Goal: Task Accomplishment & Management: Complete application form

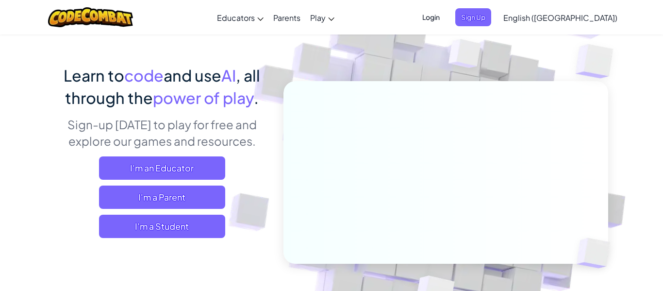
scroll to position [78, 0]
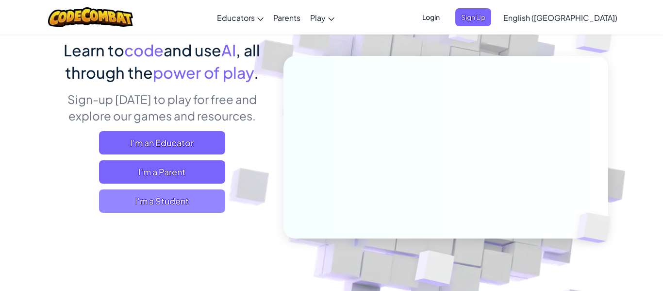
click at [205, 193] on span "I'm a Student" at bounding box center [162, 200] width 126 height 23
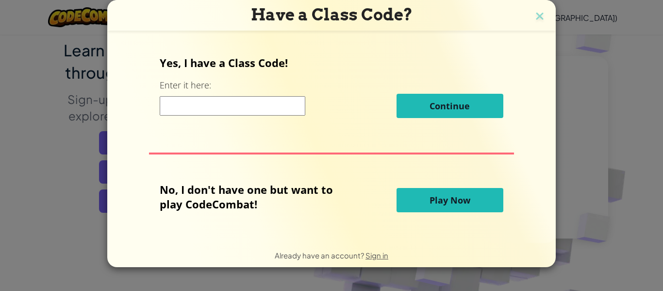
click at [289, 117] on div "Continue" at bounding box center [331, 106] width 343 height 24
click at [280, 116] on div "Continue" at bounding box center [331, 106] width 343 height 24
click at [283, 105] on input at bounding box center [233, 105] width 146 height 19
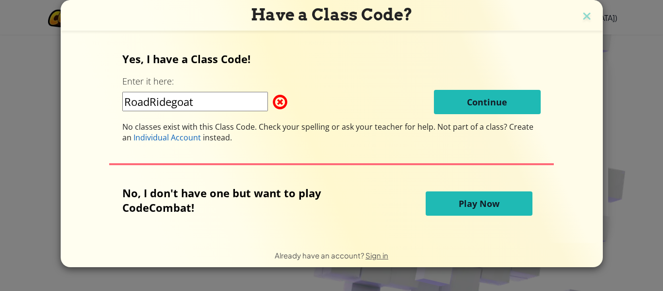
type input "RoadRidegoat"
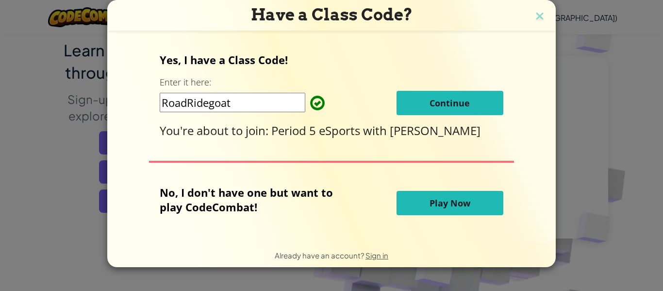
click at [456, 95] on button "Continue" at bounding box center [450, 103] width 107 height 24
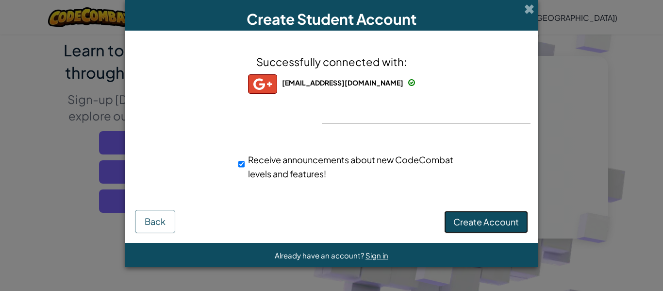
click at [498, 216] on span "Create Account" at bounding box center [486, 221] width 66 height 11
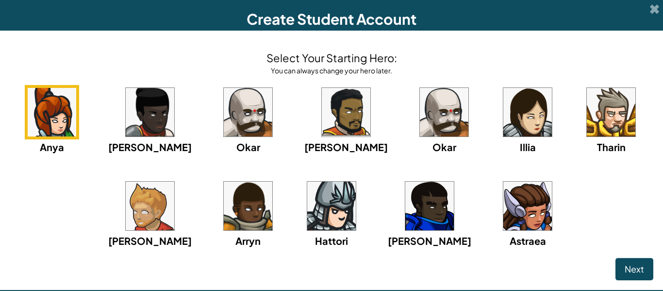
click at [503, 214] on img at bounding box center [527, 206] width 49 height 49
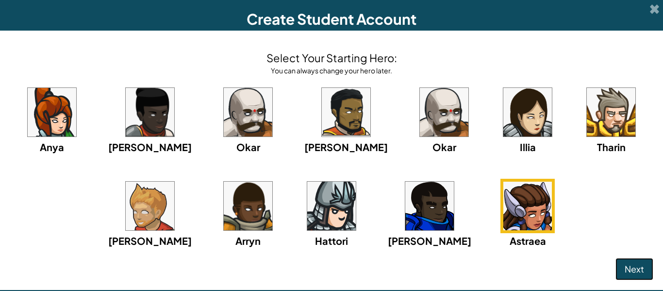
click at [630, 273] on span "Next" at bounding box center [634, 268] width 19 height 11
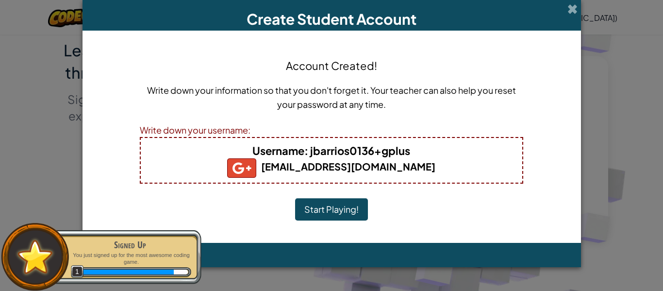
click at [339, 217] on button "Start Playing!" at bounding box center [331, 209] width 73 height 22
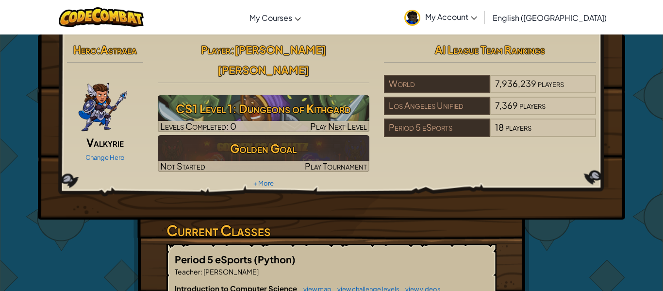
click at [116, 100] on img at bounding box center [103, 104] width 50 height 58
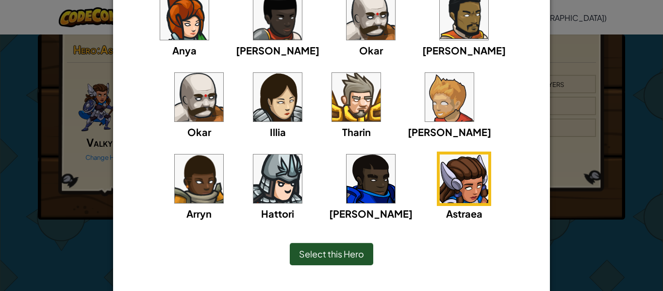
scroll to position [128, 0]
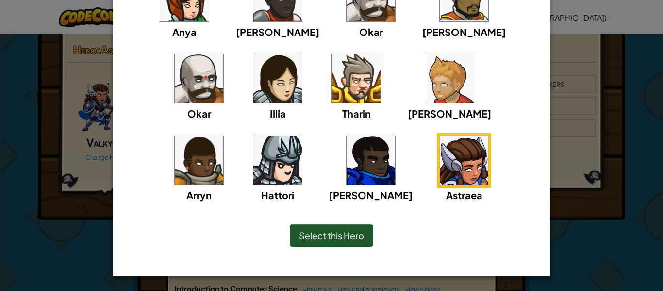
click at [347, 167] on img at bounding box center [371, 160] width 49 height 49
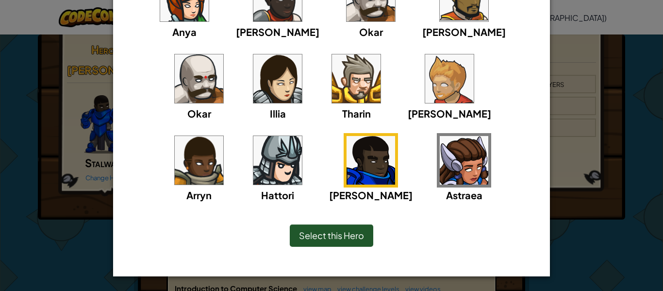
click at [347, 167] on img at bounding box center [371, 160] width 49 height 49
click at [330, 238] on span "Select this Hero" at bounding box center [331, 235] width 65 height 11
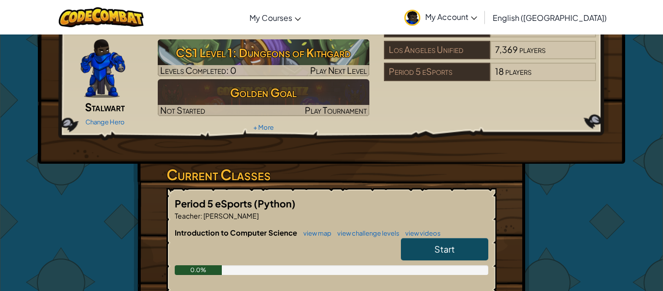
scroll to position [55, 0]
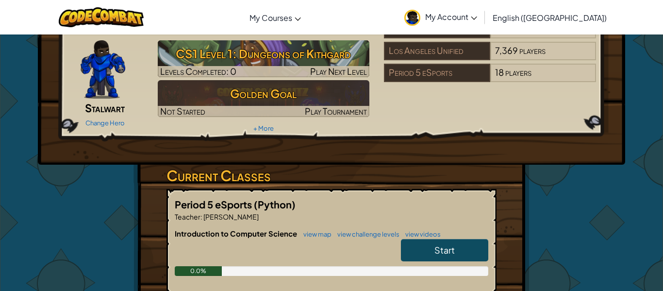
click at [620, 32] on div "Toggle navigation My Courses CodeCombat Classroom Ozaria Classroom AI League Es…" at bounding box center [332, 17] width 668 height 34
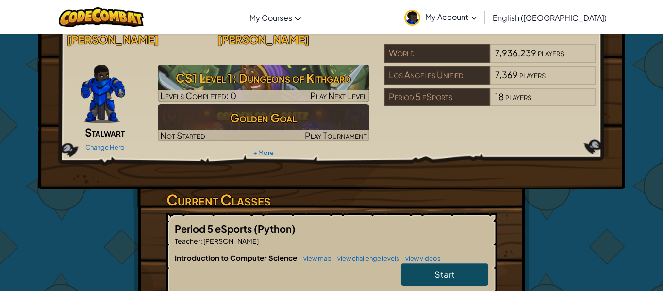
scroll to position [24, 0]
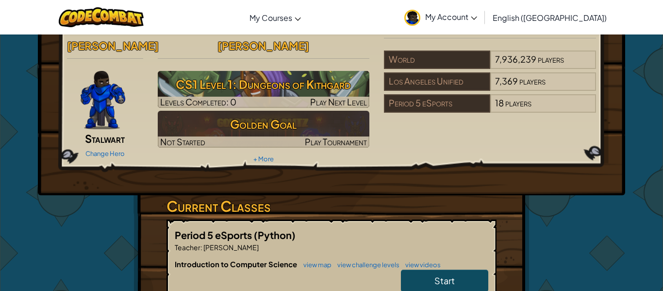
click at [461, 259] on h6 "Introduction to Computer Science view map view challenge levels view videos" at bounding box center [332, 264] width 314 height 11
click at [482, 23] on link "My Account" at bounding box center [440, 17] width 83 height 31
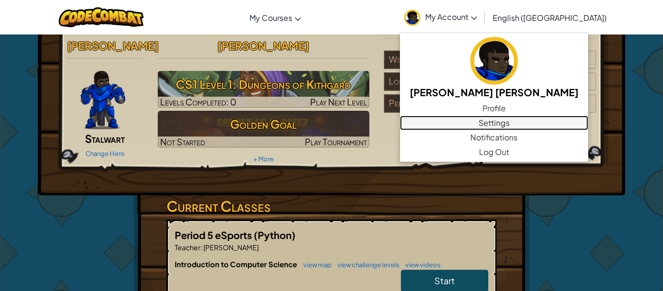
click at [531, 123] on link "Settings" at bounding box center [494, 123] width 188 height 15
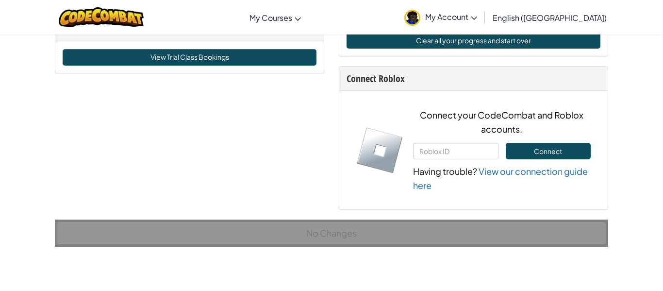
scroll to position [665, 0]
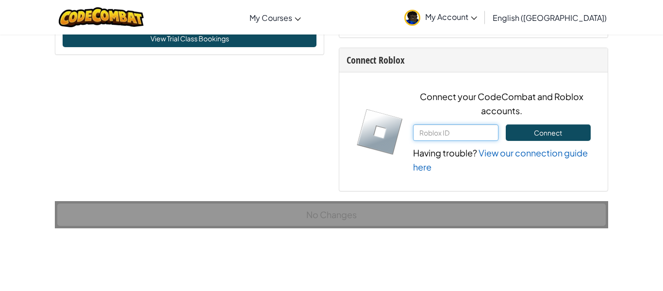
click at [435, 133] on input "text" at bounding box center [455, 132] width 85 height 17
type input "jfio b"
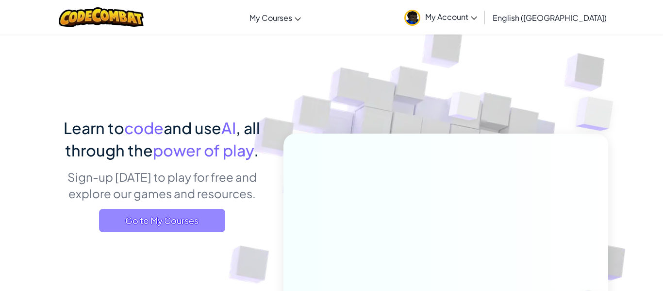
click at [146, 219] on span "Go to My Courses" at bounding box center [162, 220] width 126 height 23
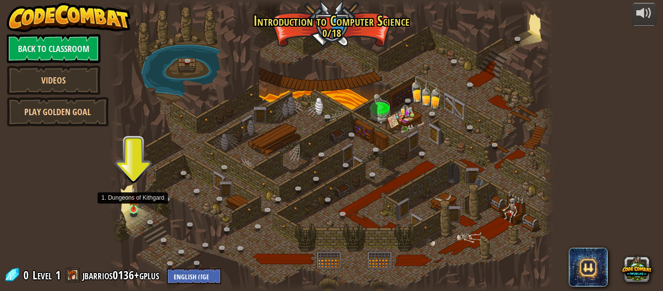
click at [134, 202] on img at bounding box center [134, 197] width 10 height 23
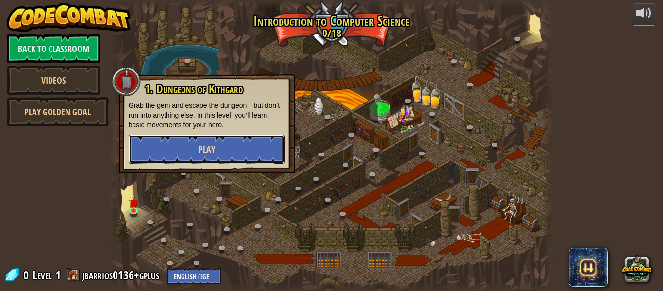
click at [241, 146] on button "Play" at bounding box center [207, 148] width 156 height 29
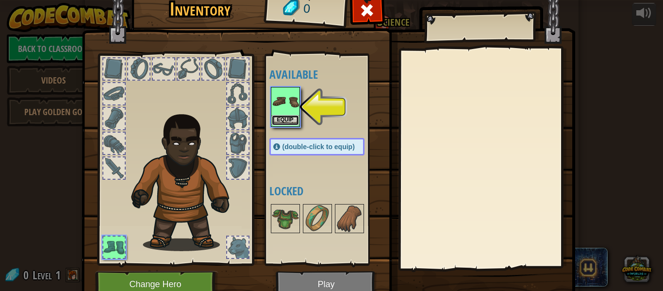
click at [285, 121] on button "Equip" at bounding box center [285, 120] width 27 height 10
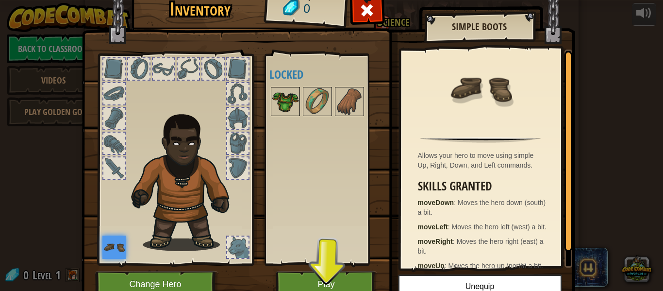
click at [294, 102] on img at bounding box center [285, 101] width 27 height 27
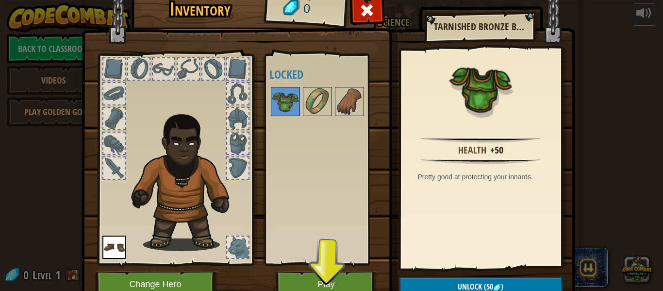
click at [198, 180] on img at bounding box center [187, 180] width 120 height 142
click at [335, 279] on button "Play" at bounding box center [326, 284] width 101 height 27
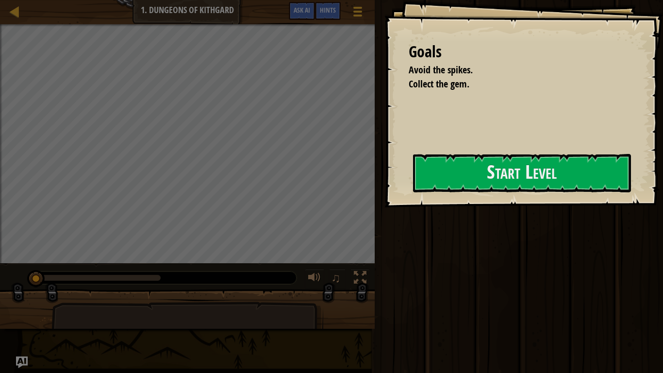
click at [367, 290] on div at bounding box center [187, 313] width 375 height 49
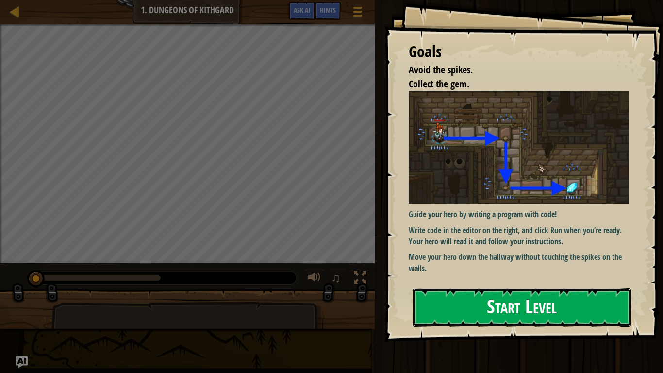
click at [561, 290] on button "Start Level" at bounding box center [522, 307] width 218 height 38
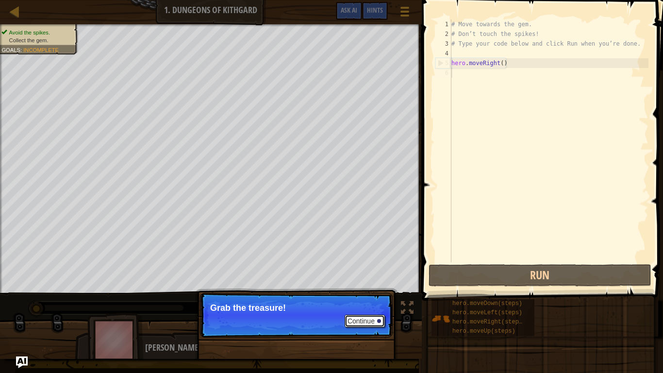
click at [362, 290] on button "Continue" at bounding box center [365, 321] width 40 height 13
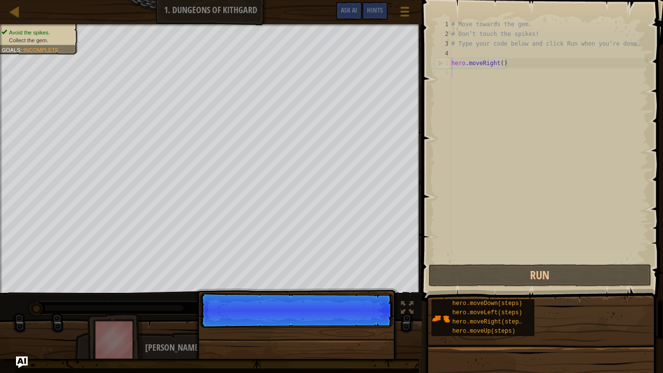
scroll to position [4, 0]
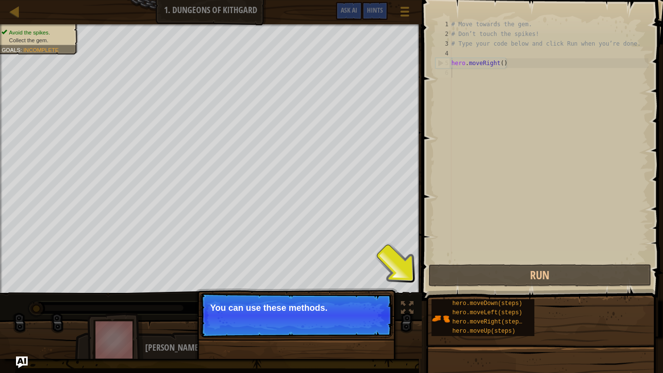
click at [339, 290] on p "Continue You can use these methods." at bounding box center [296, 315] width 193 height 45
click at [476, 262] on span at bounding box center [543, 136] width 249 height 329
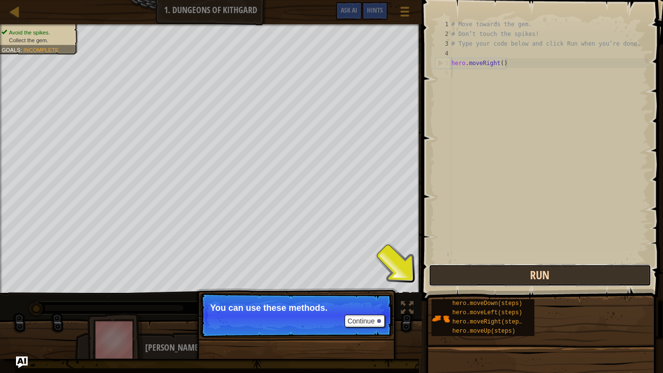
click at [473, 275] on button "Run" at bounding box center [540, 275] width 223 height 22
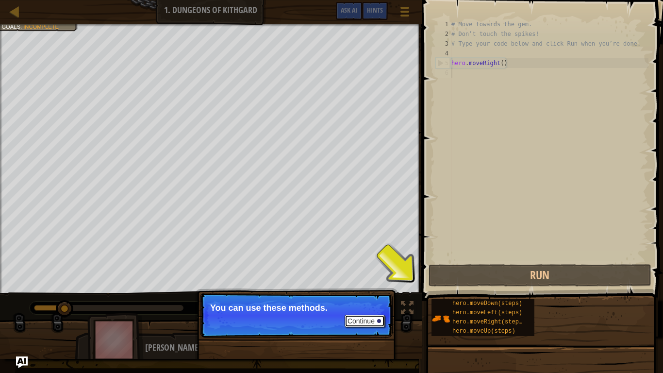
click at [381, 290] on button "Continue" at bounding box center [365, 321] width 40 height 13
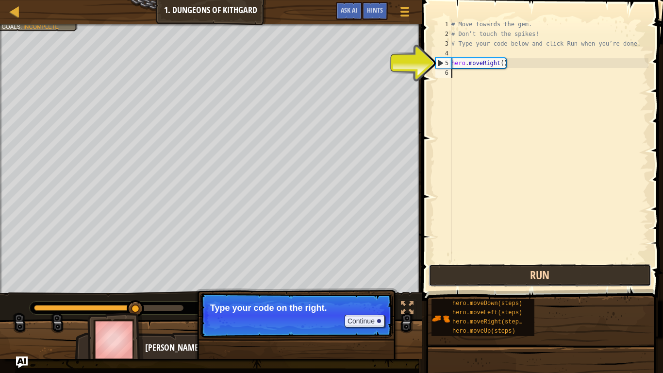
click at [472, 269] on button "Run" at bounding box center [540, 275] width 223 height 22
click at [471, 271] on button "Run" at bounding box center [540, 275] width 223 height 22
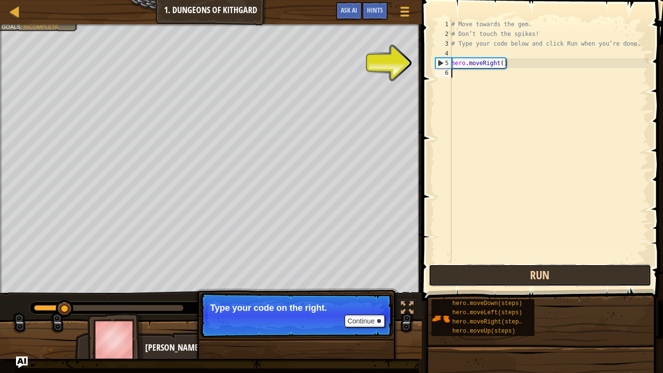
click at [471, 273] on button "Run" at bounding box center [540, 275] width 223 height 22
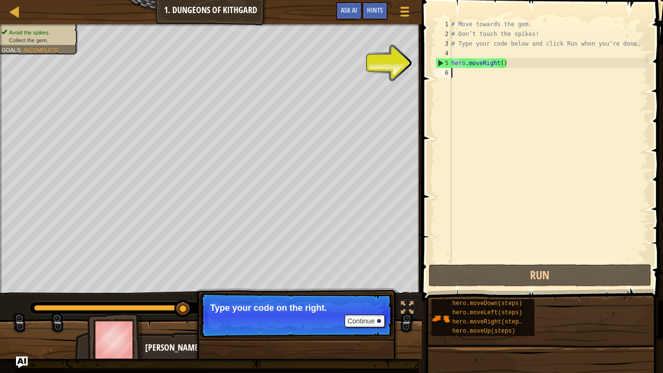
click at [481, 69] on div "# Move towards the gem. # Don’t touch the spikes! # Type your code below and cl…" at bounding box center [548, 150] width 199 height 262
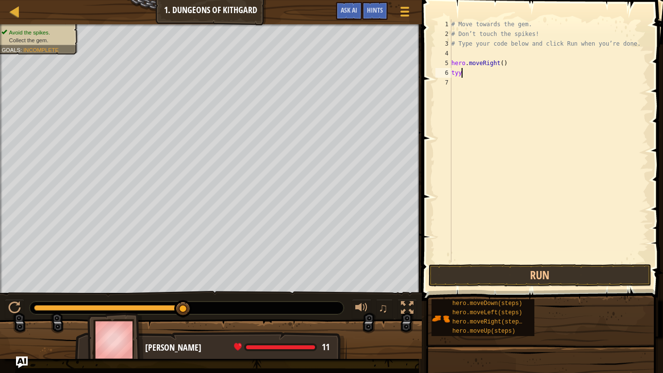
scroll to position [4, 0]
type textarea "t"
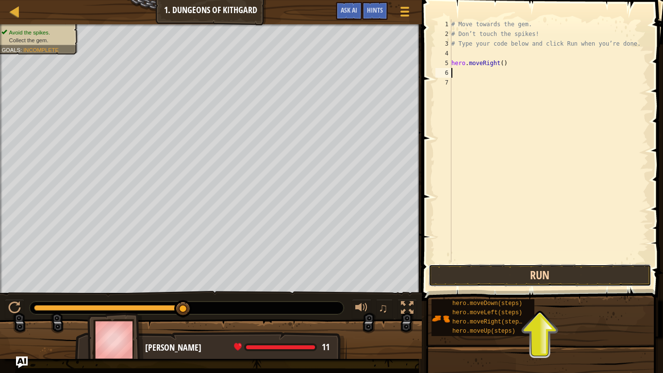
click at [604, 281] on button "Run" at bounding box center [540, 275] width 223 height 22
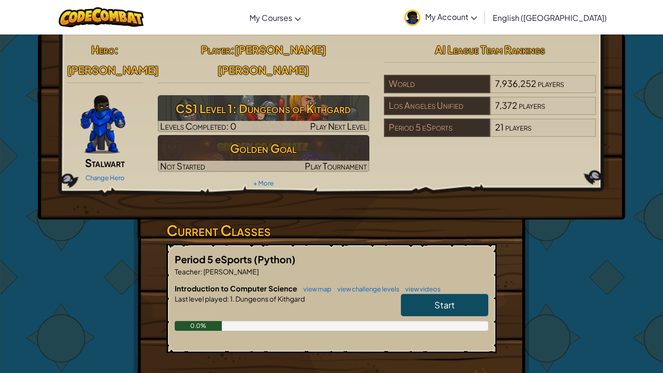
click at [439, 290] on link "Start" at bounding box center [444, 305] width 87 height 22
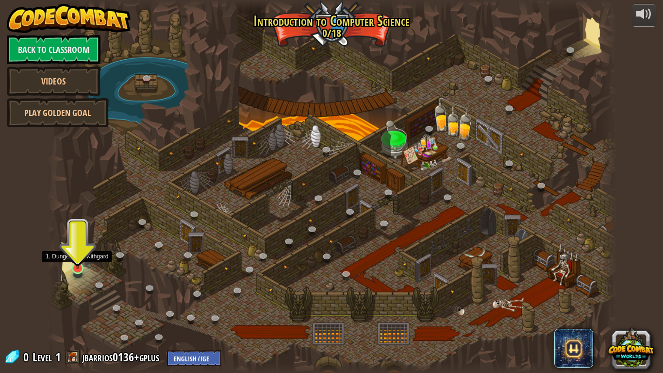
click at [78, 267] on img at bounding box center [77, 252] width 15 height 33
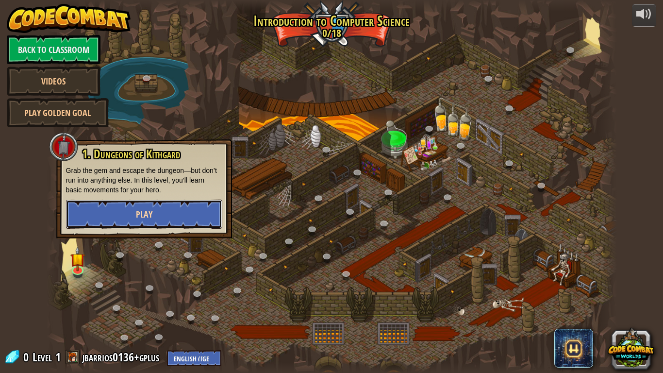
click at [159, 207] on button "Play" at bounding box center [144, 213] width 156 height 29
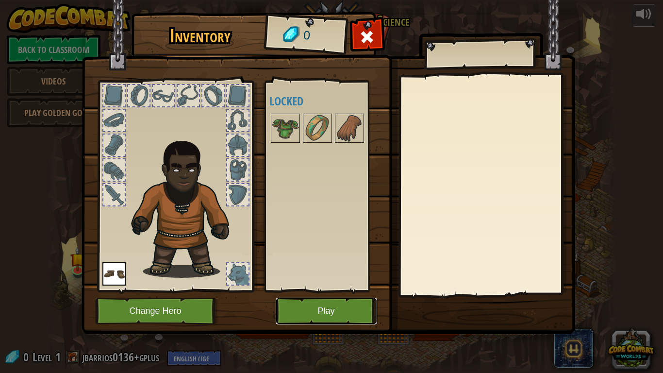
click at [289, 290] on button "Play" at bounding box center [326, 311] width 101 height 27
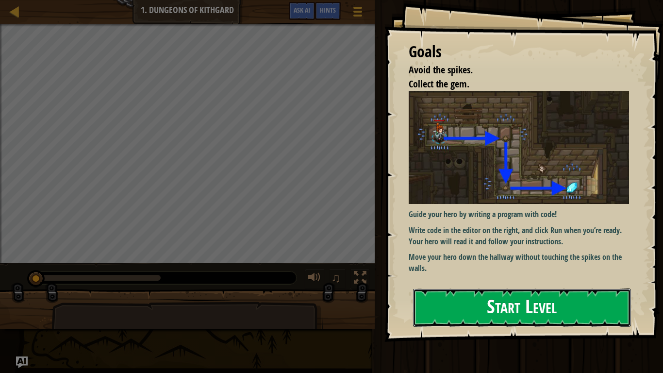
click at [621, 290] on button "Start Level" at bounding box center [522, 307] width 218 height 38
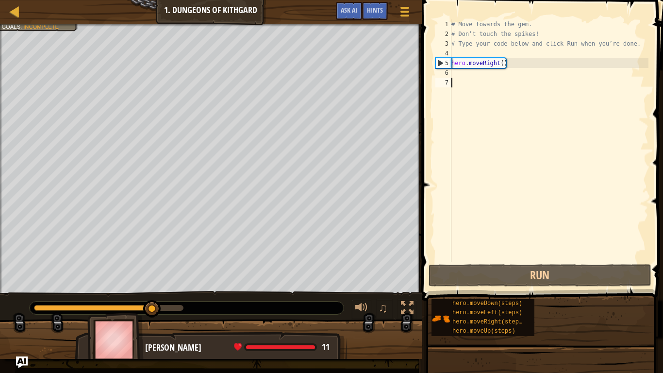
click at [464, 63] on div "# Move towards the gem. # Don’t touch the spikes! # Type your code below and cl…" at bounding box center [548, 150] width 199 height 262
click at [440, 62] on div "5" at bounding box center [444, 63] width 16 height 10
type textarea "hero.moveRight()"
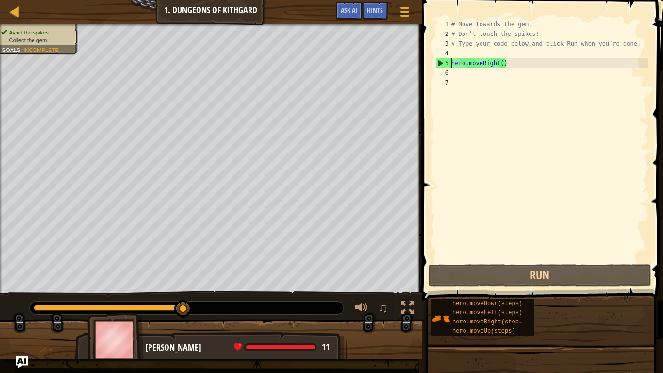
click at [461, 77] on div "# Move towards the gem. # Don’t touch the spikes! # Type your code below and cl…" at bounding box center [548, 150] width 199 height 262
type textarea "h"
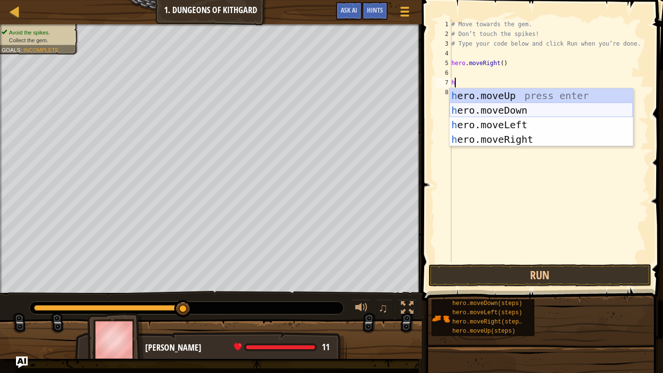
click at [544, 110] on div "h ero.moveUp press enter h ero.moveDown press enter h ero.moveLeft press enter …" at bounding box center [540, 131] width 183 height 87
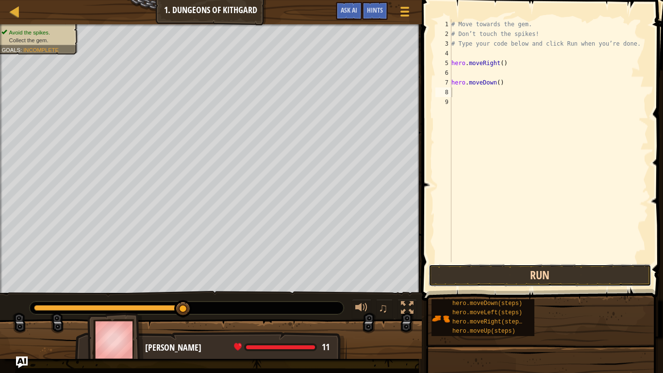
click at [501, 272] on button "Run" at bounding box center [540, 275] width 223 height 22
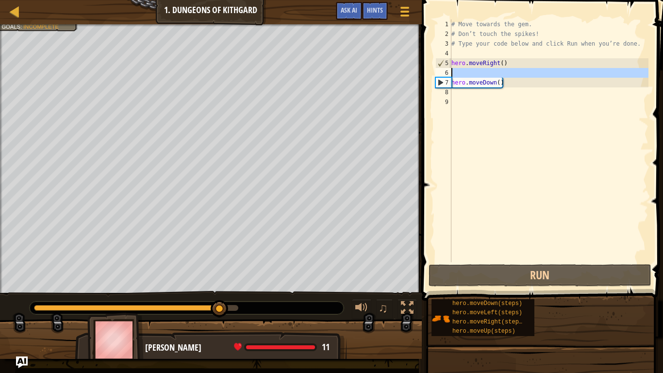
click at [450, 69] on div "6" at bounding box center [443, 73] width 16 height 10
type textarea "hero.moveDown()"
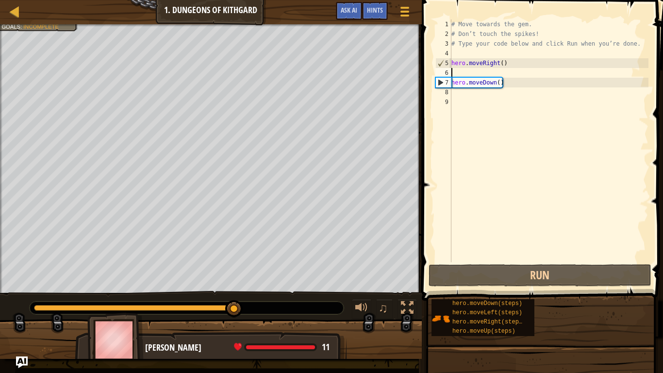
click at [446, 69] on div "6" at bounding box center [443, 73] width 16 height 10
type textarea "hero.moveDown()"
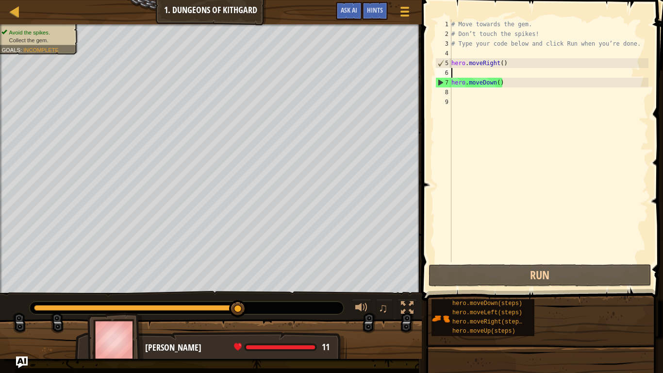
click at [447, 69] on div "6" at bounding box center [443, 73] width 16 height 10
type textarea "hero.moveDown()"
click at [453, 73] on div "# Move towards the gem. # Don’t touch the spikes! # Type your code below and cl…" at bounding box center [548, 150] width 199 height 262
type textarea "h"
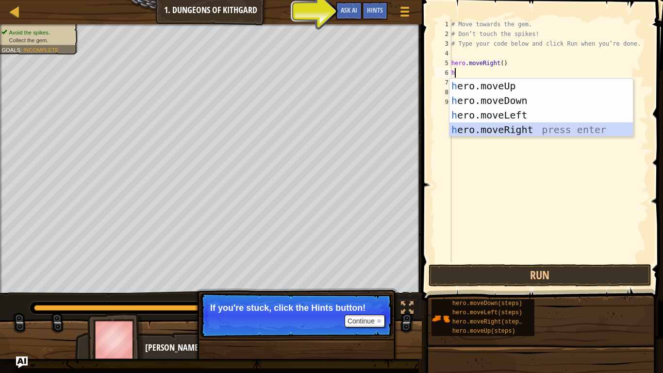
click at [490, 129] on div "h ero.moveUp press enter h ero.moveDown press enter h ero.moveLeft press enter …" at bounding box center [540, 122] width 183 height 87
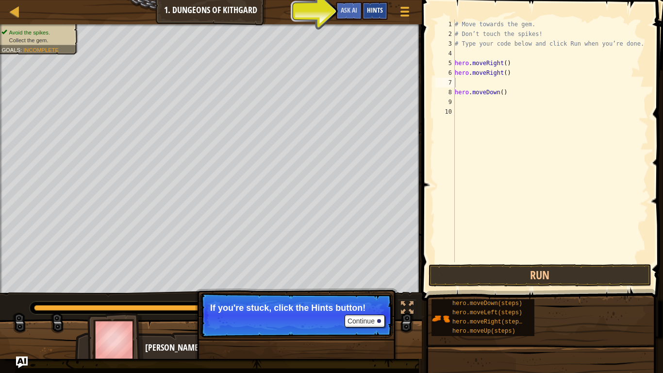
click at [369, 7] on span "Hints" at bounding box center [375, 9] width 16 height 9
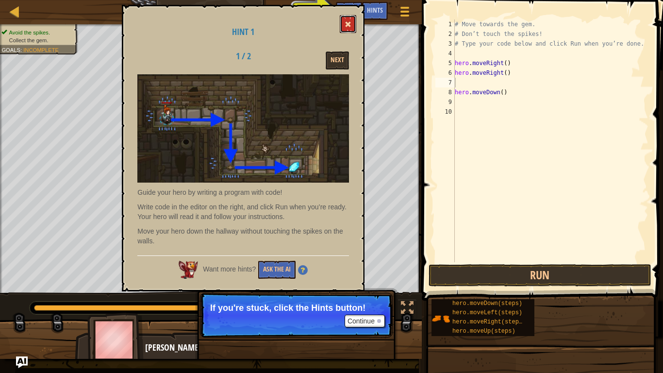
click at [351, 19] on button at bounding box center [348, 24] width 17 height 18
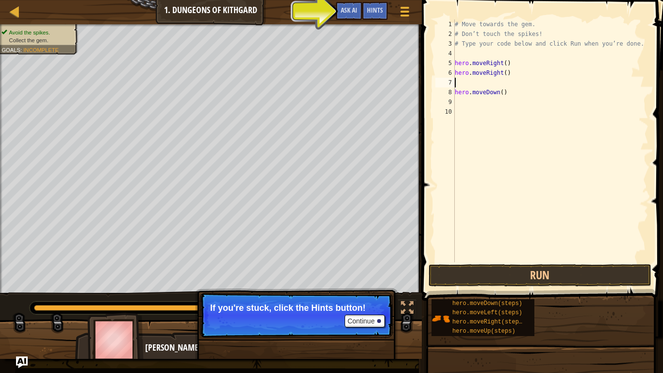
click at [447, 20] on div "1" at bounding box center [444, 24] width 19 height 10
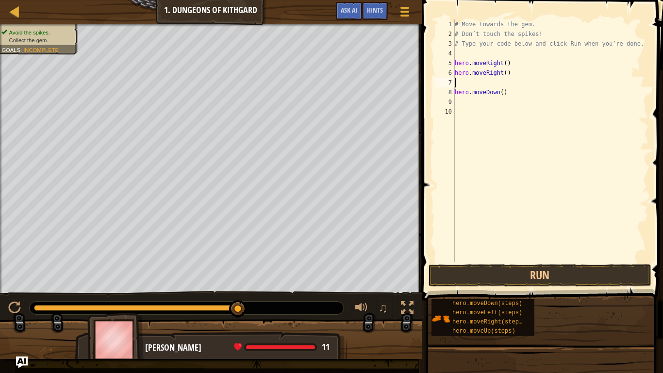
type textarea "h"
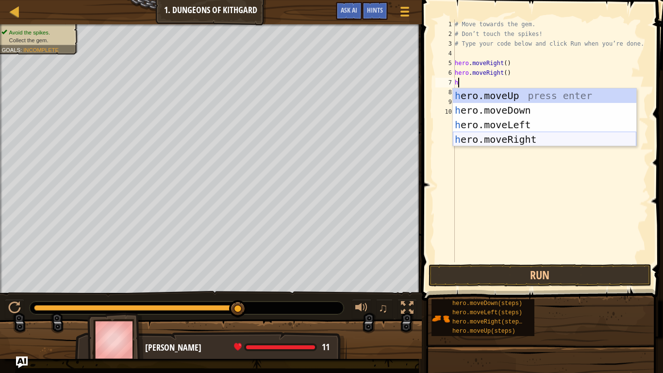
click at [493, 136] on div "h ero.moveUp press enter h ero.moveDown press enter h ero.moveLeft press enter …" at bounding box center [544, 131] width 183 height 87
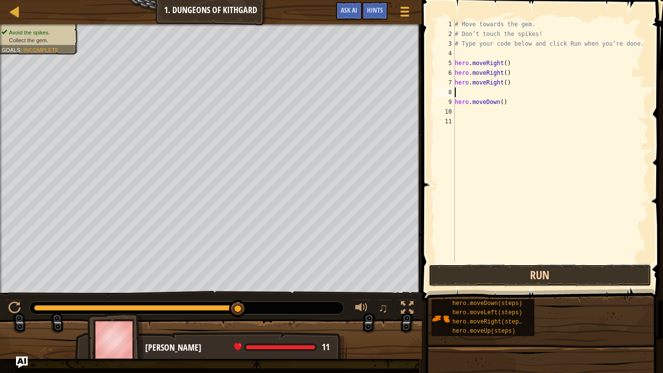
click at [562, 276] on button "Run" at bounding box center [540, 275] width 223 height 22
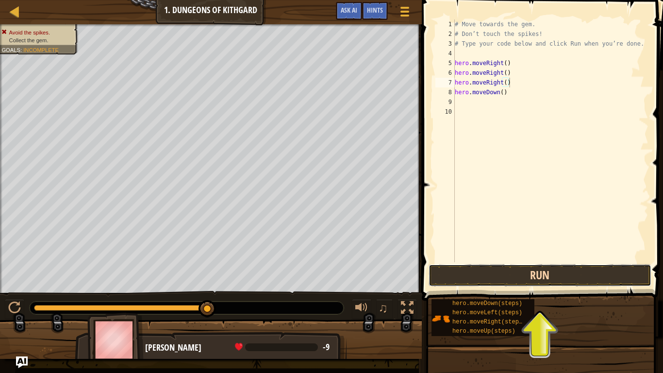
click at [582, 285] on button "Run" at bounding box center [540, 275] width 223 height 22
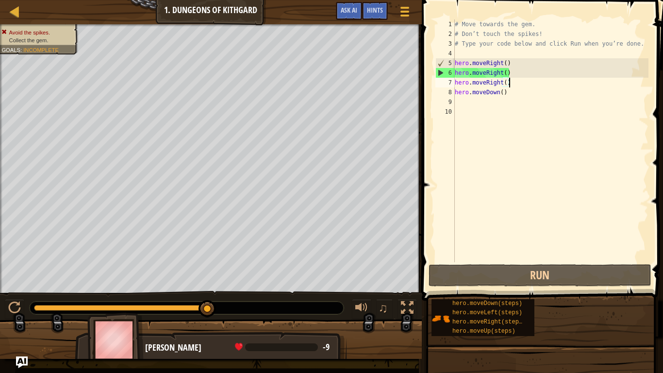
click at [502, 72] on div "# Move towards the gem. # Don’t touch the spikes! # Type your code below and cl…" at bounding box center [551, 150] width 196 height 262
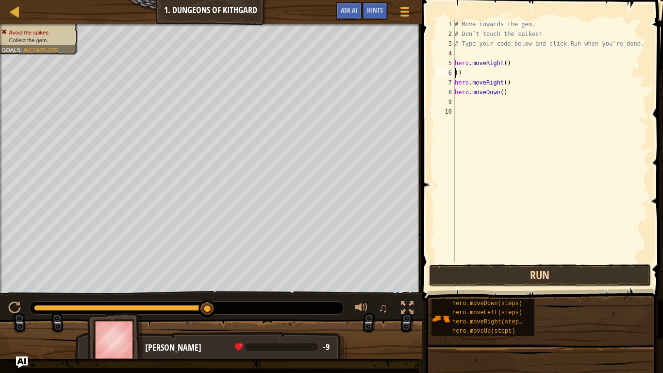
click at [590, 280] on button "Run" at bounding box center [540, 275] width 223 height 22
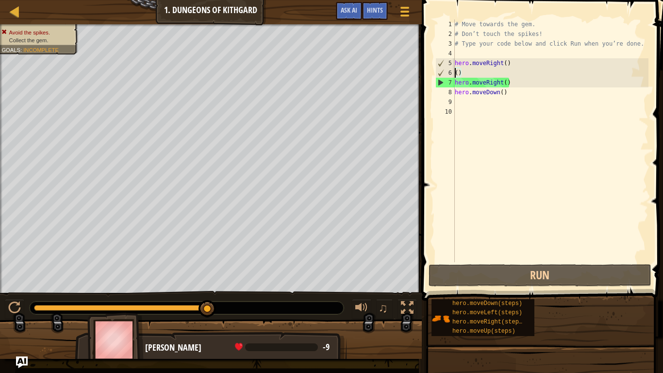
click at [502, 85] on div "# Move towards the gem. # Don’t touch the spikes! # Type your code below and cl…" at bounding box center [551, 150] width 196 height 262
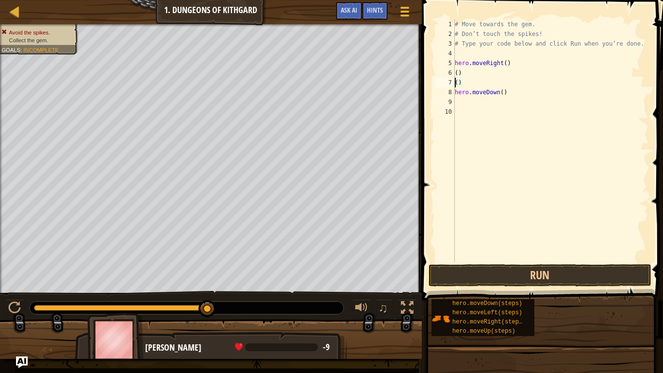
click at [506, 92] on div "# Move towards the gem. # Don’t touch the spikes! # Type your code below and cl…" at bounding box center [551, 150] width 196 height 262
type textarea "h"
click at [503, 86] on div "# Move towards the gem. # Don’t touch the spikes! # Type your code below and cl…" at bounding box center [551, 150] width 196 height 262
type textarea "("
click at [503, 85] on div "# Move towards the gem. # Don’t touch the spikes! # Type your code below and cl…" at bounding box center [551, 150] width 196 height 262
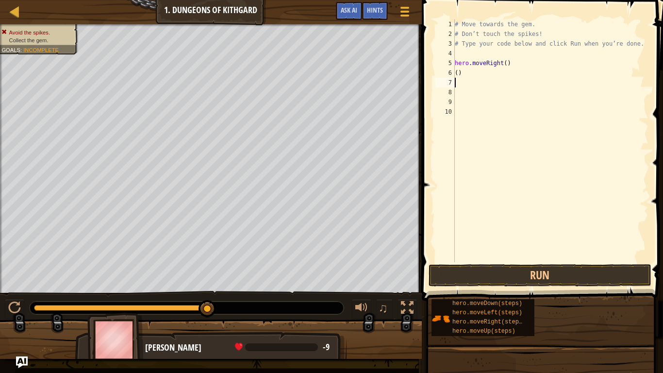
click at [503, 79] on div "# Move towards the gem. # Don’t touch the spikes! # Type your code below and cl…" at bounding box center [551, 150] width 196 height 262
click at [503, 78] on div "# Move towards the gem. # Don’t touch the spikes! # Type your code below and cl…" at bounding box center [551, 150] width 196 height 262
click at [497, 76] on div "# Move towards the gem. # Don’t touch the spikes! # Type your code below and cl…" at bounding box center [551, 150] width 196 height 262
click at [629, 276] on button "Run" at bounding box center [540, 275] width 223 height 22
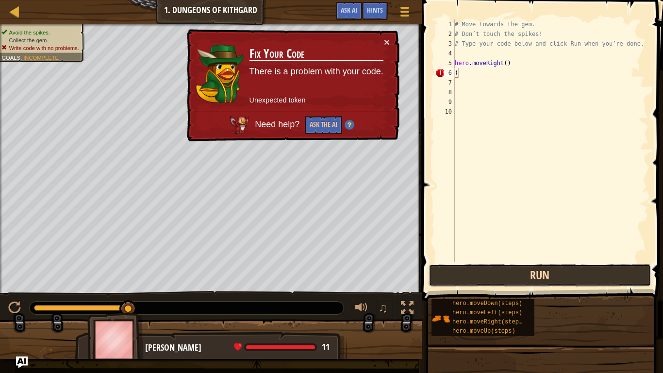
click at [536, 272] on button "Run" at bounding box center [540, 275] width 223 height 22
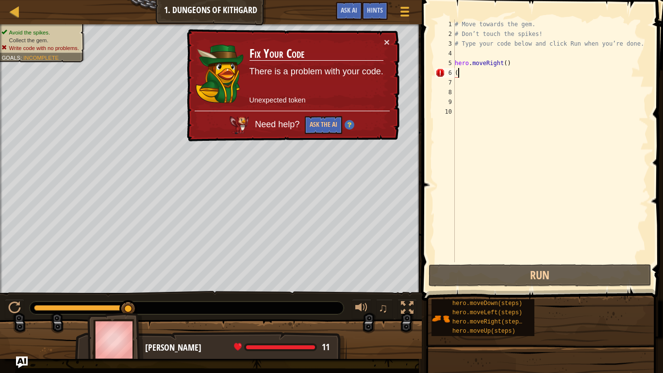
type textarea "(h"
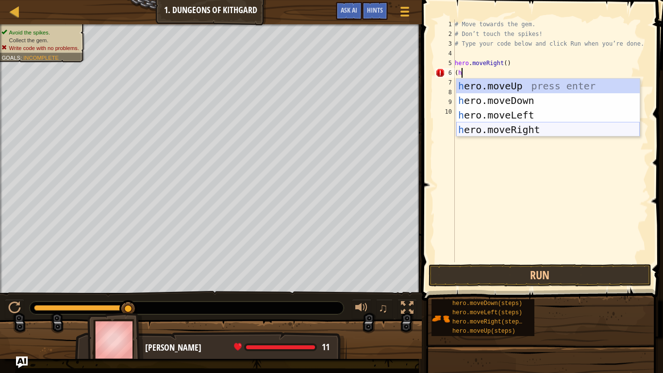
click at [545, 128] on div "h ero.moveUp press enter h ero.moveDown press enter h ero.moveLeft press enter …" at bounding box center [547, 122] width 183 height 87
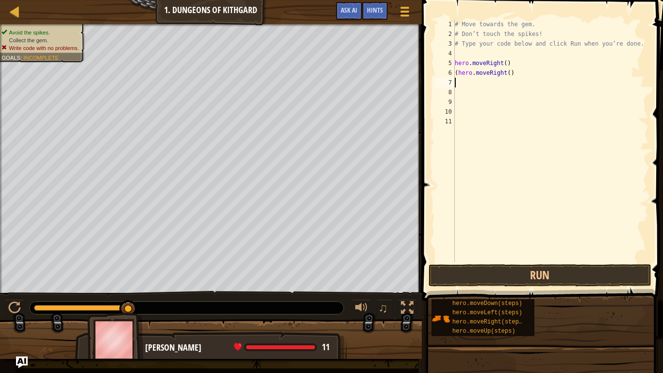
scroll to position [4, 0]
click at [547, 280] on button "Run" at bounding box center [540, 275] width 223 height 22
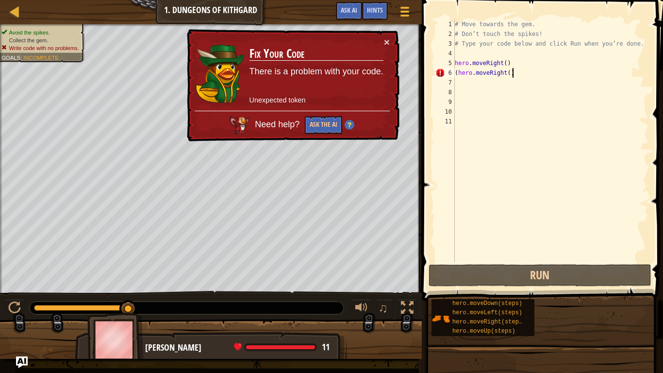
click at [514, 70] on div "# Move towards the gem. # Don’t touch the spikes! # Type your code below and cl…" at bounding box center [551, 150] width 196 height 262
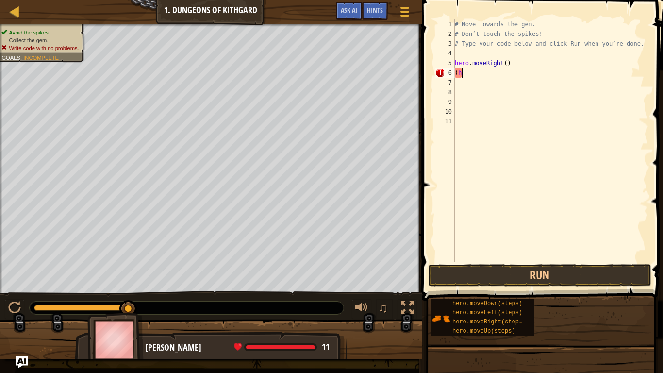
type textarea "("
type textarea "h"
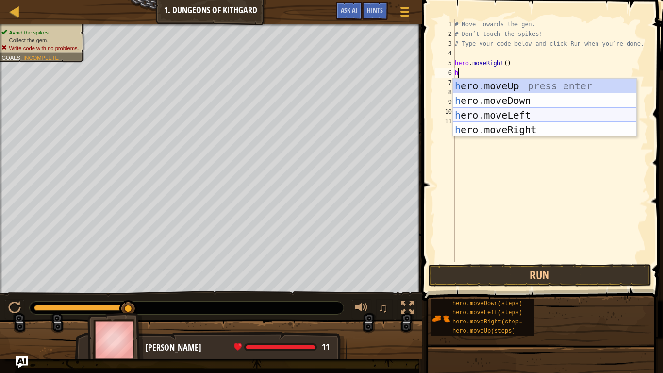
click at [513, 113] on div "h ero.moveUp press enter h ero.moveDown press enter h ero.moveLeft press enter …" at bounding box center [544, 122] width 183 height 87
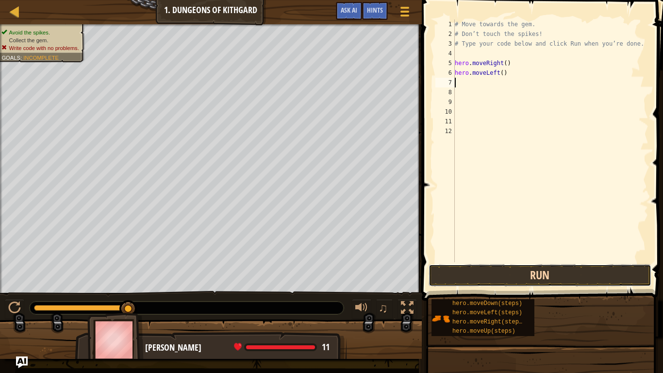
click at [555, 265] on button "Run" at bounding box center [540, 275] width 223 height 22
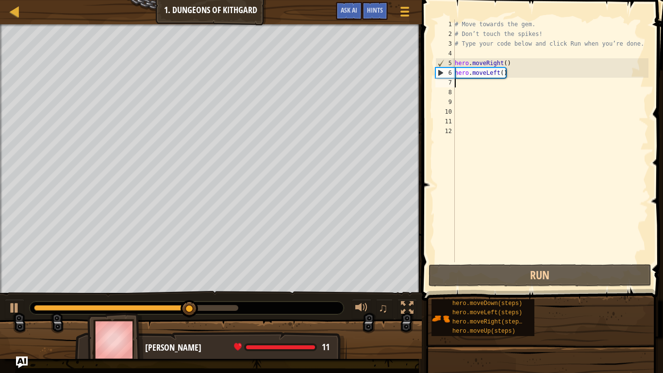
click at [450, 87] on div "8" at bounding box center [444, 92] width 19 height 10
click at [450, 81] on div "7" at bounding box center [444, 83] width 19 height 10
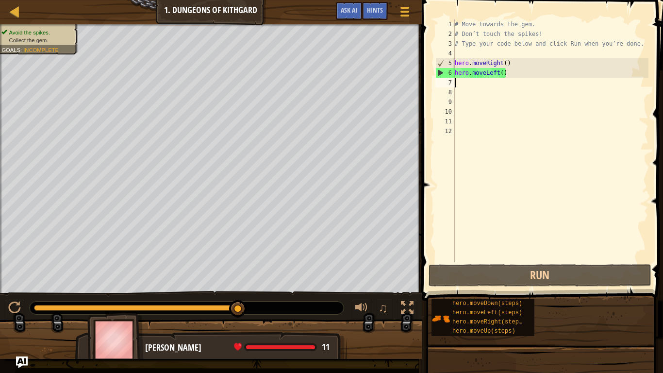
click at [458, 81] on div "# Move towards the gem. # Don’t touch the spikes! # Type your code below and cl…" at bounding box center [551, 150] width 196 height 262
click at [462, 85] on div "# Move towards the gem. # Don’t touch the spikes! # Type your code below and cl…" at bounding box center [551, 150] width 196 height 262
type textarea "h"
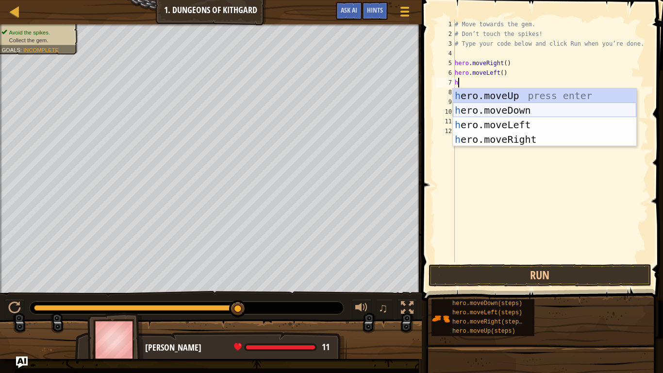
click at [514, 105] on div "h ero.moveUp press enter h ero.moveDown press enter h ero.moveLeft press enter …" at bounding box center [544, 131] width 183 height 87
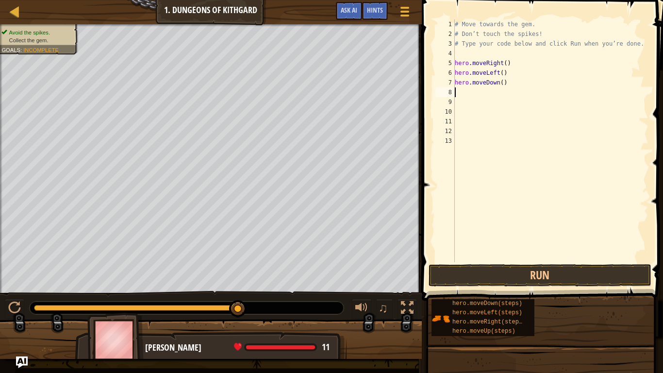
click at [451, 91] on div "8" at bounding box center [444, 92] width 19 height 10
click at [529, 277] on button "Run" at bounding box center [540, 275] width 223 height 22
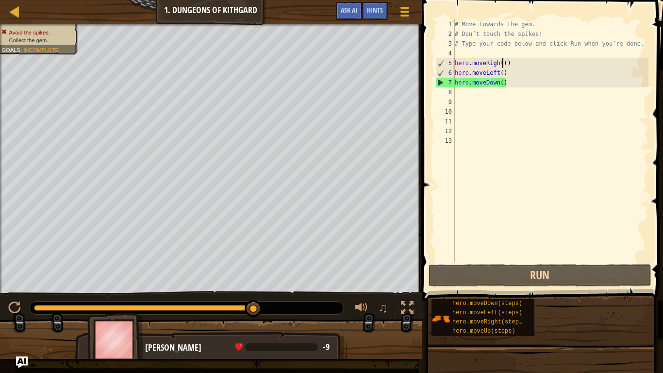
click at [502, 64] on div "# Move towards the gem. # Don’t touch the spikes! # Type your code below and cl…" at bounding box center [551, 150] width 196 height 262
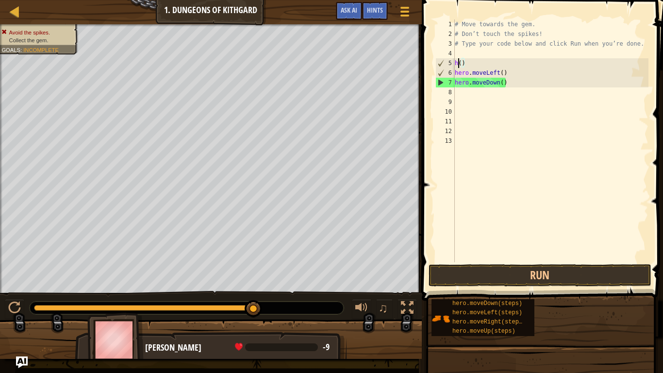
type textarea "()"
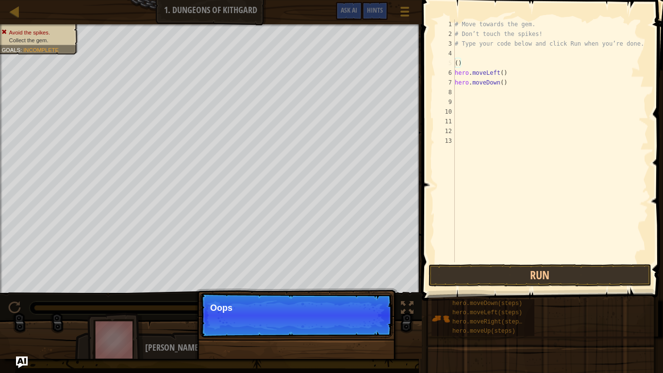
click at [504, 63] on div "# Move towards the gem. # Don’t touch the spikes! # Type your code below and cl…" at bounding box center [551, 150] width 196 height 262
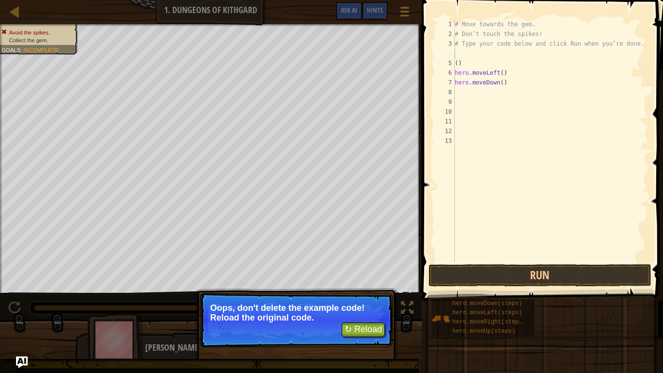
click at [563, 51] on div "# Move towards the gem. # Don’t touch the spikes! # Type your code below and cl…" at bounding box center [551, 150] width 196 height 262
click at [375, 290] on button "↻ Reload" at bounding box center [363, 329] width 43 height 15
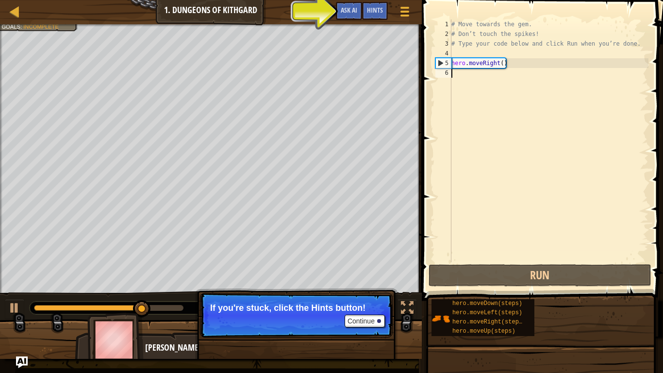
click at [460, 76] on div "# Move towards the gem. # Don’t touch the spikes! # Type your code below and cl…" at bounding box center [548, 150] width 199 height 262
click at [456, 76] on div "# Move towards the gem. # Don’t touch the spikes! # Type your code below and cl…" at bounding box center [548, 150] width 199 height 262
type textarea "h"
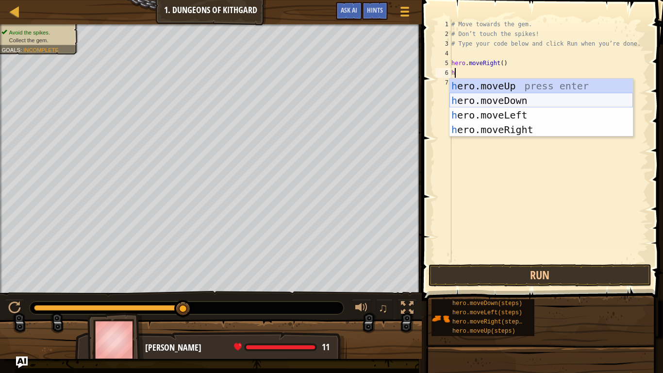
click at [499, 99] on div "h ero.moveUp press enter h ero.moveDown press enter h ero.moveLeft press enter …" at bounding box center [540, 122] width 183 height 87
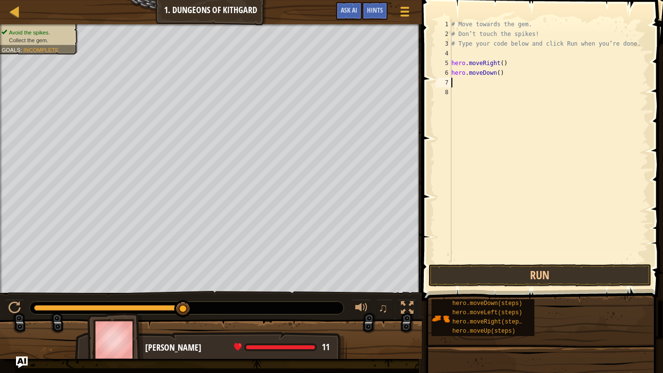
type textarea "h"
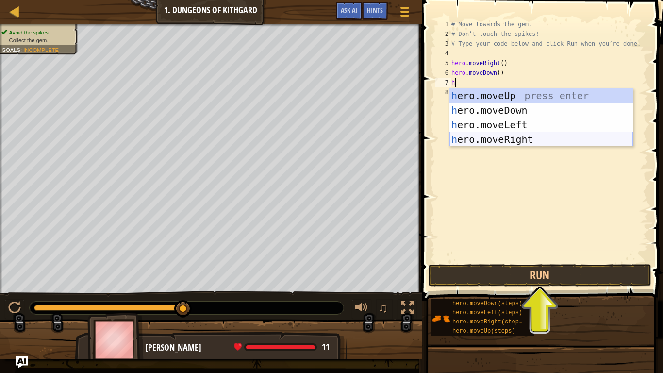
click at [502, 138] on div "h ero.moveUp press enter h ero.moveDown press enter h ero.moveLeft press enter …" at bounding box center [540, 131] width 183 height 87
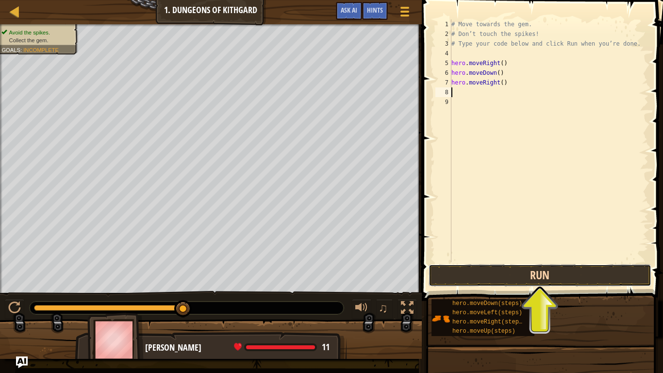
click at [575, 268] on button "Run" at bounding box center [540, 275] width 223 height 22
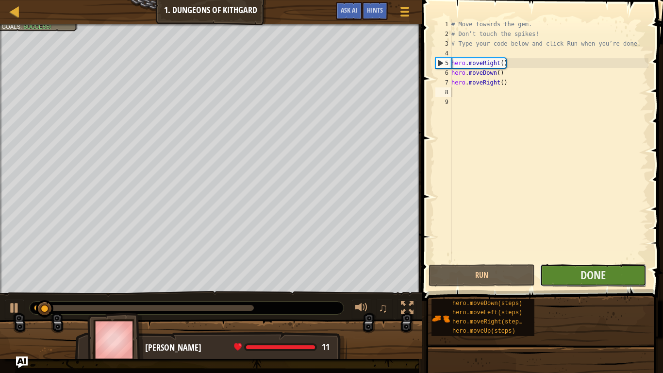
click at [574, 269] on button "Done" at bounding box center [593, 275] width 106 height 22
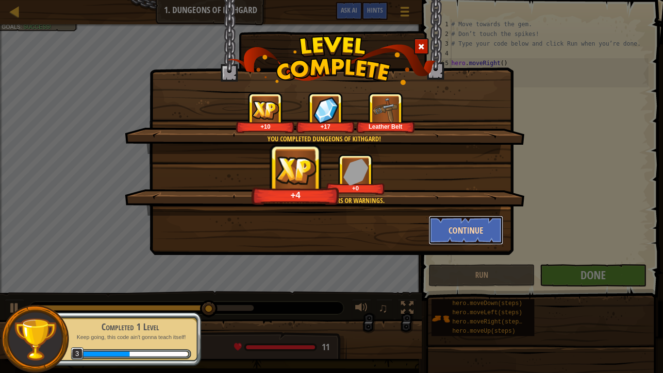
click at [466, 228] on button "Continue" at bounding box center [466, 230] width 75 height 29
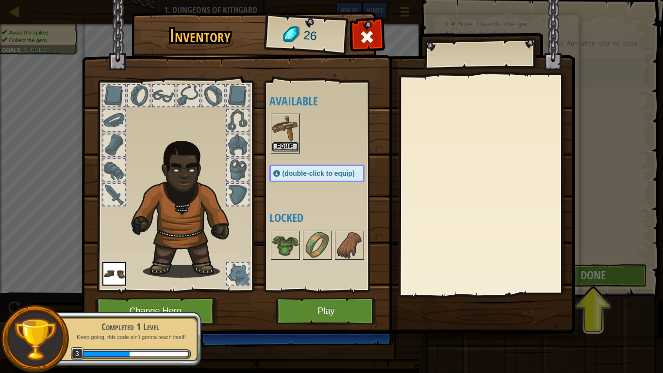
click at [287, 142] on button "Equip" at bounding box center [285, 147] width 27 height 10
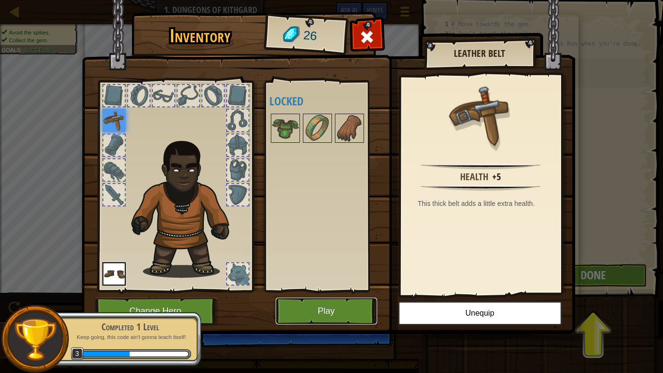
click at [342, 290] on button "Play" at bounding box center [326, 311] width 101 height 27
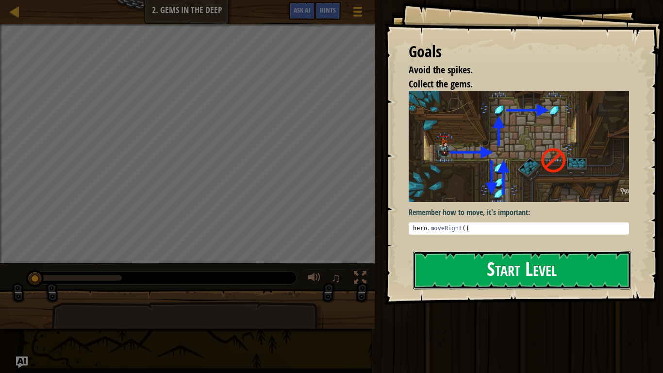
click at [480, 273] on button "Start Level" at bounding box center [522, 270] width 218 height 38
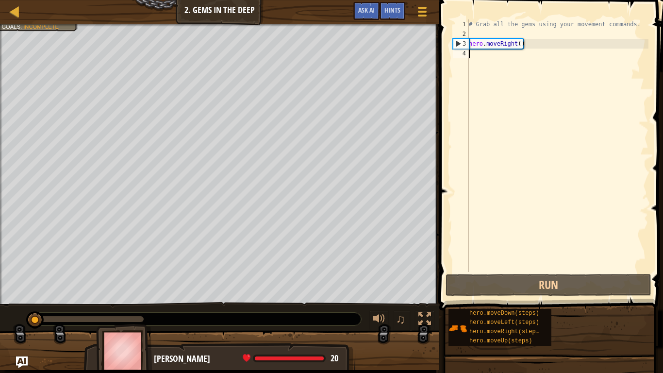
click at [607, 271] on div "# Grab all the gems using your movement commands. hero . moveRight ( )" at bounding box center [558, 155] width 182 height 272
click at [489, 46] on div "# Grab all the gems using your movement commands. hero . moveRight ( )" at bounding box center [558, 155] width 182 height 272
click at [510, 42] on div "# Grab all the gems using your movement commands. hero . moveRight ( )" at bounding box center [558, 155] width 182 height 272
click at [518, 44] on div "# Grab all the gems using your movement commands. hero . moveRight ( )" at bounding box center [558, 155] width 182 height 272
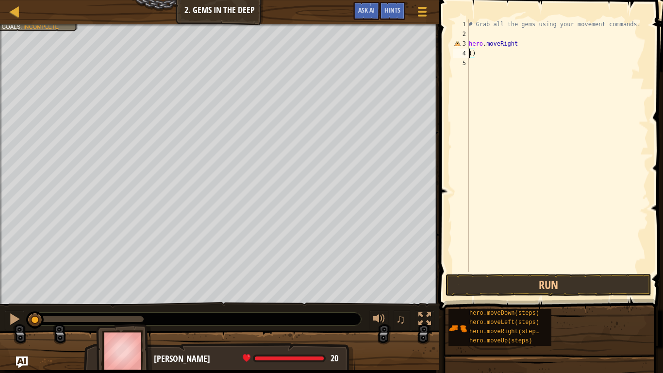
type textarea "hero.moveRight()"
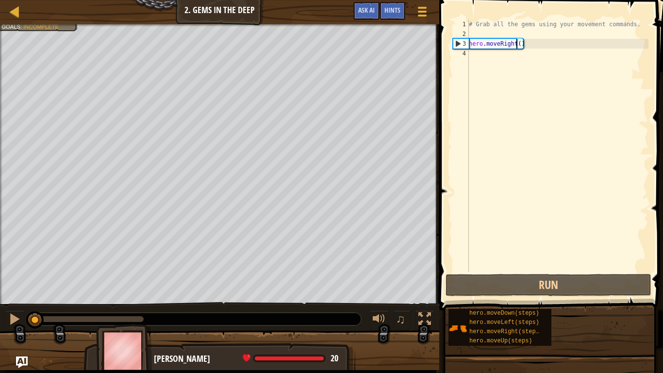
click at [509, 56] on div "# Grab all the gems using your movement commands. hero . moveRight ( )" at bounding box center [558, 155] width 182 height 272
type textarea "h"
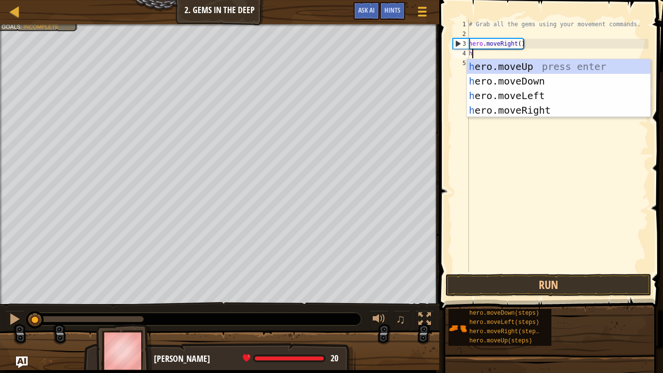
scroll to position [4, 0]
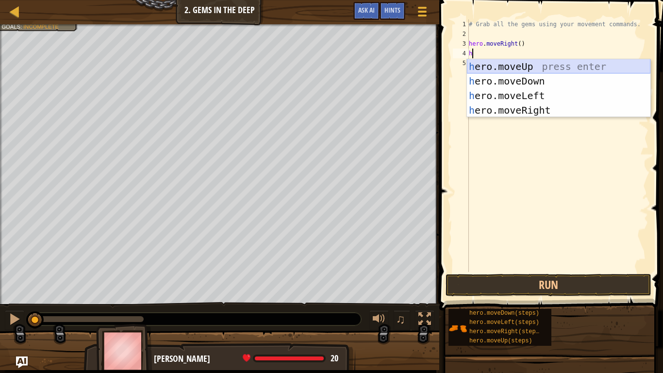
click at [582, 65] on div "h ero.moveUp press enter h ero.moveDown press enter h ero.moveLeft press enter …" at bounding box center [558, 102] width 183 height 87
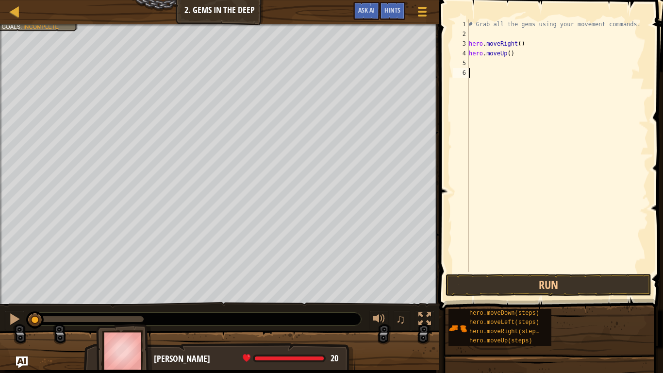
click at [472, 68] on div "# Grab all the gems using your movement commands. hero . moveRight ( ) hero . m…" at bounding box center [558, 155] width 182 height 272
click at [473, 64] on div "# Grab all the gems using your movement commands. hero . moveRight ( ) hero . m…" at bounding box center [558, 155] width 182 height 272
type textarea "h"
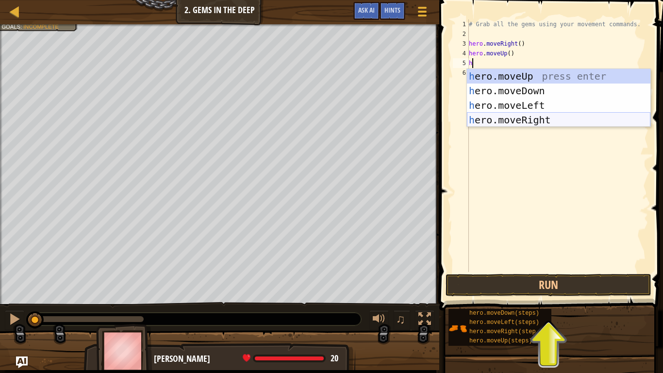
click at [530, 120] on div "h ero.moveUp press enter h ero.moveDown press enter h ero.moveLeft press enter …" at bounding box center [558, 112] width 183 height 87
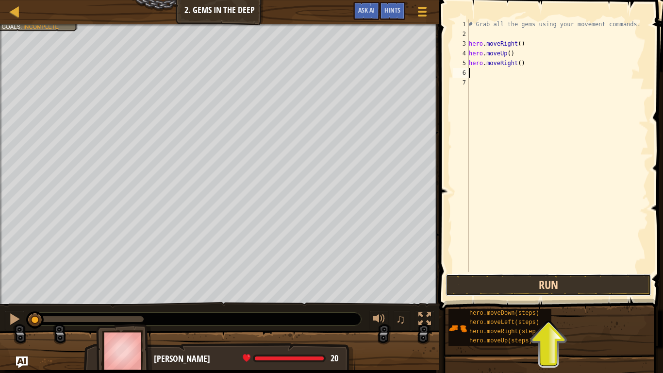
click at [611, 287] on button "Run" at bounding box center [549, 285] width 206 height 22
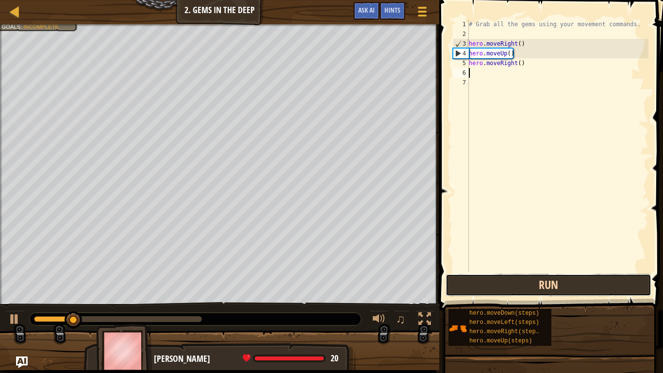
click at [611, 288] on button "Run" at bounding box center [549, 285] width 206 height 22
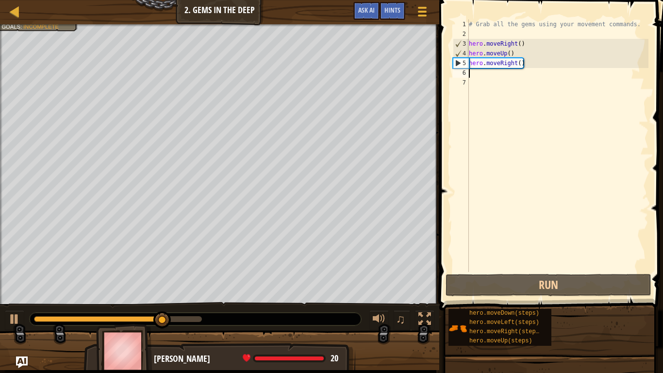
click at [476, 77] on div "# Grab all the gems using your movement commands. hero . moveRight ( ) hero . m…" at bounding box center [558, 155] width 182 height 272
type textarea "h"
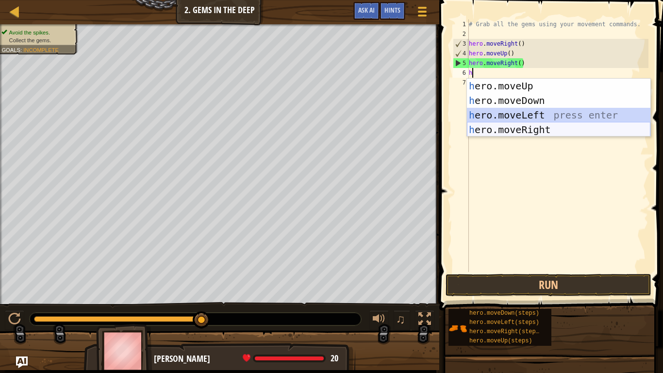
drag, startPoint x: 524, startPoint y: 122, endPoint x: 567, endPoint y: 125, distance: 43.8
click at [567, 125] on div "h ero.moveUp press enter h ero.moveDown press enter h ero.moveLeft press enter …" at bounding box center [558, 122] width 183 height 87
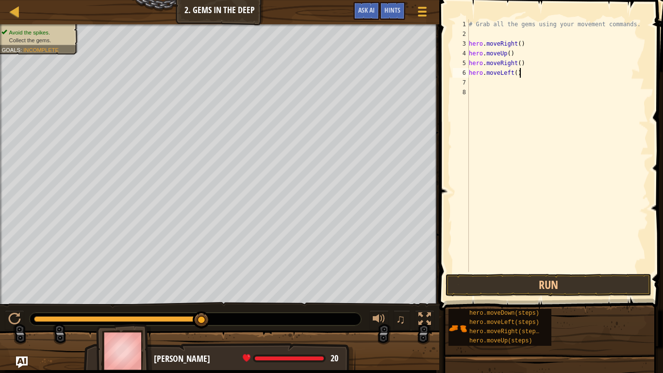
click at [528, 74] on div "# Grab all the gems using your movement commands. hero . moveRight ( ) hero . m…" at bounding box center [558, 155] width 182 height 272
type textarea "h"
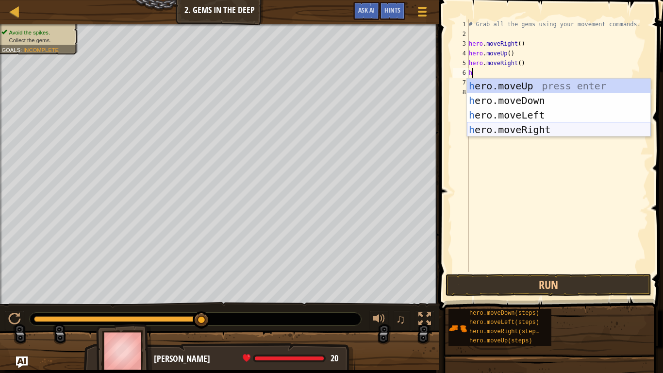
click at [564, 129] on div "h ero.moveUp press enter h ero.moveDown press enter h ero.moveLeft press enter …" at bounding box center [558, 122] width 183 height 87
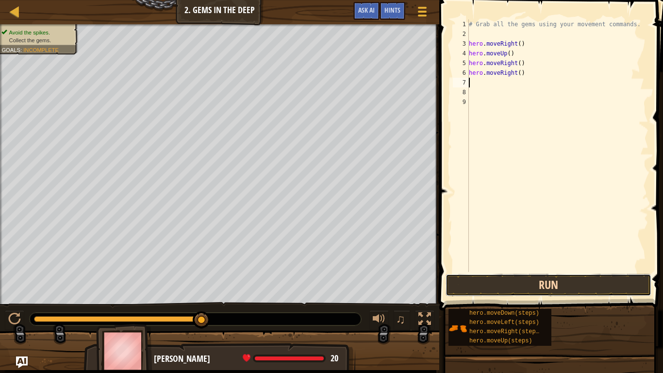
click at [573, 285] on button "Run" at bounding box center [549, 285] width 206 height 22
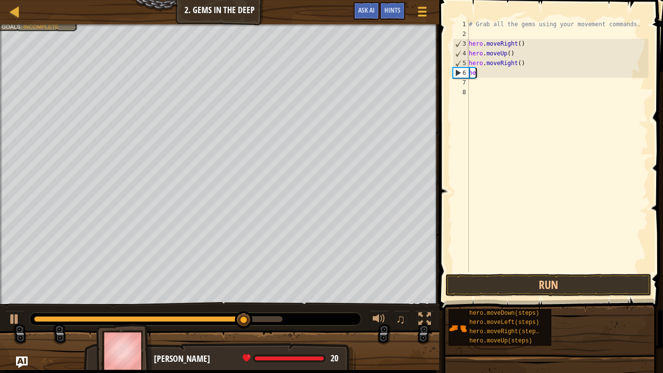
type textarea "h"
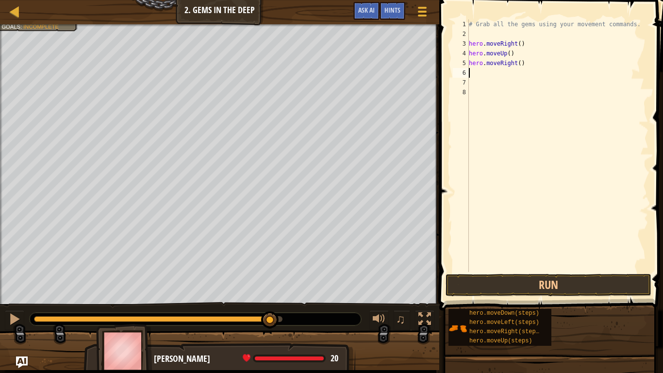
click at [533, 63] on div "# Grab all the gems using your movement commands. hero . moveRight ( ) hero . m…" at bounding box center [558, 155] width 182 height 272
type textarea "h"
click at [592, 277] on button "Run" at bounding box center [549, 285] width 206 height 22
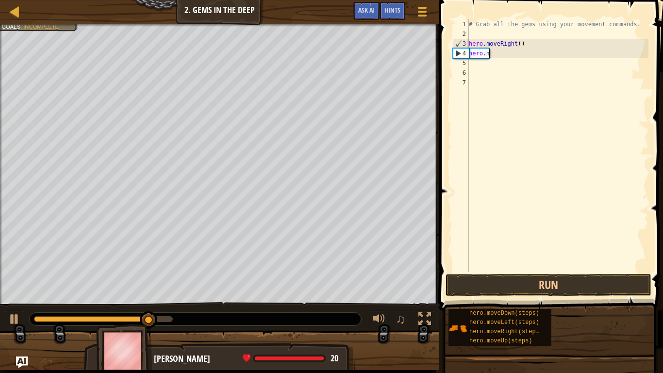
type textarea "h"
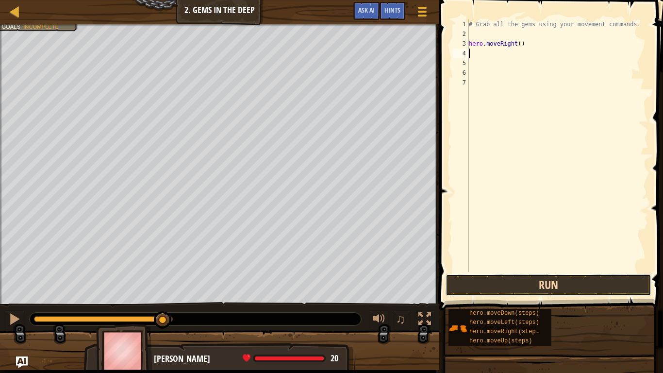
click at [550, 278] on button "Run" at bounding box center [549, 285] width 206 height 22
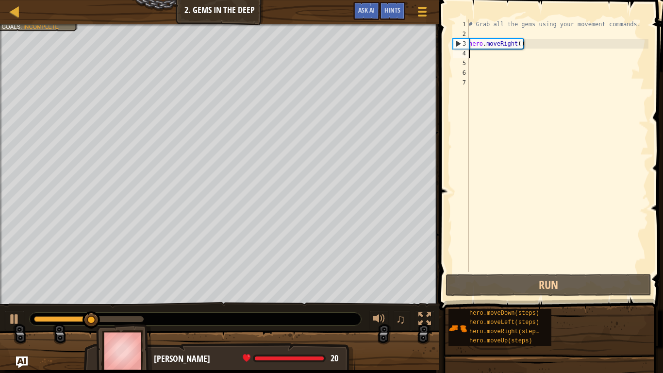
type textarea "h"
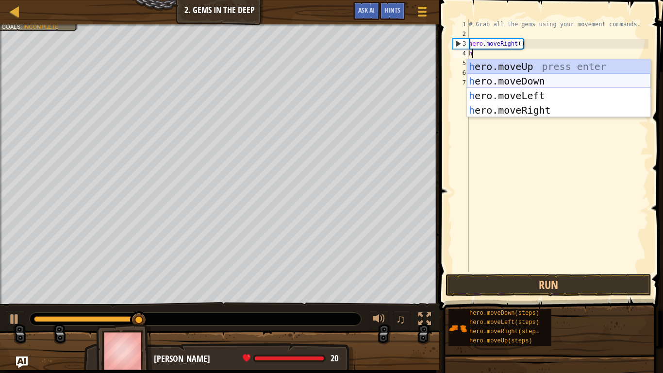
click at [528, 77] on div "h ero.moveUp press enter h ero.moveDown press enter h ero.moveLeft press enter …" at bounding box center [558, 102] width 183 height 87
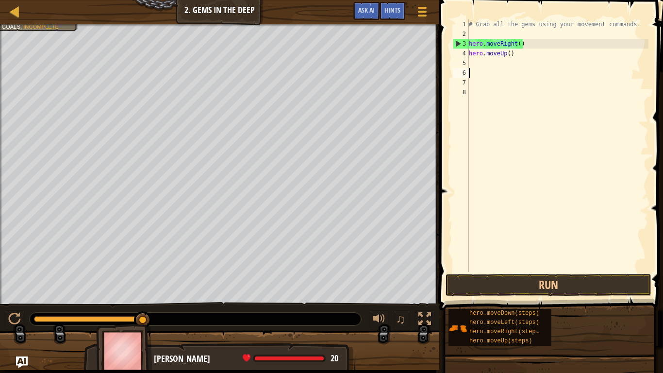
click at [528, 77] on div "# Grab all the gems using your movement commands. hero . moveRight ( ) hero . m…" at bounding box center [558, 155] width 182 height 272
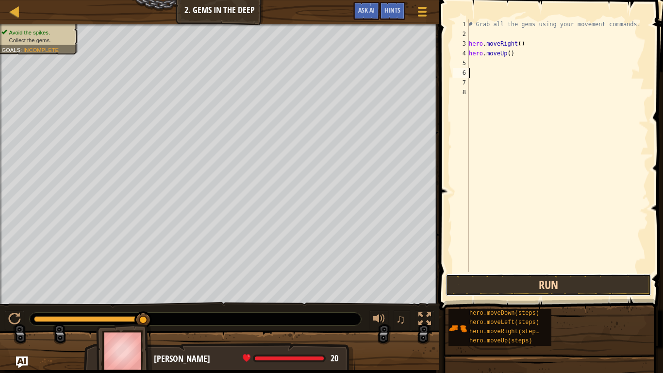
click at [570, 282] on button "Run" at bounding box center [549, 285] width 206 height 22
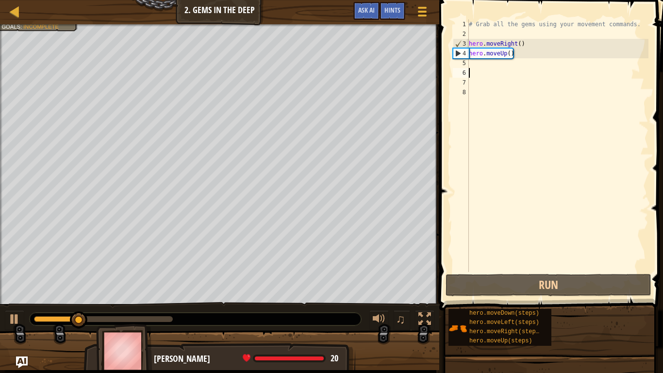
click at [515, 55] on div "# Grab all the gems using your movement commands. hero . moveRight ( ) hero . m…" at bounding box center [558, 155] width 182 height 272
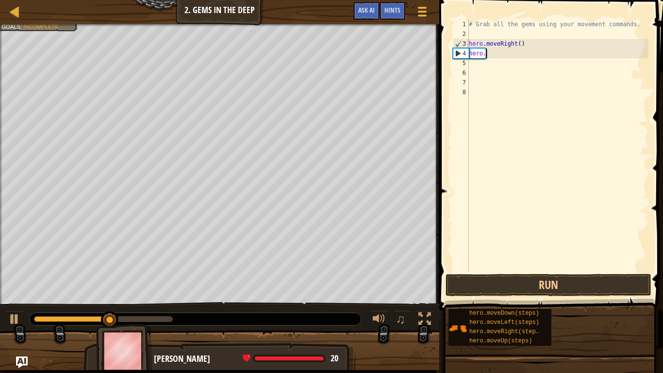
type textarea "h"
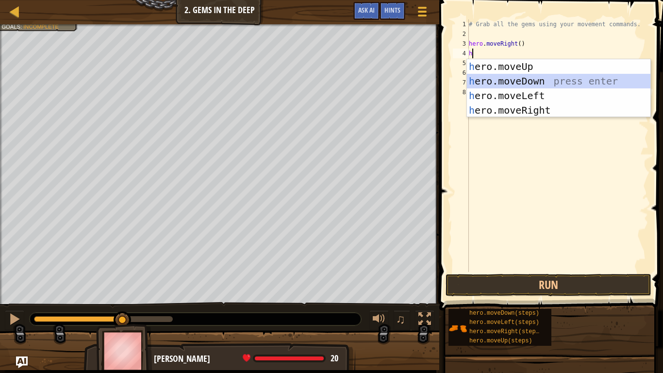
click at [536, 83] on div "h ero.moveUp press enter h ero.moveDown press enter h ero.moveLeft press enter …" at bounding box center [558, 102] width 183 height 87
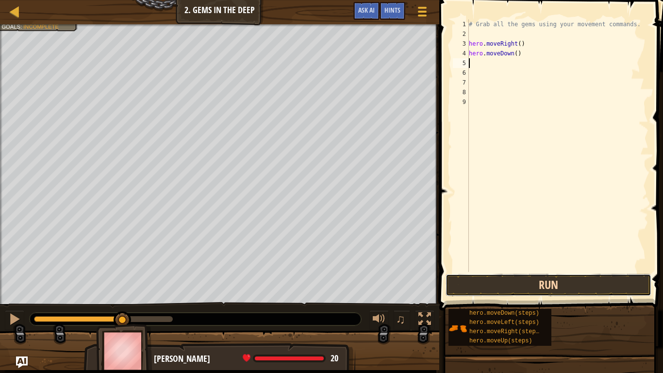
click at [549, 280] on button "Run" at bounding box center [549, 285] width 206 height 22
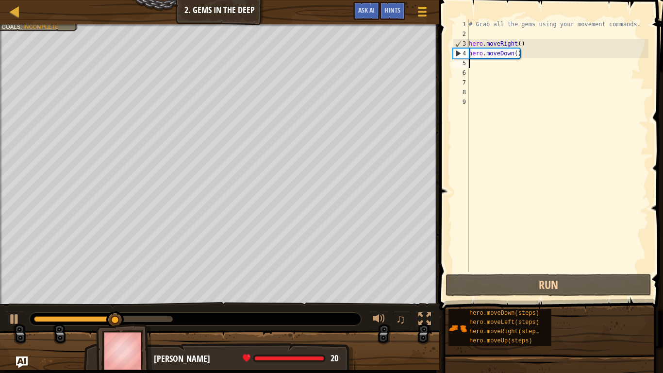
type textarea "j"
type textarea "h"
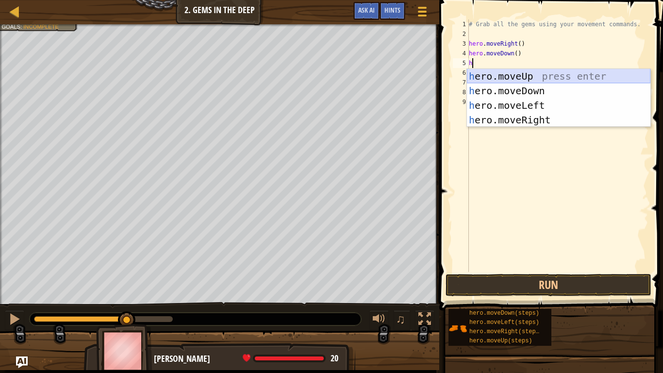
click at [558, 73] on div "h ero.moveUp press enter h ero.moveDown press enter h ero.moveLeft press enter …" at bounding box center [558, 112] width 183 height 87
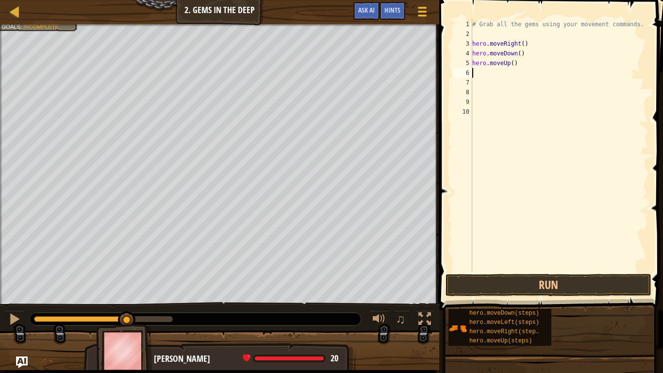
type textarea "h"
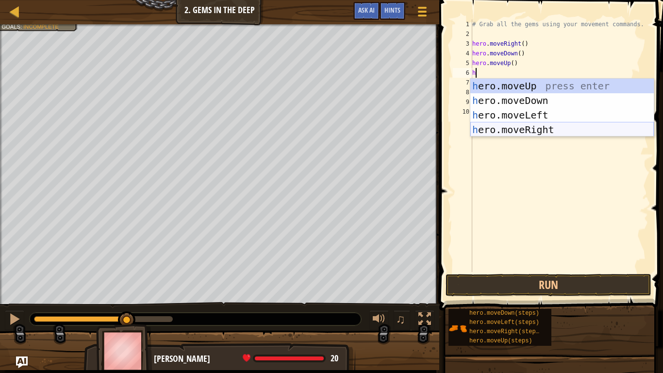
click at [520, 124] on div "h ero.moveUp press enter h ero.moveDown press enter h ero.moveLeft press enter …" at bounding box center [561, 122] width 183 height 87
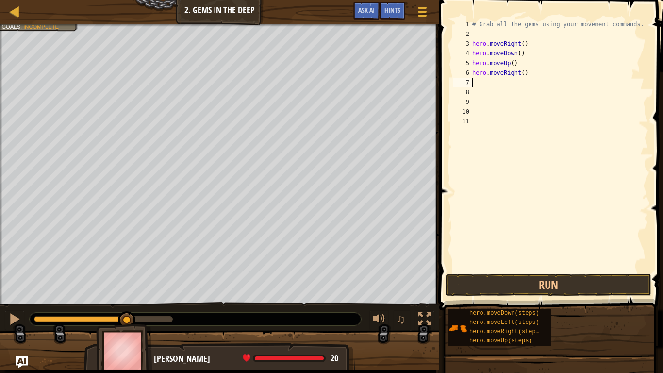
type textarea "h"
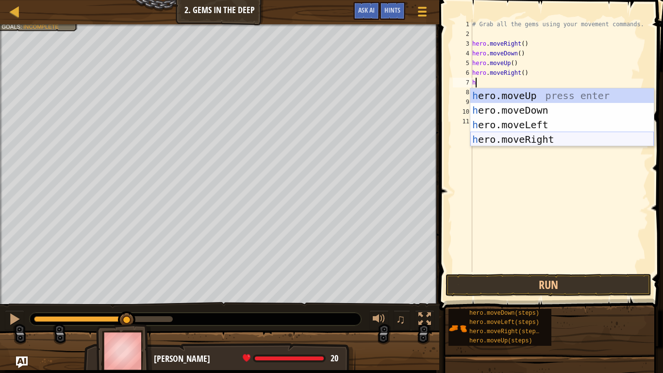
click at [533, 136] on div "h ero.moveUp press enter h ero.moveDown press enter h ero.moveLeft press enter …" at bounding box center [561, 131] width 183 height 87
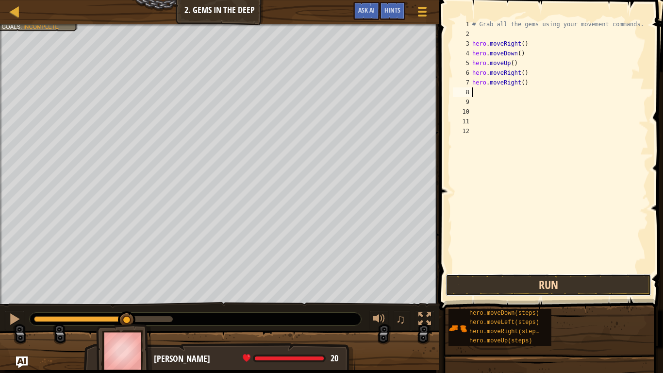
click at [519, 280] on button "Run" at bounding box center [549, 285] width 206 height 22
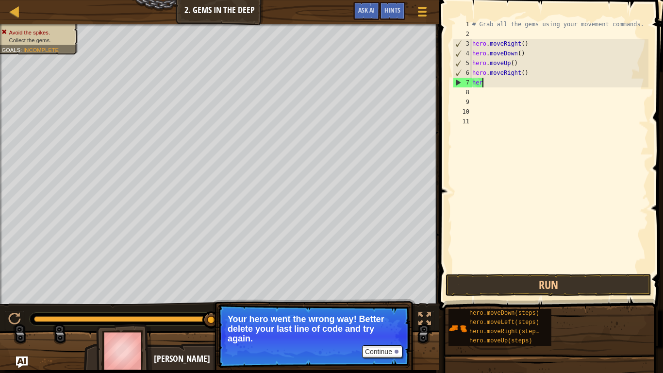
type textarea "h"
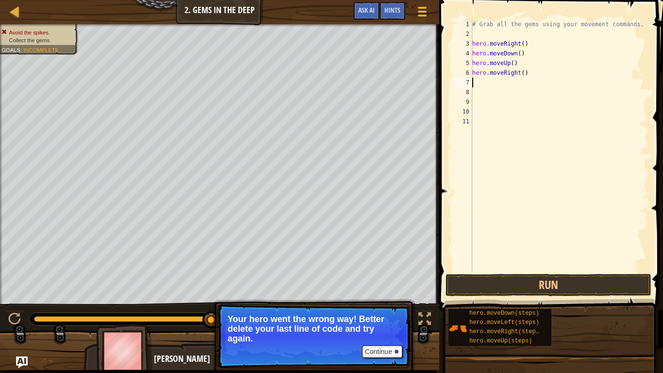
click at [527, 70] on div "# Grab all the gems using your movement commands. hero . moveRight ( ) hero . m…" at bounding box center [559, 155] width 178 height 272
type textarea "h"
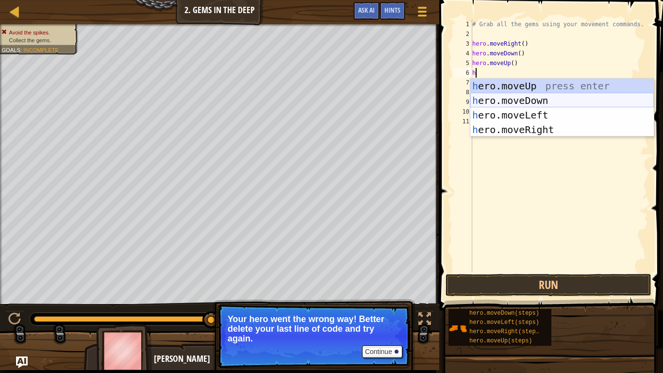
click at [554, 101] on div "h ero.moveUp press enter h ero.moveDown press enter h ero.moveLeft press enter …" at bounding box center [561, 122] width 183 height 87
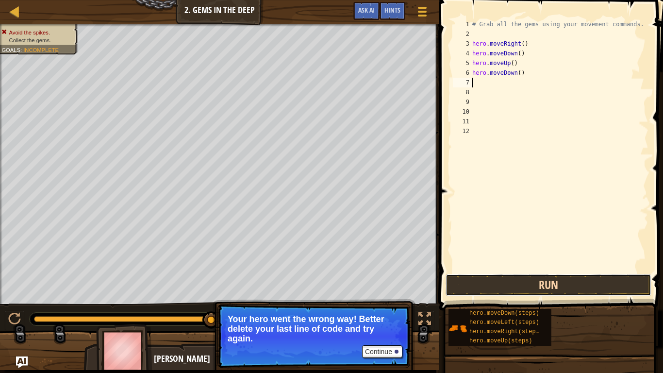
click at [613, 283] on button "Run" at bounding box center [549, 285] width 206 height 22
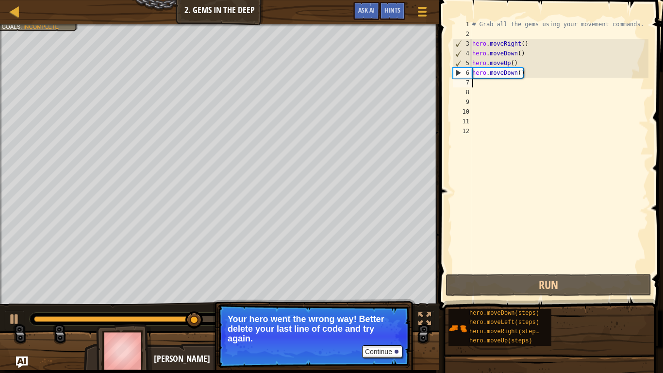
click at [540, 79] on div "# Grab all the gems using your movement commands. hero . moveRight ( ) hero . m…" at bounding box center [559, 155] width 178 height 272
click at [527, 75] on div "# Grab all the gems using your movement commands. hero . moveRight ( ) hero . m…" at bounding box center [559, 155] width 178 height 272
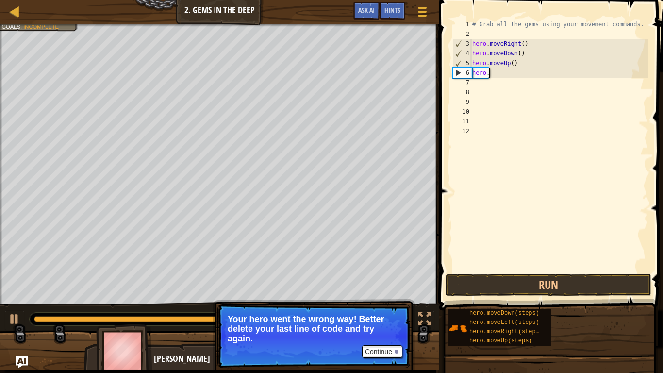
type textarea "h"
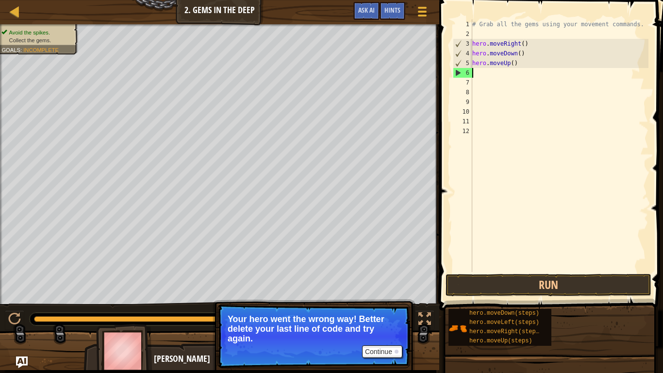
type textarea "h"
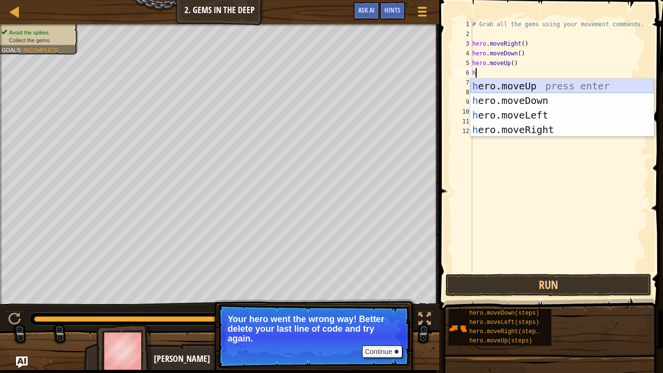
click at [634, 86] on div "h ero.moveUp press enter h ero.moveDown press enter h ero.moveLeft press enter …" at bounding box center [561, 122] width 183 height 87
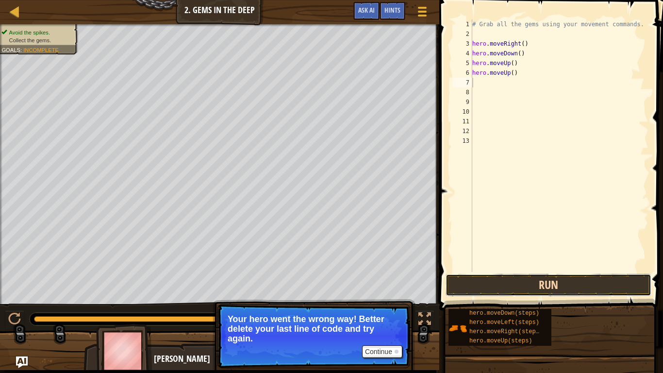
click at [574, 289] on button "Run" at bounding box center [549, 285] width 206 height 22
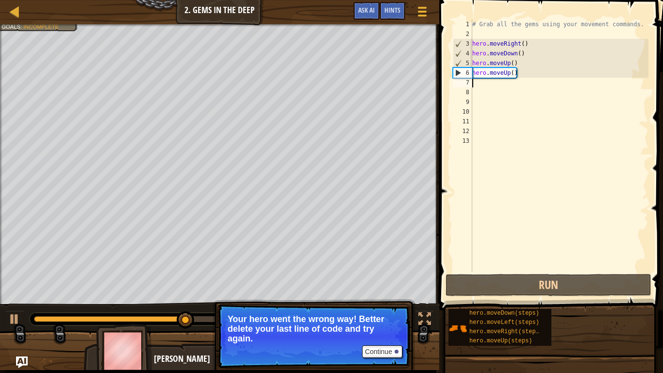
type textarea "j"
type textarea "h"
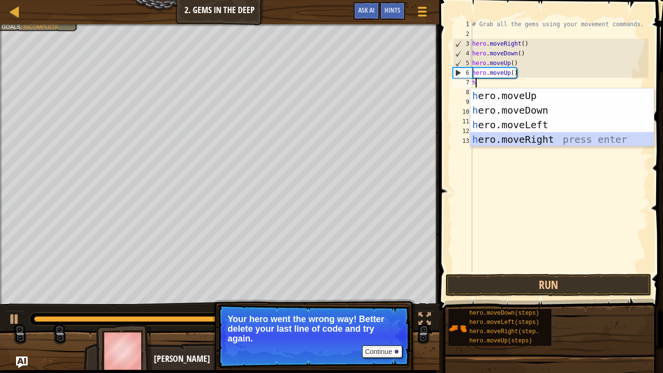
click at [524, 137] on div "h ero.moveUp press enter h ero.moveDown press enter h ero.moveLeft press enter …" at bounding box center [561, 131] width 183 height 87
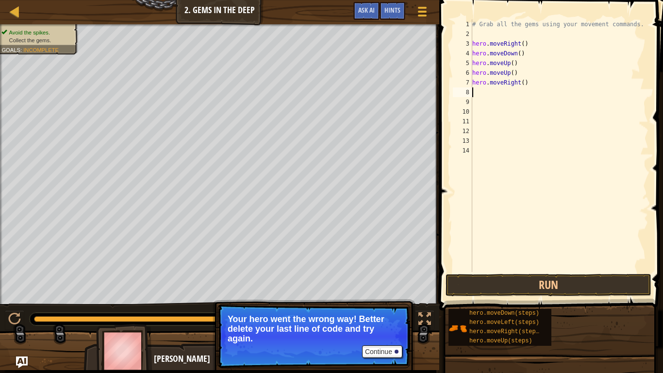
type textarea "h"
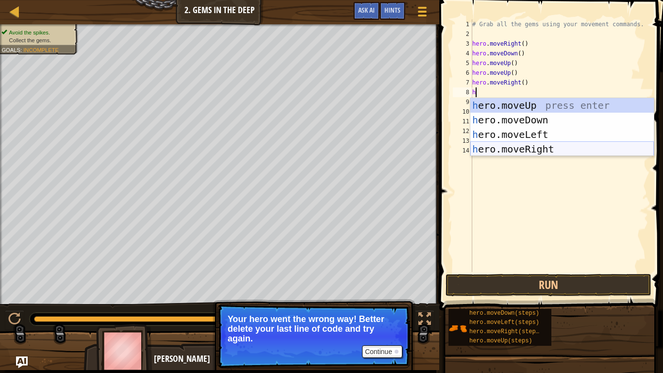
click at [497, 147] on div "h ero.moveUp press enter h ero.moveDown press enter h ero.moveLeft press enter …" at bounding box center [561, 141] width 183 height 87
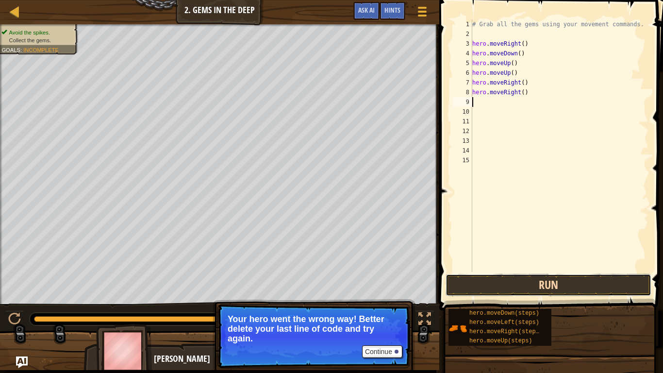
click at [580, 290] on button "Run" at bounding box center [549, 285] width 206 height 22
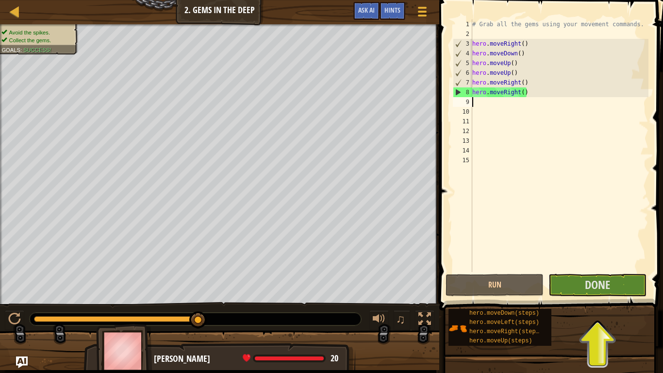
type textarea "h"
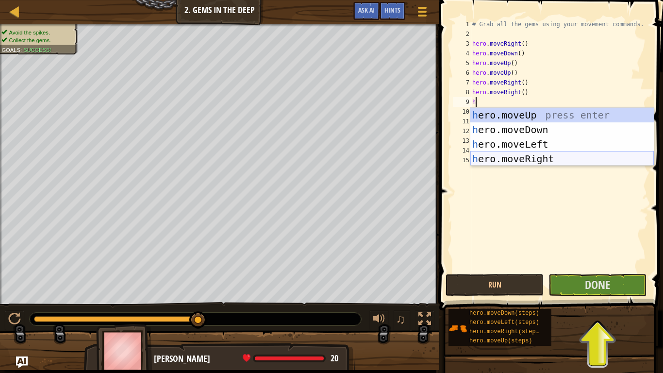
click at [568, 155] on div "h ero.moveUp press enter h ero.moveDown press enter h ero.moveLeft press enter …" at bounding box center [561, 151] width 183 height 87
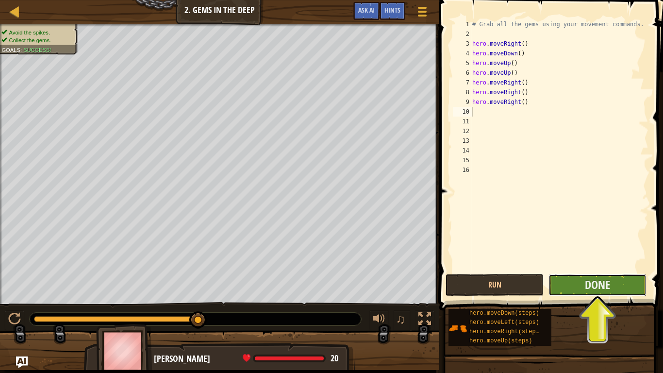
click at [620, 288] on button "Done" at bounding box center [597, 285] width 98 height 22
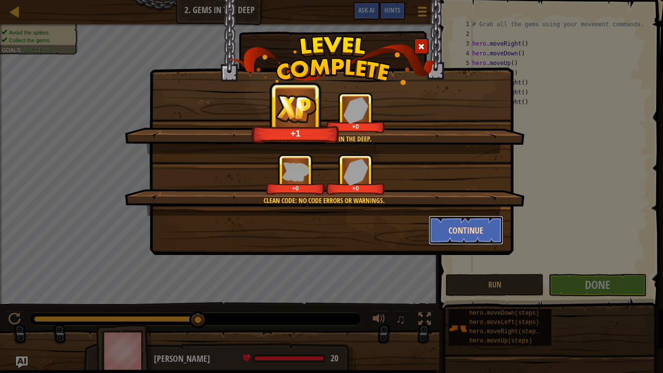
click at [470, 236] on button "Continue" at bounding box center [466, 230] width 75 height 29
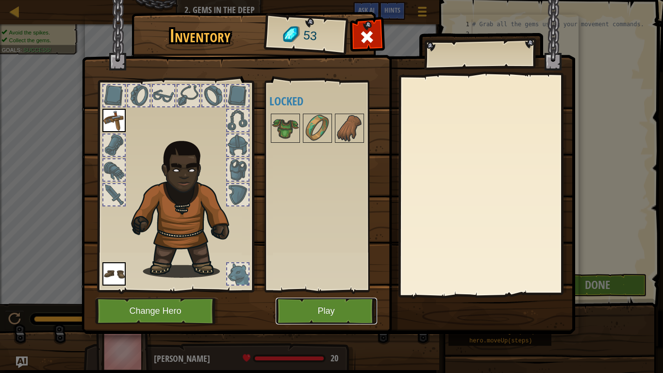
click at [339, 290] on button "Play" at bounding box center [326, 311] width 101 height 27
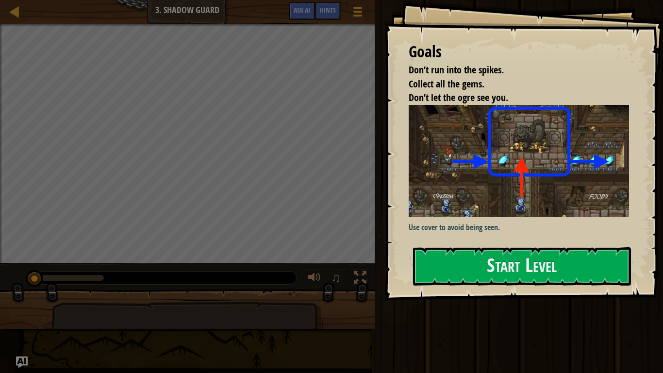
click at [555, 220] on div "Use cover to avoid being seen." at bounding box center [519, 169] width 220 height 128
click at [531, 253] on button "Start Level" at bounding box center [522, 266] width 218 height 38
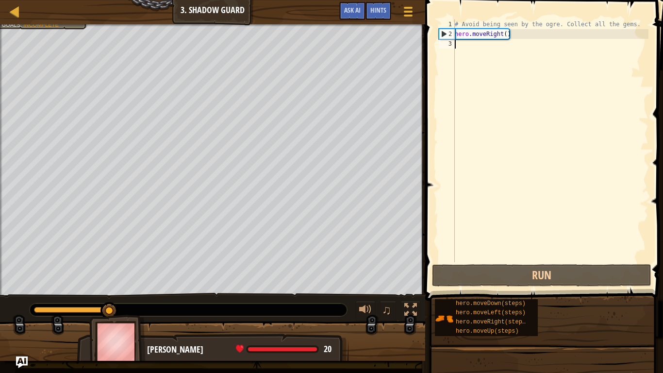
click at [466, 47] on div "# Avoid being seen by the ogre. Collect all the gems. hero . moveRight ( )" at bounding box center [551, 150] width 196 height 262
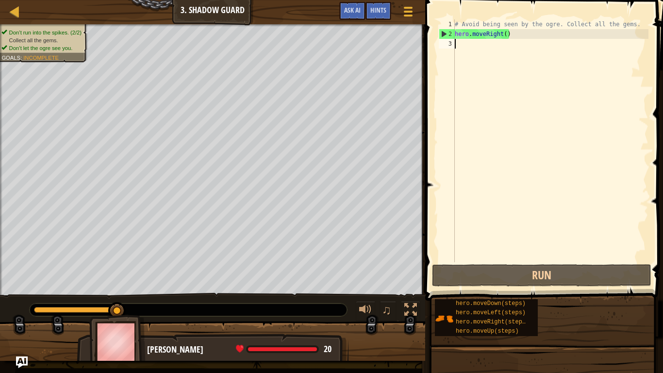
click at [460, 46] on div "# Avoid being seen by the ogre. Collect all the gems. hero . moveRight ( )" at bounding box center [551, 150] width 196 height 262
type textarea "h"
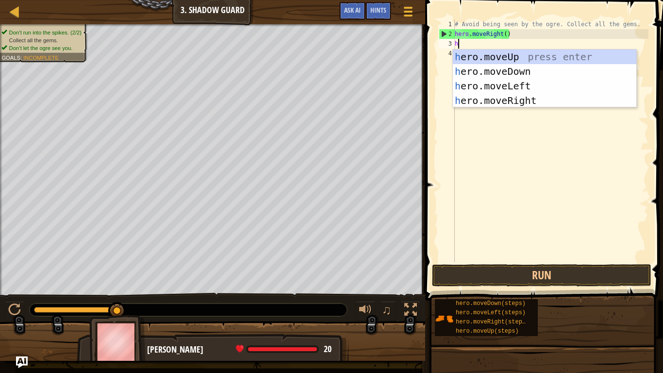
scroll to position [4, 0]
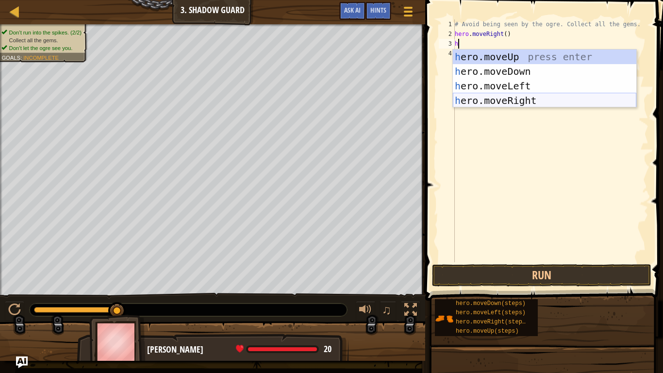
click at [536, 97] on div "h ero.moveUp press enter h ero.moveDown press enter h ero.moveLeft press enter …" at bounding box center [544, 93] width 183 height 87
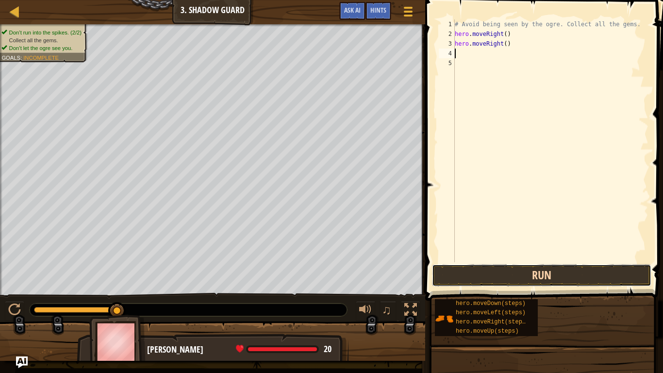
click at [567, 270] on button "Run" at bounding box center [541, 275] width 219 height 22
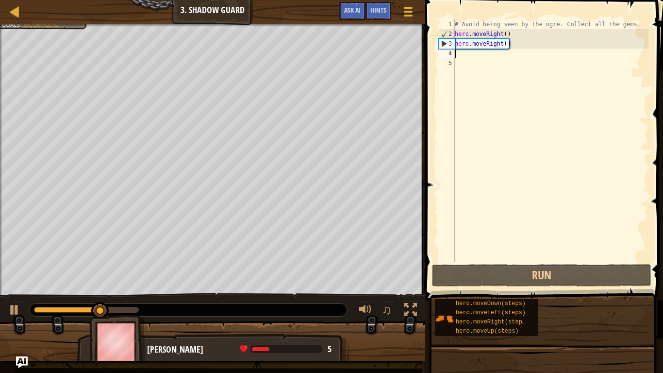
type textarea "h"
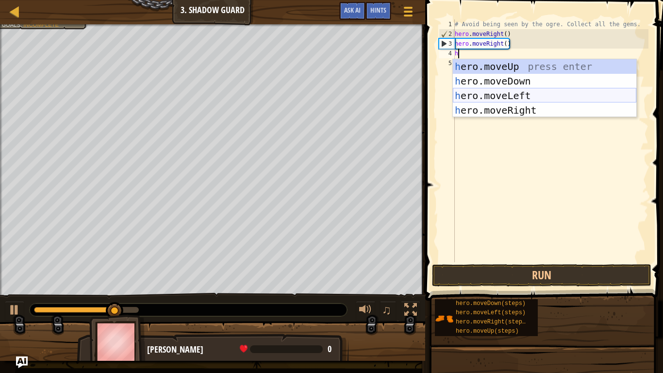
click at [518, 95] on div "h ero.moveUp press enter h ero.moveDown press enter h ero.moveLeft press enter …" at bounding box center [544, 102] width 183 height 87
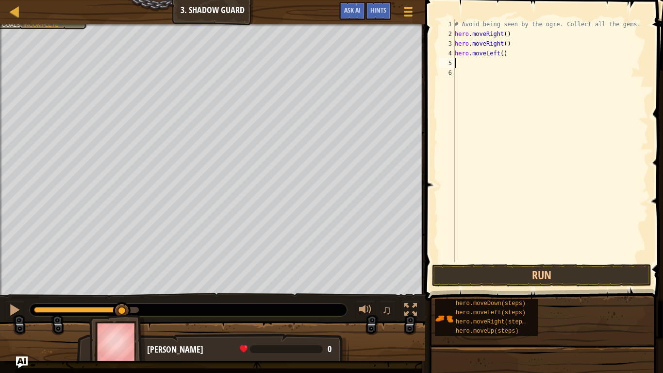
click at [502, 57] on div "# Avoid being seen by the ogre. Collect all the gems. hero . moveRight ( ) hero…" at bounding box center [551, 150] width 196 height 262
click at [513, 46] on div "# Avoid being seen by the ogre. Collect all the gems. hero . moveRight ( ) hero…" at bounding box center [551, 150] width 196 height 262
type textarea "hero.moveRight()"
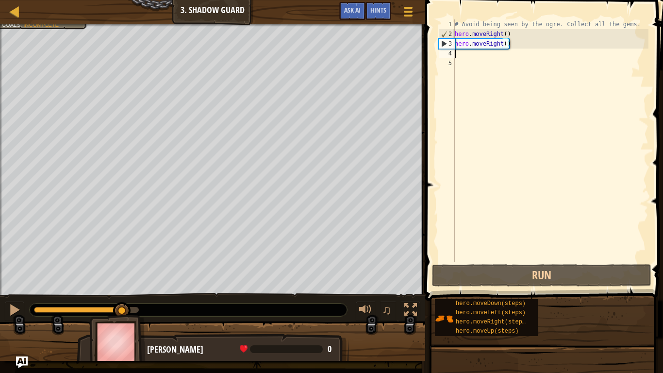
click at [506, 49] on div "# Avoid being seen by the ogre. Collect all the gems. hero . moveRight ( ) hero…" at bounding box center [551, 150] width 196 height 262
click at [483, 56] on div "# Avoid being seen by the ogre. Collect all the gems. hero . moveRight ( ) hero…" at bounding box center [551, 150] width 196 height 262
type textarea "h"
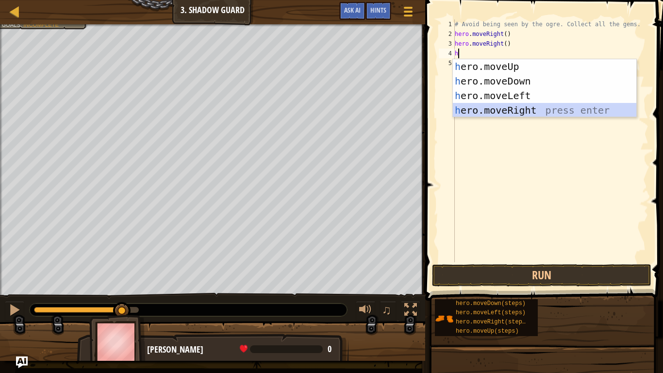
click at [502, 108] on div "h ero.moveUp press enter h ero.moveDown press enter h ero.moveLeft press enter …" at bounding box center [544, 102] width 183 height 87
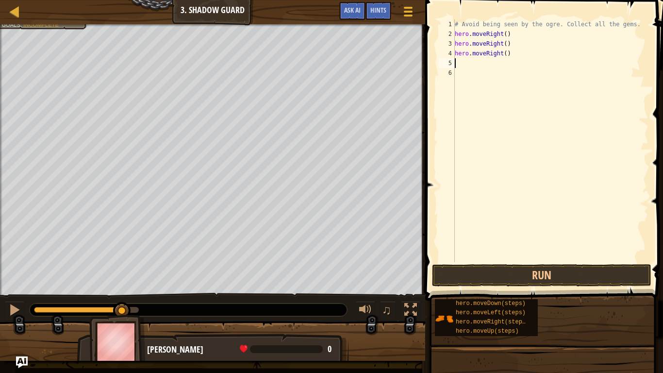
type textarea "h"
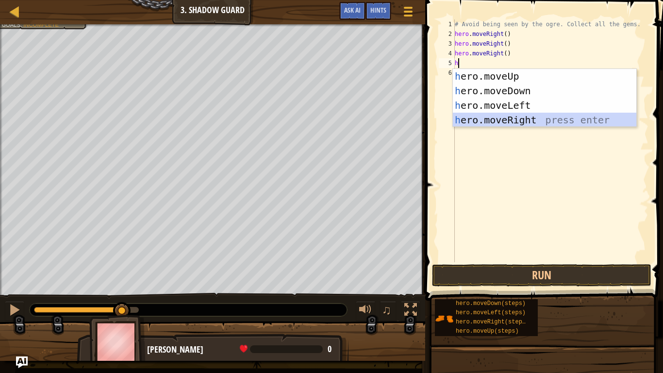
click at [514, 118] on div "h ero.moveUp press enter h ero.moveDown press enter h ero.moveLeft press enter …" at bounding box center [544, 112] width 183 height 87
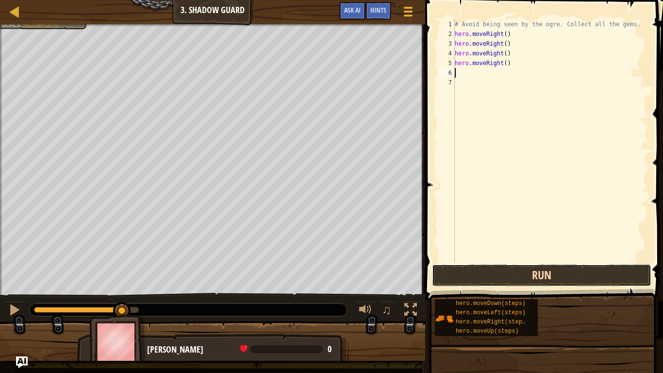
click at [553, 271] on button "Run" at bounding box center [541, 275] width 219 height 22
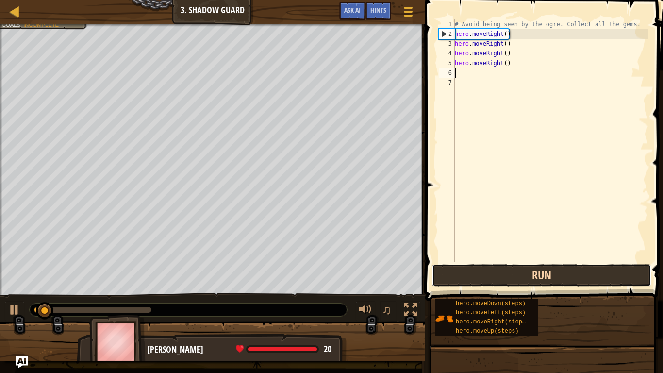
click at [553, 271] on button "Run" at bounding box center [541, 275] width 219 height 22
click at [564, 277] on button "Run" at bounding box center [541, 275] width 219 height 22
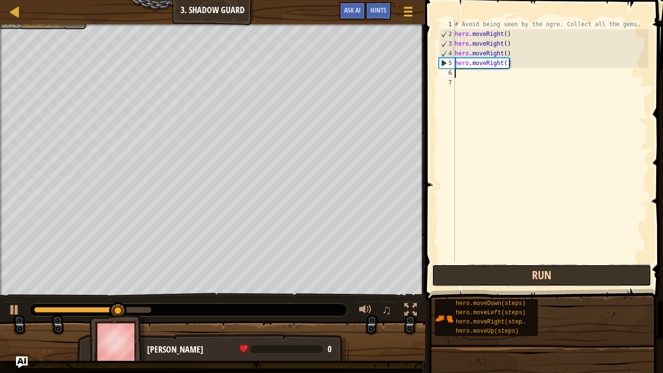
click at [578, 279] on button "Run" at bounding box center [541, 275] width 219 height 22
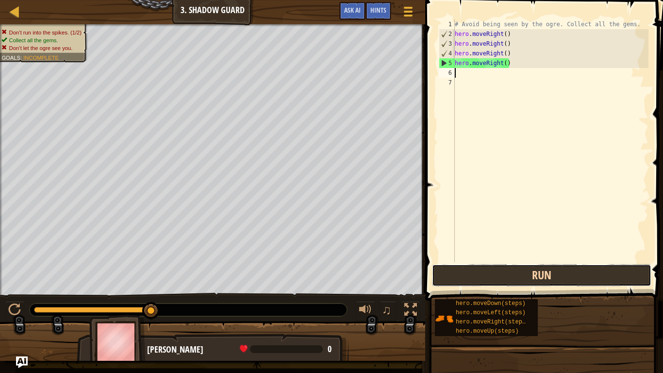
click at [517, 268] on button "Run" at bounding box center [541, 275] width 219 height 22
type textarea "h"
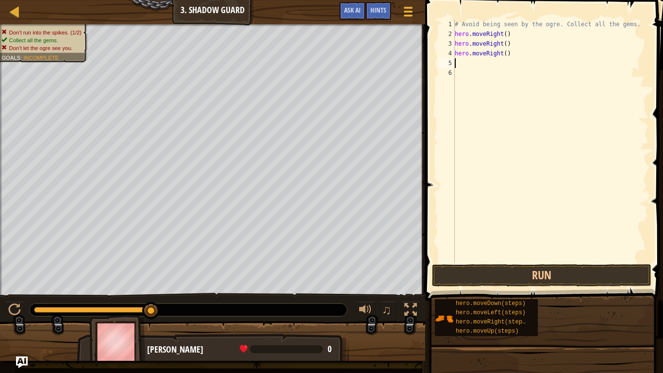
click at [509, 57] on div "# Avoid being seen by the ogre. Collect all the gems. hero . moveRight ( ) hero…" at bounding box center [551, 150] width 196 height 262
type textarea "h"
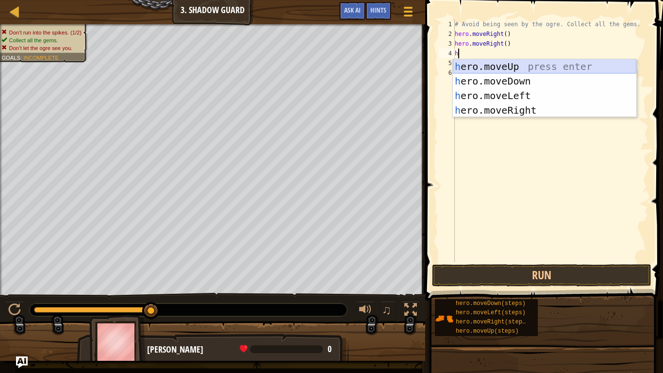
click at [523, 66] on div "h ero.moveUp press enter h ero.moveDown press enter h ero.moveLeft press enter …" at bounding box center [544, 102] width 183 height 87
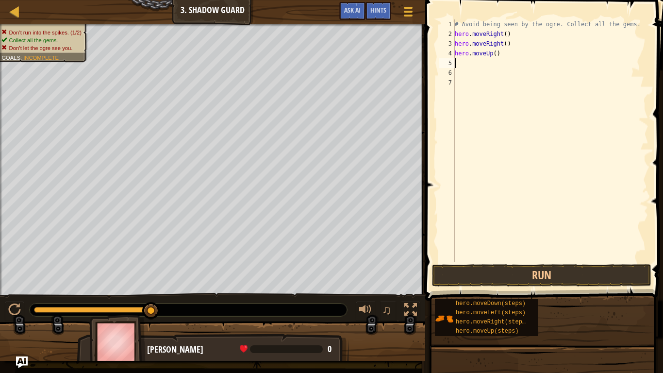
type textarea "h"
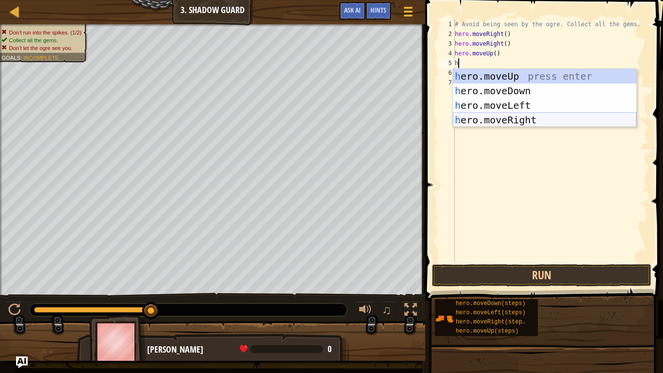
click at [488, 118] on div "h ero.moveUp press enter h ero.moveDown press enter h ero.moveLeft press enter …" at bounding box center [544, 112] width 183 height 87
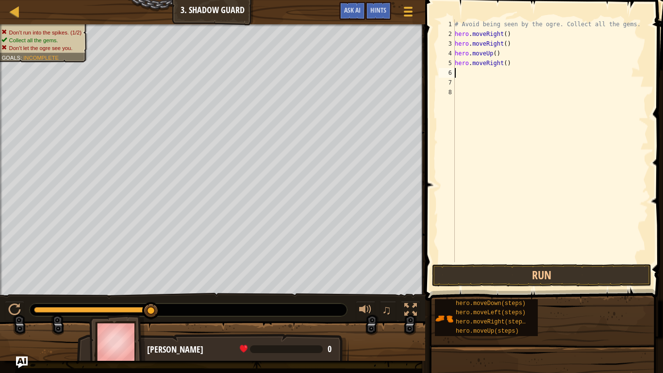
type textarea "h"
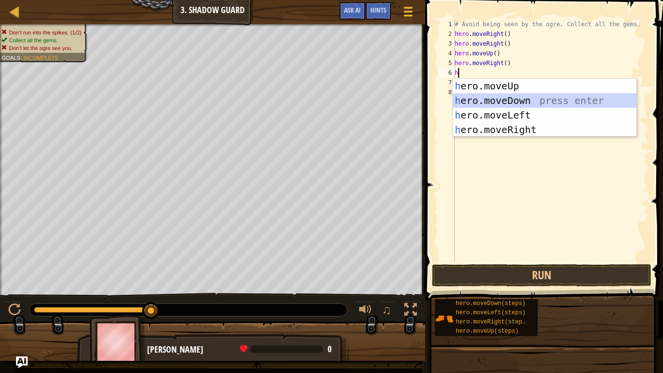
click at [504, 97] on div "h ero.moveUp press enter h ero.moveDown press enter h ero.moveLeft press enter …" at bounding box center [544, 122] width 183 height 87
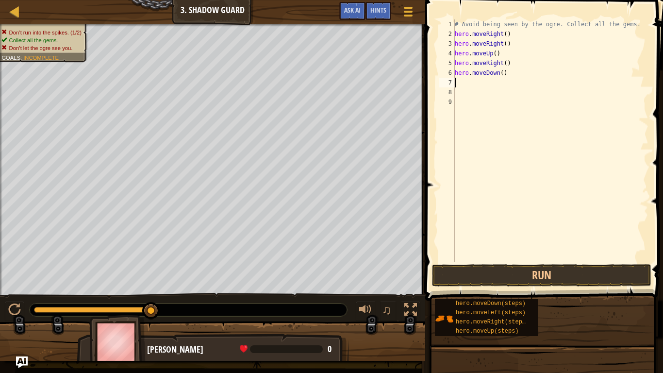
type textarea "h"
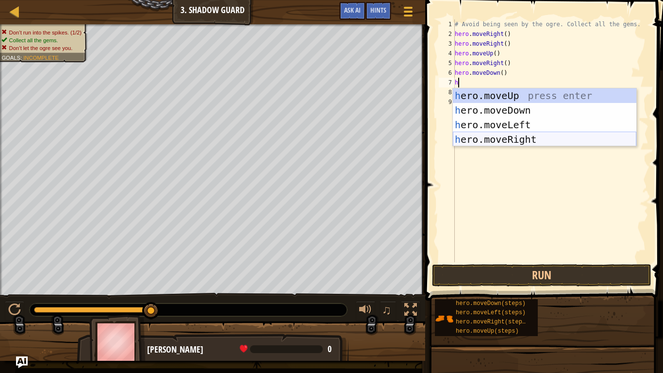
click at [496, 137] on div "h ero.moveUp press enter h ero.moveDown press enter h ero.moveLeft press enter …" at bounding box center [544, 131] width 183 height 87
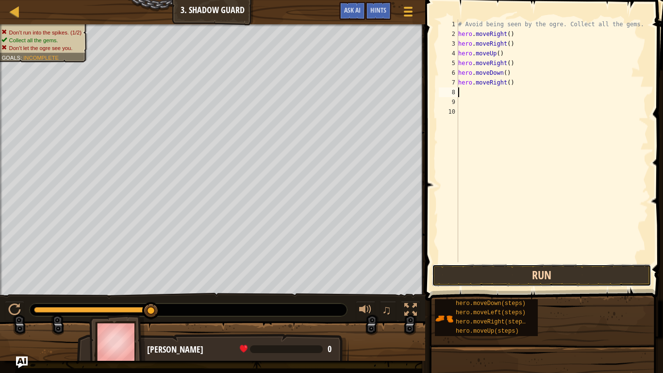
click at [475, 269] on button "Run" at bounding box center [541, 275] width 219 height 22
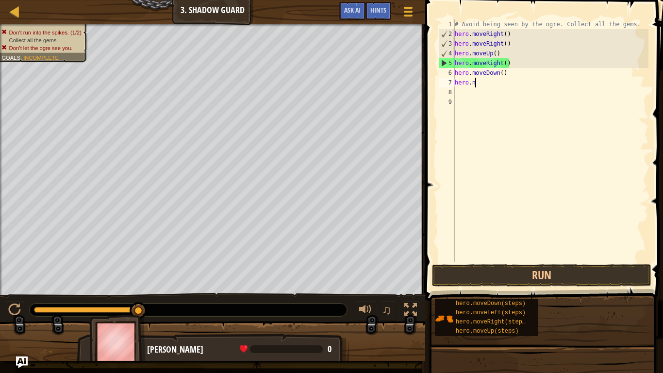
type textarea "h"
click at [634, 172] on div "# Avoid being seen by the ogre. Collect all the gems. hero . moveRight ( ) hero…" at bounding box center [551, 150] width 196 height 262
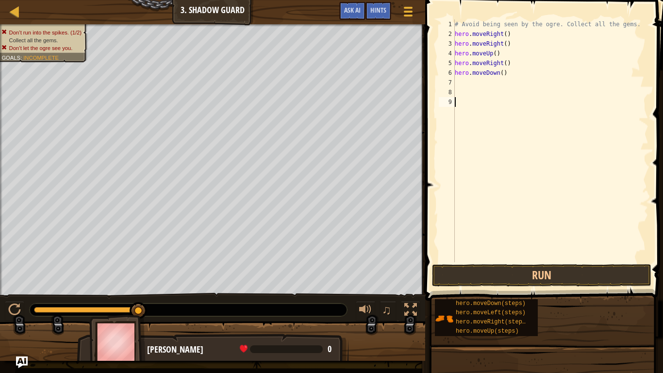
click at [510, 63] on div "# Avoid being seen by the ogre. Collect all the gems. hero . moveRight ( ) hero…" at bounding box center [551, 150] width 196 height 262
type textarea "h"
click at [527, 83] on div "# Avoid being seen by the ogre. Collect all the gems. hero . moveRight ( ) hero…" at bounding box center [551, 150] width 196 height 262
click at [517, 75] on div "# Avoid being seen by the ogre. Collect all the gems. hero . moveRight ( ) hero…" at bounding box center [551, 150] width 196 height 262
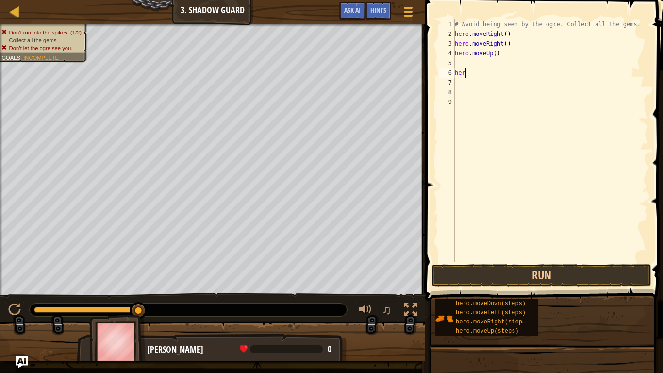
type textarea "h"
click at [528, 53] on div "# Avoid being seen by the ogre. Collect all the gems. hero . moveRight ( ) hero…" at bounding box center [551, 150] width 196 height 262
type textarea "h"
click at [516, 45] on div "# Avoid being seen by the ogre. Collect all the gems. hero . moveRight ( ) hero…" at bounding box center [551, 150] width 196 height 262
type textarea "h"
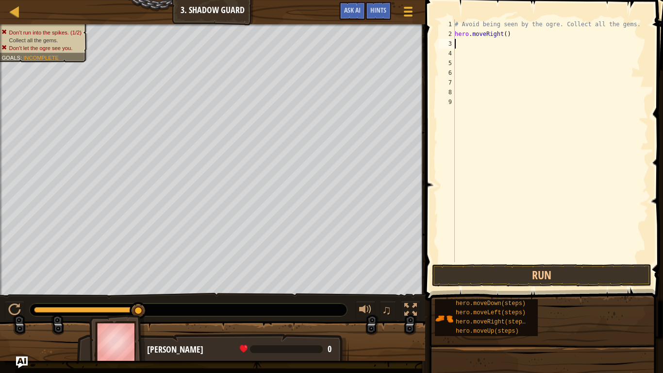
type textarea "h"
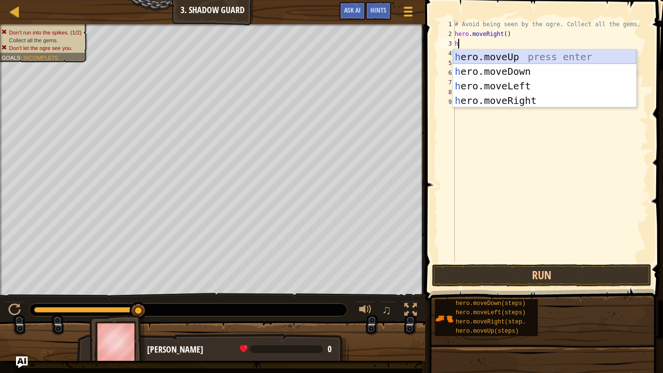
click at [528, 56] on div "h ero.moveUp press enter h ero.moveDown press enter h ero.moveLeft press enter …" at bounding box center [544, 93] width 183 height 87
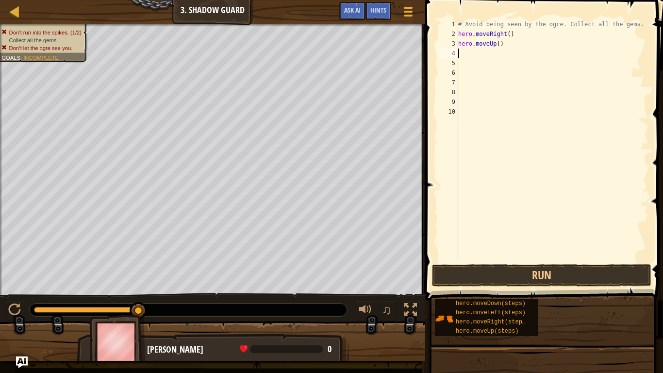
type textarea "h"
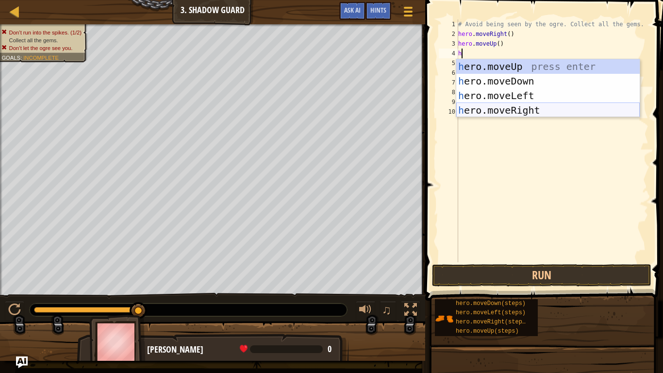
click at [526, 109] on div "h ero.moveUp press enter h ero.moveDown press enter h ero.moveLeft press enter …" at bounding box center [547, 102] width 183 height 87
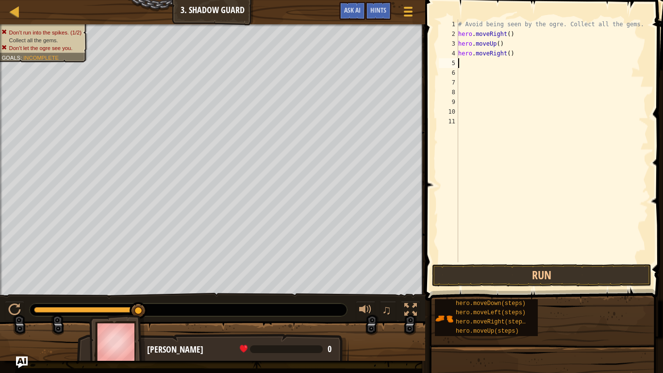
type textarea "h"
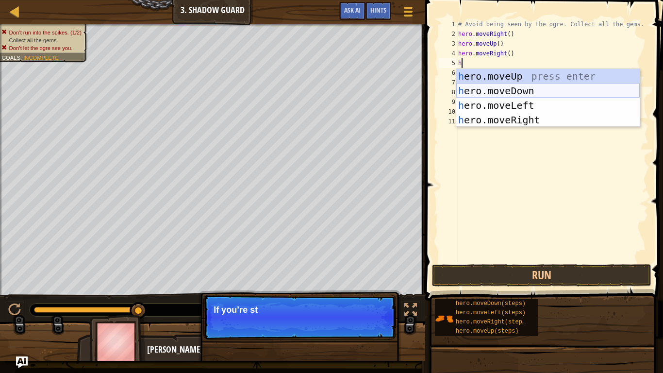
click at [493, 90] on div "h ero.moveUp press enter h ero.moveDown press enter h ero.moveLeft press enter …" at bounding box center [547, 112] width 183 height 87
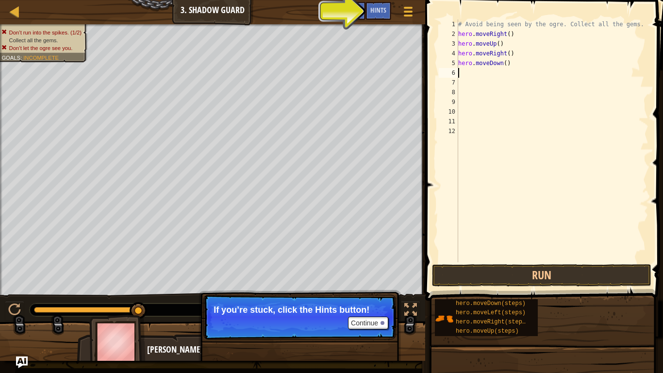
type textarea "h"
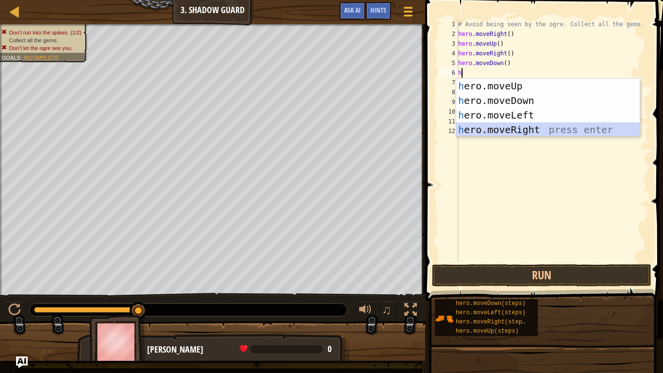
click at [507, 126] on div "h ero.moveUp press enter h ero.moveDown press enter h ero.moveLeft press enter …" at bounding box center [547, 122] width 183 height 87
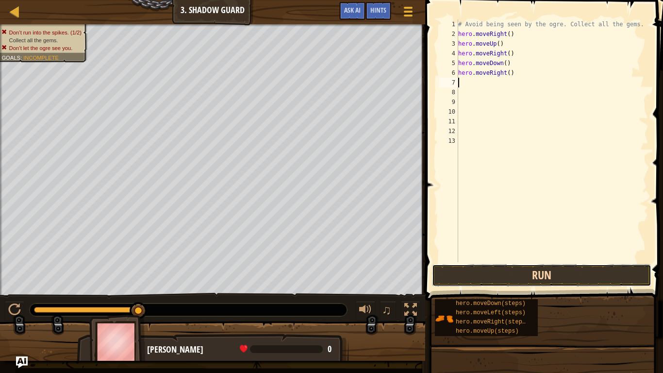
click at [479, 270] on button "Run" at bounding box center [541, 275] width 219 height 22
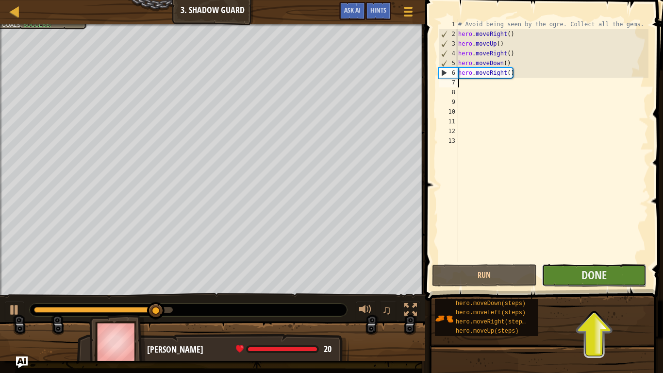
click at [569, 281] on button "Done" at bounding box center [594, 275] width 105 height 22
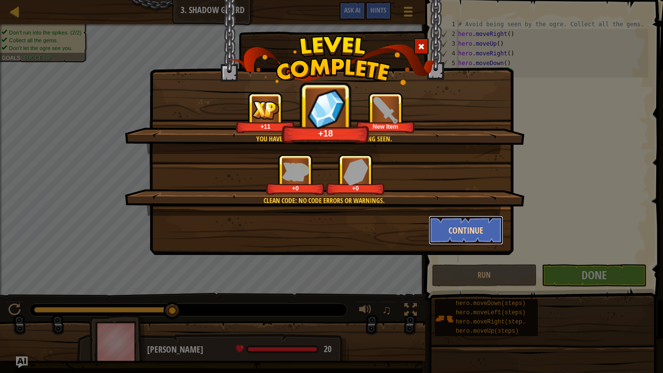
click at [478, 233] on button "Continue" at bounding box center [466, 230] width 75 height 29
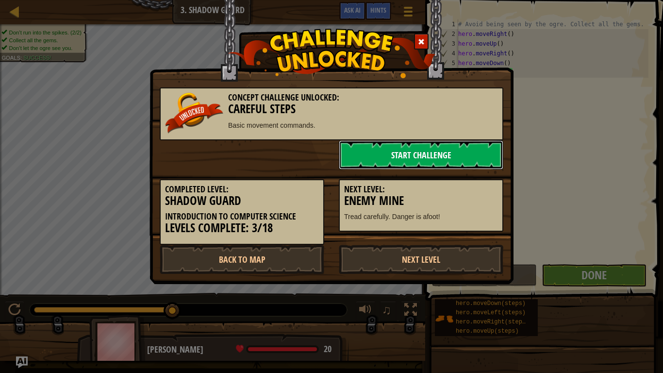
click at [444, 146] on link "Start Challenge" at bounding box center [421, 154] width 165 height 29
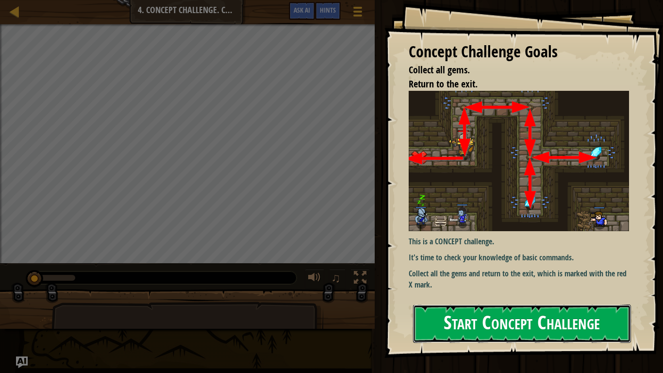
click at [453, 290] on button "Start Concept Challenge" at bounding box center [522, 323] width 218 height 38
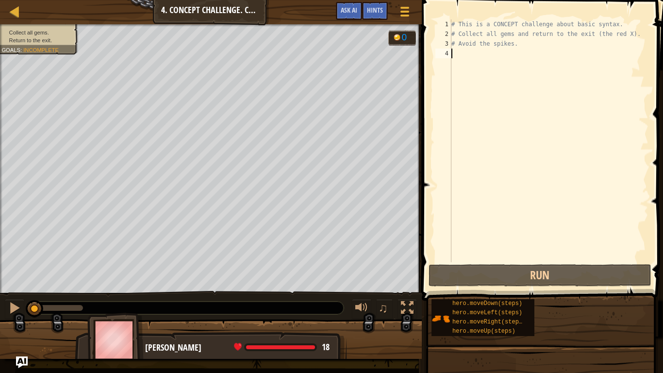
type textarea "h"
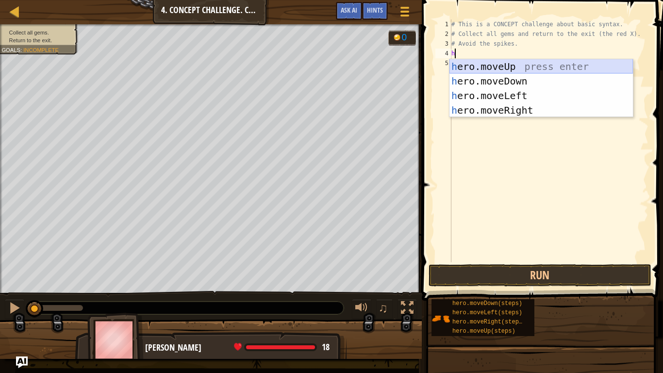
click at [512, 69] on div "h ero.moveUp press enter h ero.moveDown press enter h ero.moveLeft press enter …" at bounding box center [540, 102] width 183 height 87
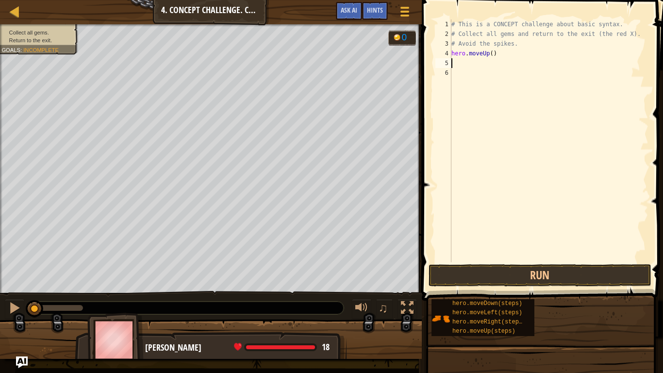
type textarea "h"
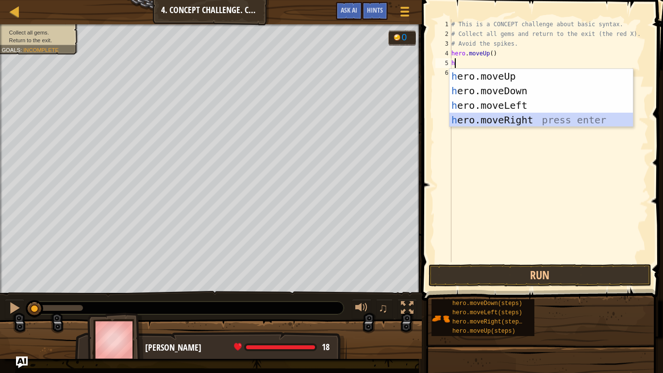
click at [550, 123] on div "h ero.moveUp press enter h ero.moveDown press enter h ero.moveLeft press enter …" at bounding box center [540, 112] width 183 height 87
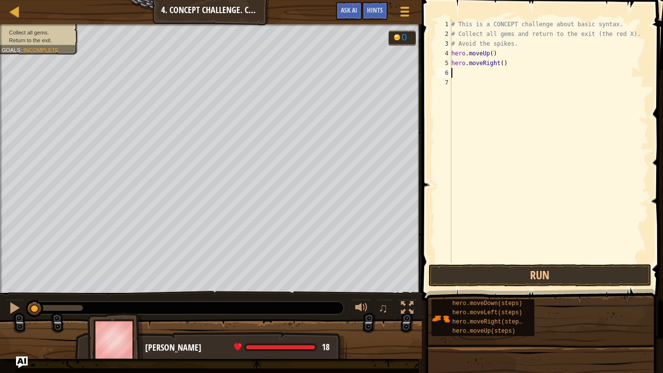
type textarea "h"
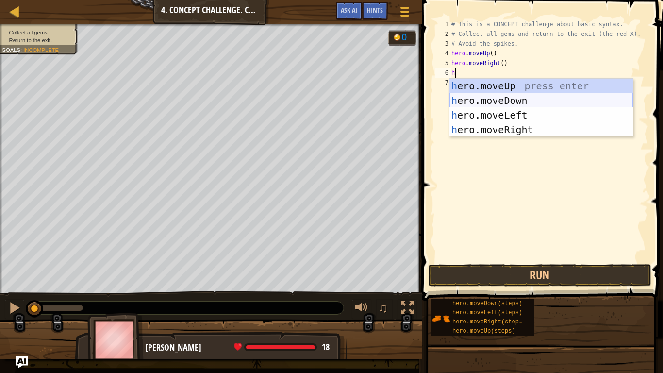
click at [559, 100] on div "h ero.moveUp press enter h ero.moveDown press enter h ero.moveLeft press enter …" at bounding box center [540, 122] width 183 height 87
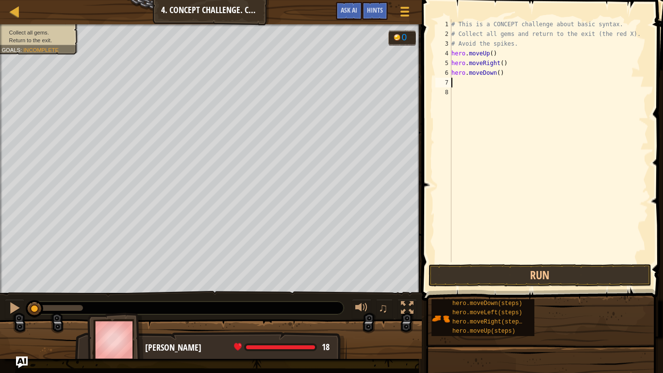
type textarea "h"
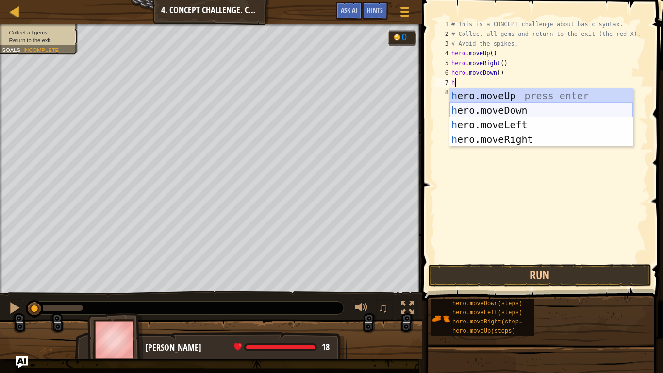
click at [541, 111] on div "h ero.moveUp press enter h ero.moveDown press enter h ero.moveLeft press enter …" at bounding box center [540, 131] width 183 height 87
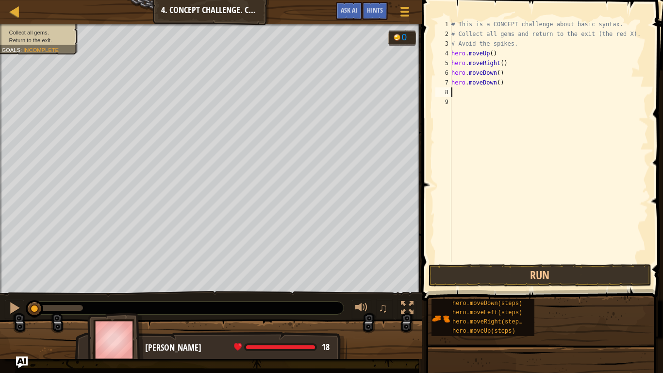
type textarea "h"
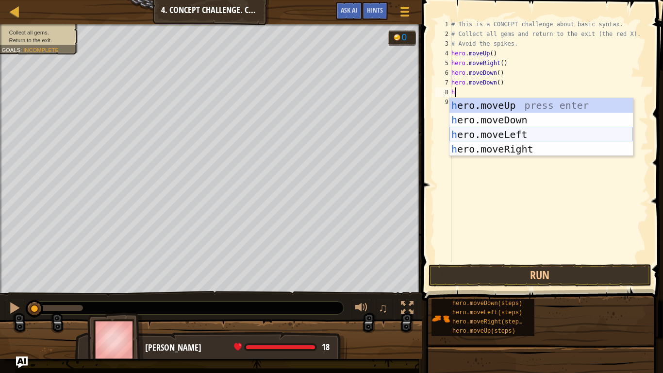
click at [498, 133] on div "h ero.moveUp press enter h ero.moveDown press enter h ero.moveLeft press enter …" at bounding box center [540, 141] width 183 height 87
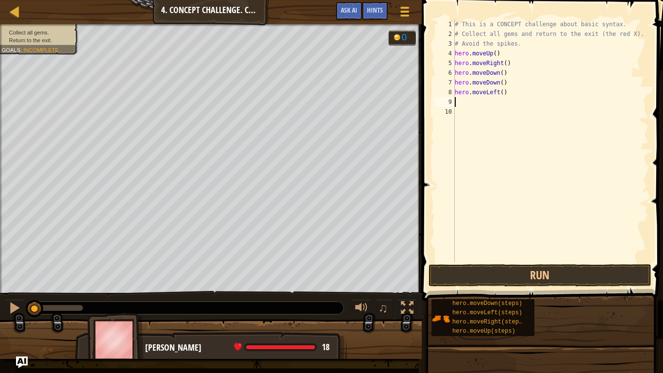
type textarea "h"
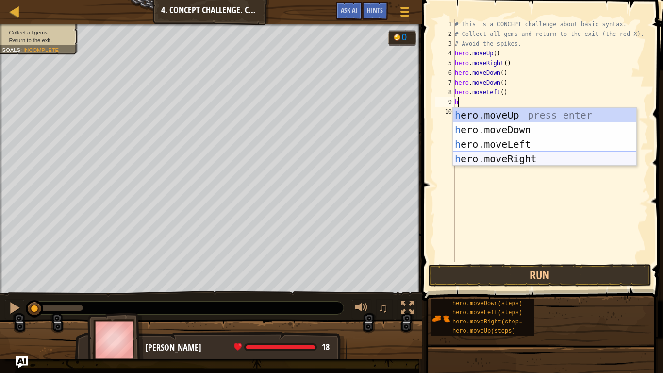
click at [512, 161] on div "h ero.moveUp press enter h ero.moveDown press enter h ero.moveLeft press enter …" at bounding box center [544, 151] width 183 height 87
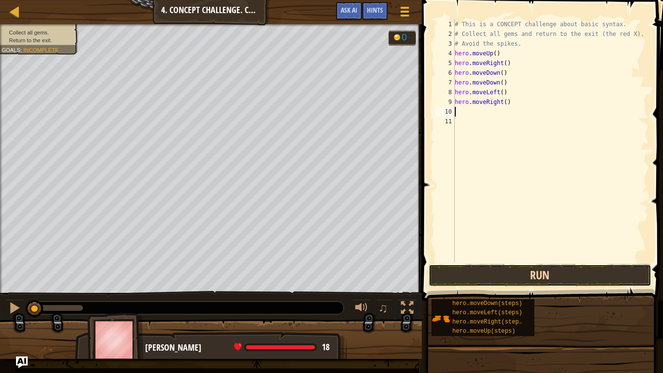
click at [547, 271] on button "Run" at bounding box center [540, 275] width 223 height 22
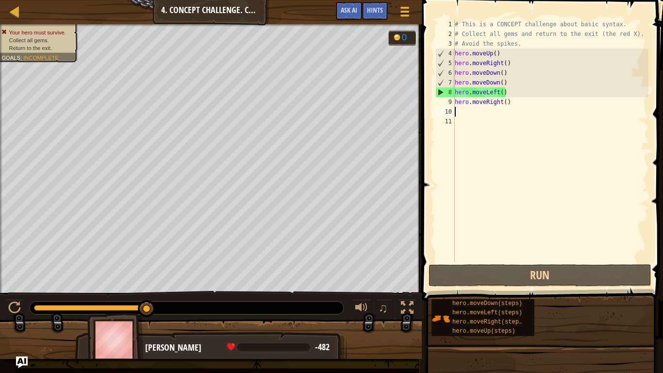
click at [510, 99] on div "# This is a CONCEPT challenge about basic syntax. # Collect all gems and return…" at bounding box center [551, 150] width 196 height 262
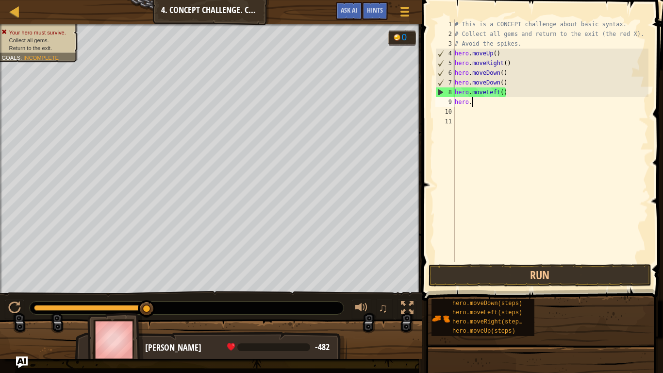
type textarea "h"
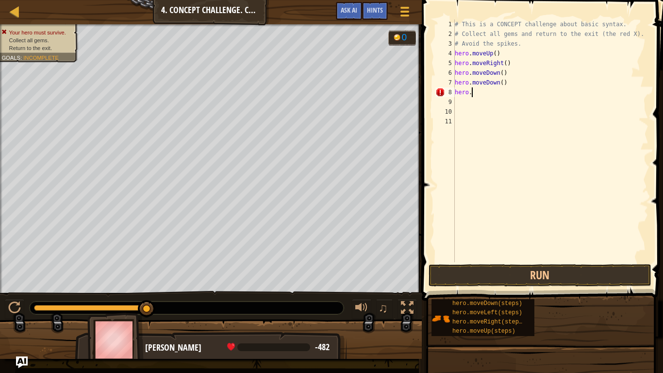
scroll to position [4, 2]
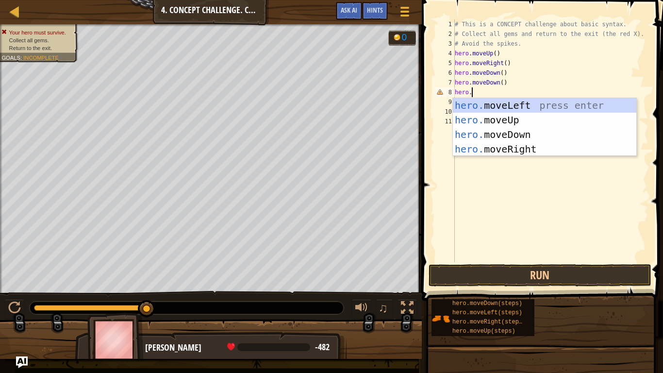
type textarea "hero.r"
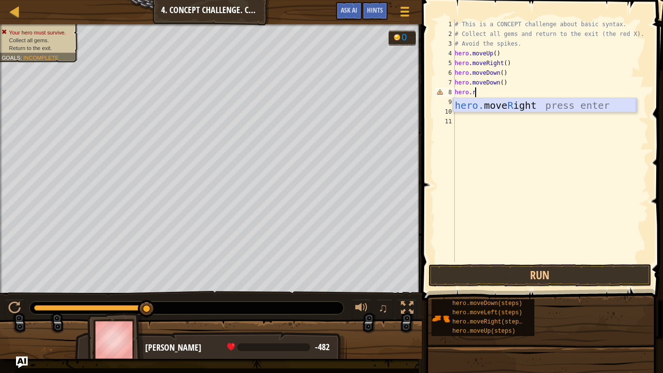
click at [511, 107] on div "hero. move R ight press enter" at bounding box center [544, 120] width 183 height 44
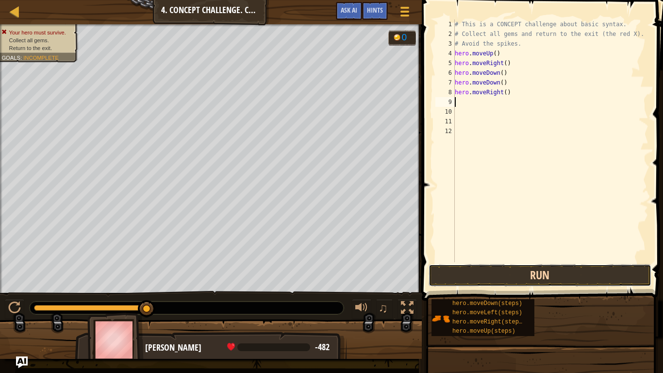
click at [470, 273] on button "Run" at bounding box center [540, 275] width 223 height 22
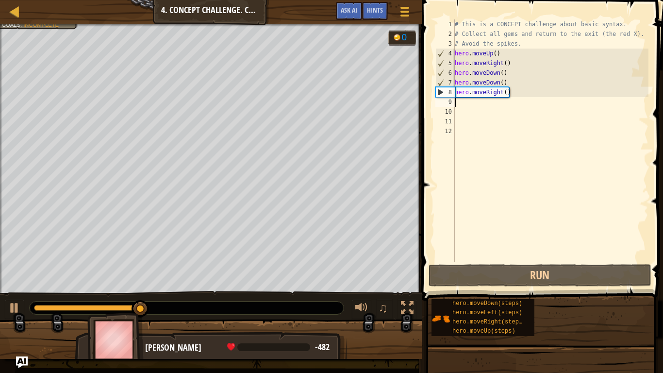
click at [515, 93] on div "# This is a CONCEPT challenge about basic syntax. # Collect all gems and return…" at bounding box center [551, 150] width 196 height 262
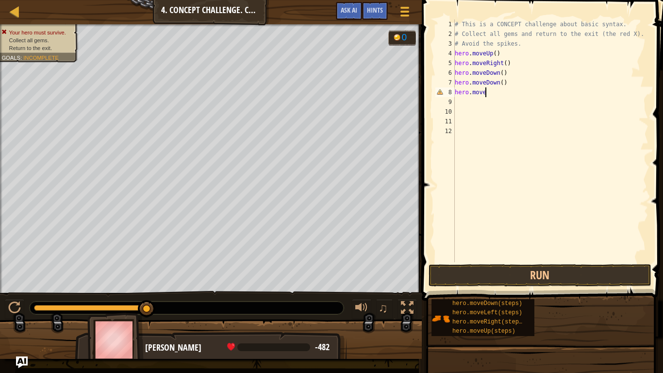
type textarea "hero.moveu"
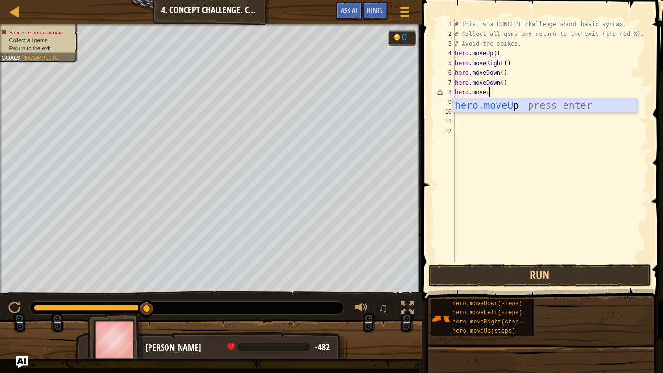
click at [533, 103] on div "hero.moveU p press enter" at bounding box center [544, 120] width 183 height 44
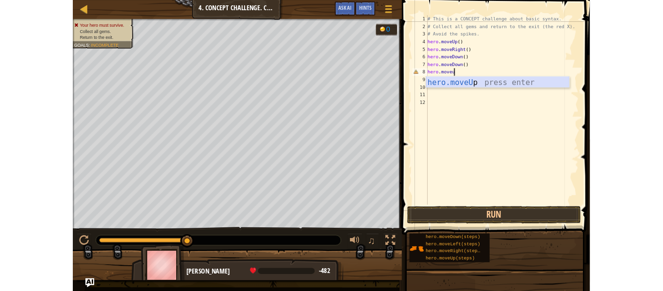
scroll to position [4, 0]
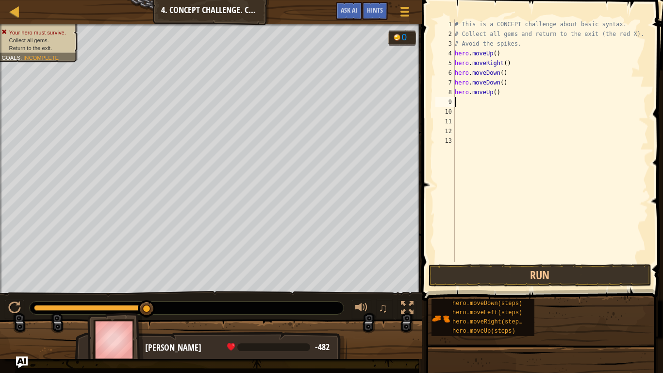
type textarea "r"
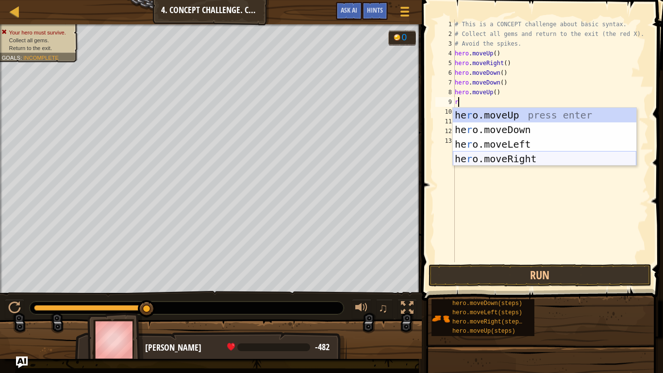
click at [507, 158] on div "he r o.moveUp press enter he r o.moveDown press enter he r o.moveLeft press ent…" at bounding box center [544, 151] width 183 height 87
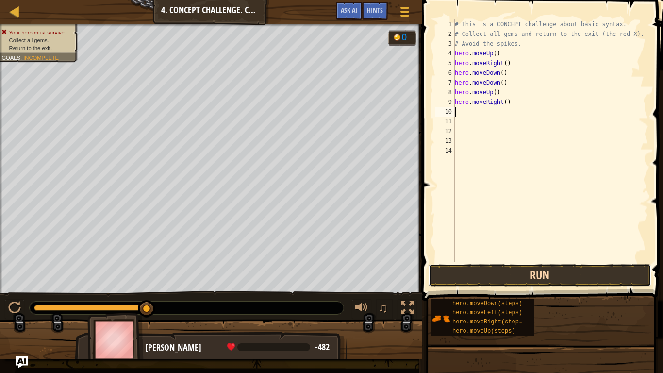
click at [507, 278] on button "Run" at bounding box center [540, 275] width 223 height 22
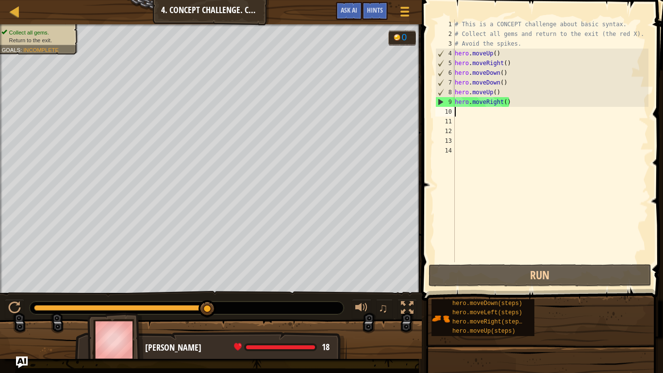
type textarea "h"
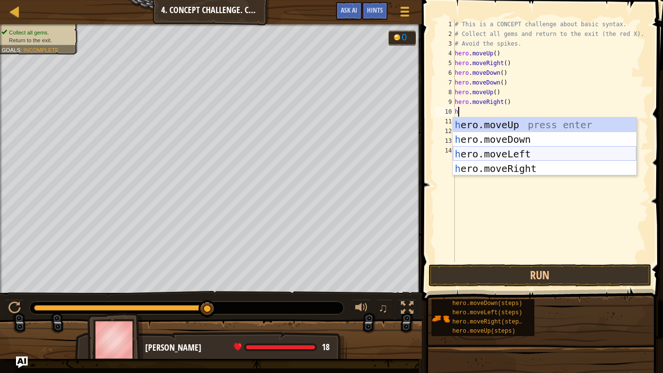
click at [534, 154] on div "h ero.moveUp press enter h ero.moveDown press enter h ero.moveLeft press enter …" at bounding box center [544, 160] width 183 height 87
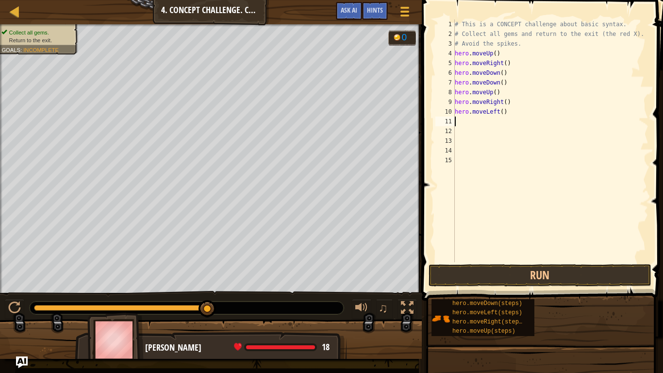
type textarea "h"
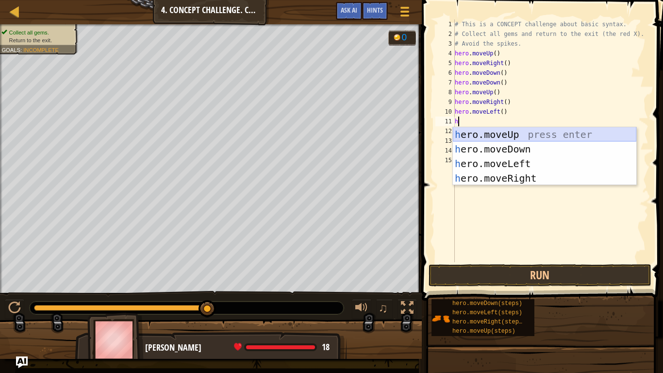
click at [538, 132] on div "h ero.moveUp press enter h ero.moveDown press enter h ero.moveLeft press enter …" at bounding box center [544, 170] width 183 height 87
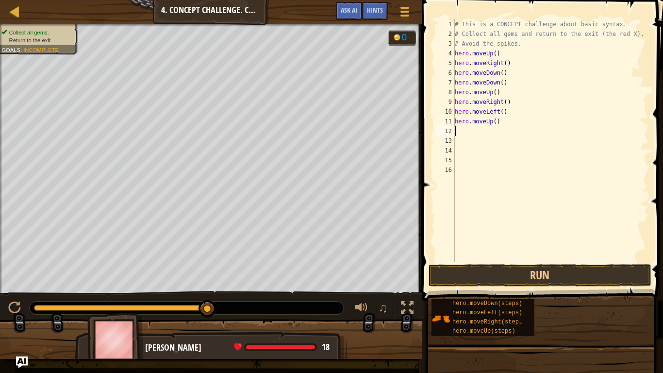
type textarea "h"
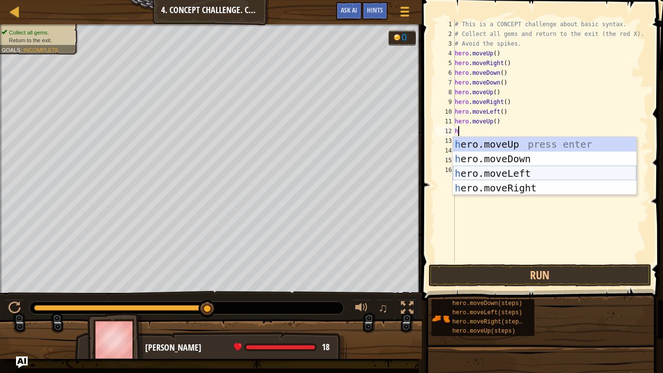
click at [519, 172] on div "h ero.moveUp press enter h ero.moveDown press enter h ero.moveLeft press enter …" at bounding box center [544, 180] width 183 height 87
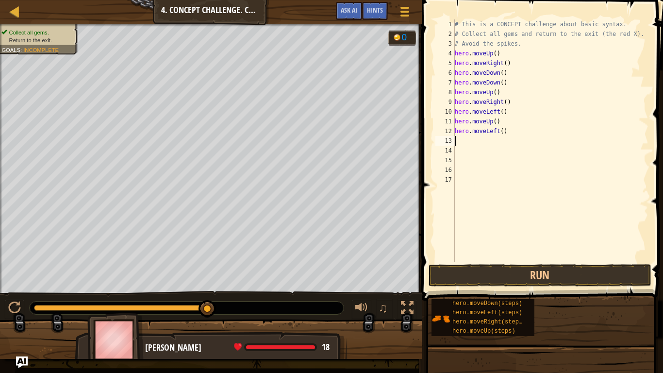
type textarea "h"
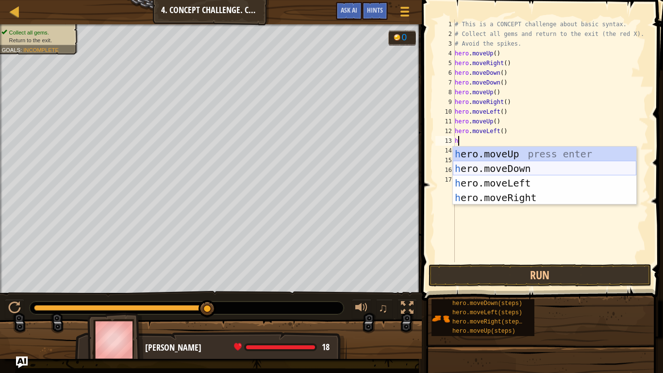
click at [561, 171] on div "h ero.moveUp press enter h ero.moveDown press enter h ero.moveLeft press enter …" at bounding box center [544, 190] width 183 height 87
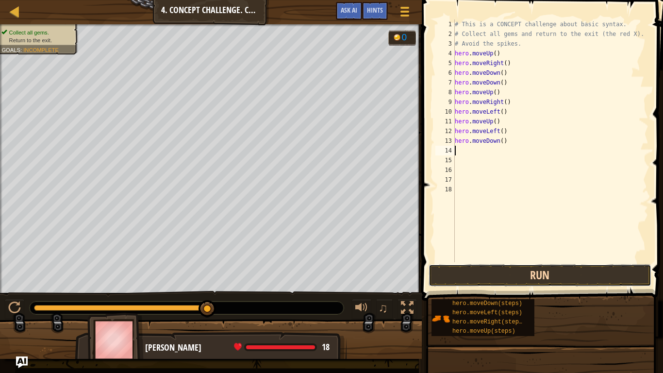
click at [608, 279] on button "Run" at bounding box center [540, 275] width 223 height 22
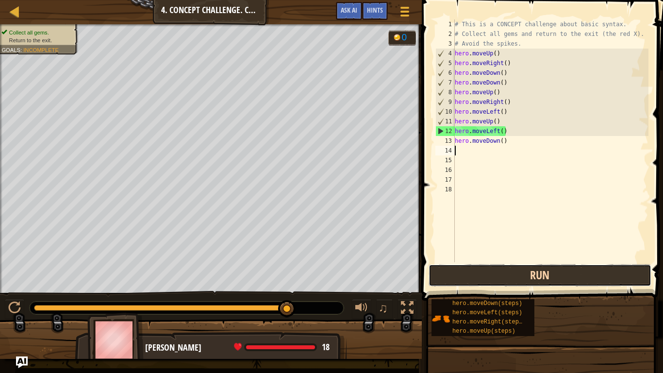
click at [539, 264] on button "Run" at bounding box center [540, 275] width 223 height 22
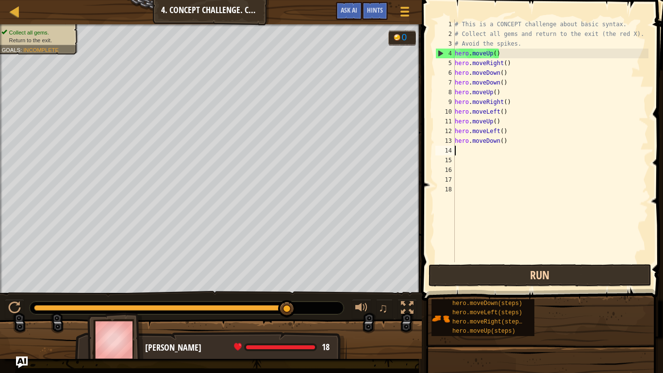
type textarea "l"
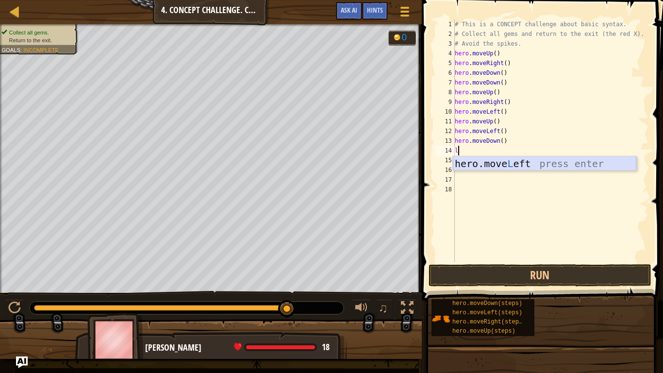
click at [549, 160] on div "hero.move L eft press enter" at bounding box center [544, 178] width 183 height 44
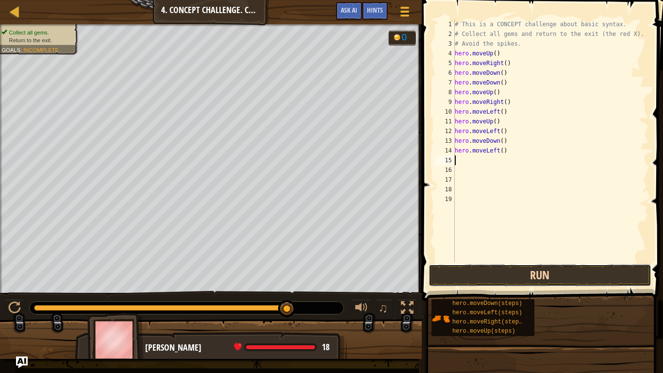
click at [567, 273] on button "Run" at bounding box center [540, 275] width 223 height 22
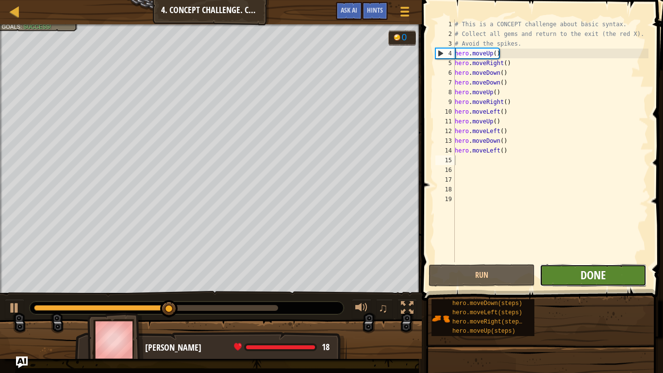
click at [584, 279] on span "Done" at bounding box center [592, 275] width 25 height 16
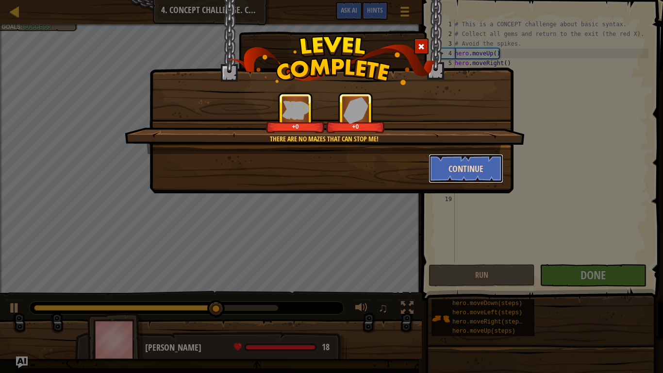
click at [494, 164] on button "Continue" at bounding box center [466, 168] width 75 height 29
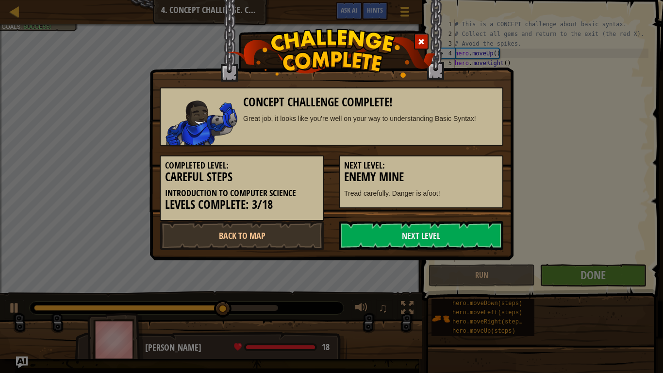
click at [490, 165] on h5 "Next Level:" at bounding box center [421, 166] width 154 height 10
click at [433, 234] on link "Next Level" at bounding box center [421, 235] width 165 height 29
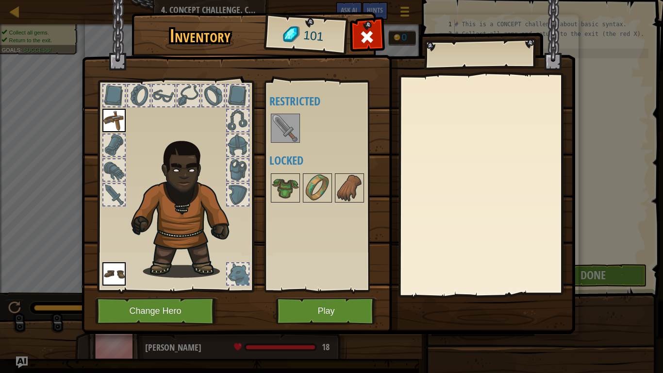
click at [256, 122] on img at bounding box center [329, 158] width 494 height 352
click at [265, 124] on div "Available Equip Equip (double-click to equip) Restricted Locked" at bounding box center [324, 186] width 119 height 211
click at [272, 128] on img at bounding box center [285, 128] width 27 height 27
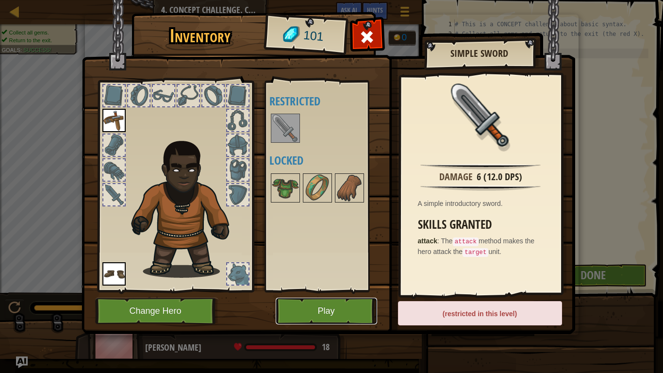
click at [314, 290] on button "Play" at bounding box center [326, 311] width 101 height 27
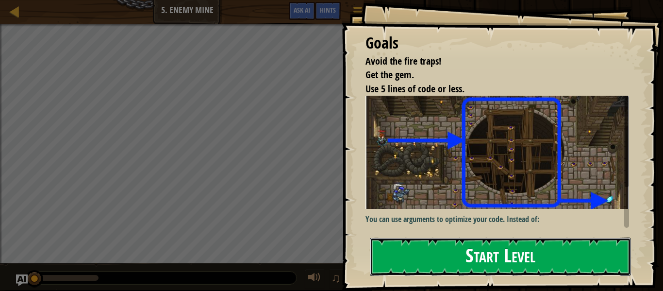
click at [500, 246] on button "Start Level" at bounding box center [500, 256] width 261 height 38
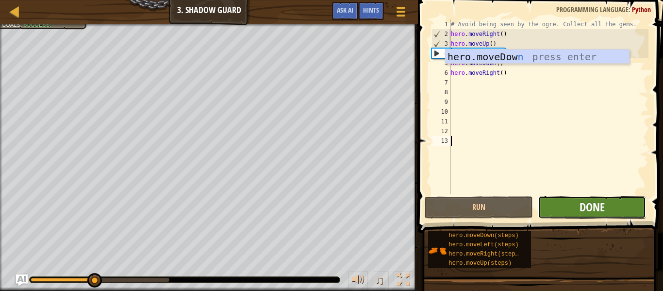
click at [580, 207] on span "Done" at bounding box center [592, 207] width 25 height 16
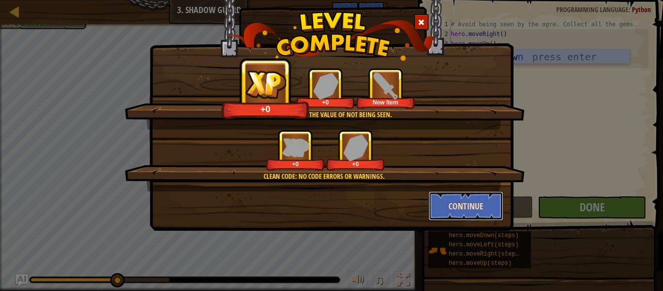
click at [498, 216] on button "Continue" at bounding box center [466, 205] width 75 height 29
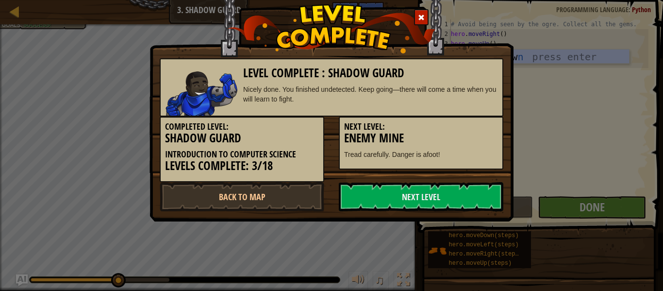
click at [493, 214] on div "Level Complete : Shadow Guard Nicely done. You finished undetected. Keep going—…" at bounding box center [331, 99] width 364 height 246
click at [486, 208] on link "Next Level" at bounding box center [421, 196] width 165 height 29
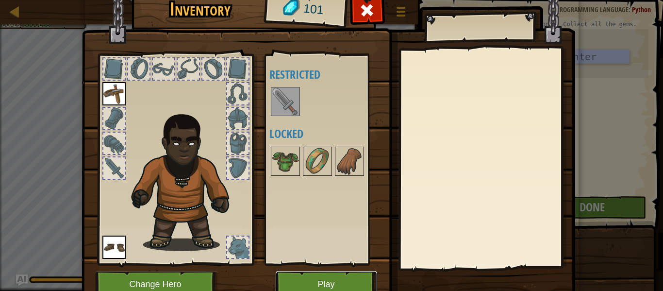
click at [353, 276] on button "Play" at bounding box center [326, 284] width 101 height 27
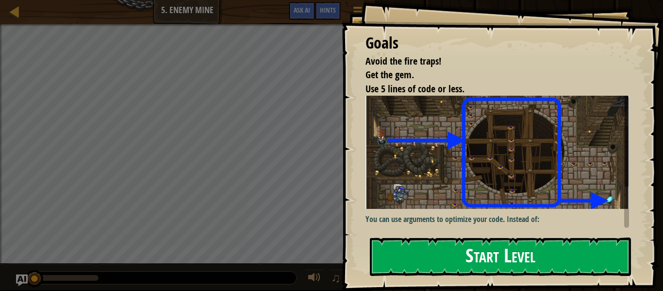
click at [537, 200] on img at bounding box center [497, 152] width 264 height 113
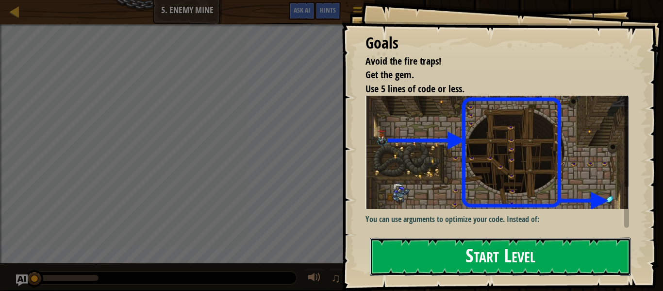
click at [544, 254] on button "Start Level" at bounding box center [500, 256] width 261 height 38
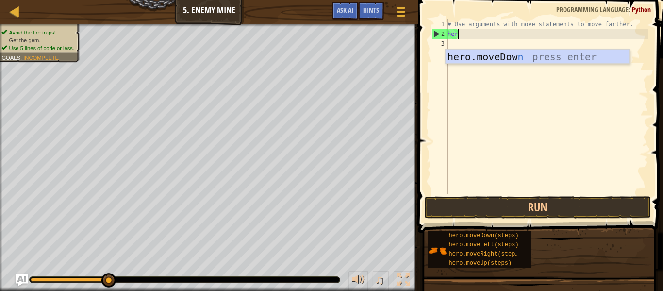
type textarea "h"
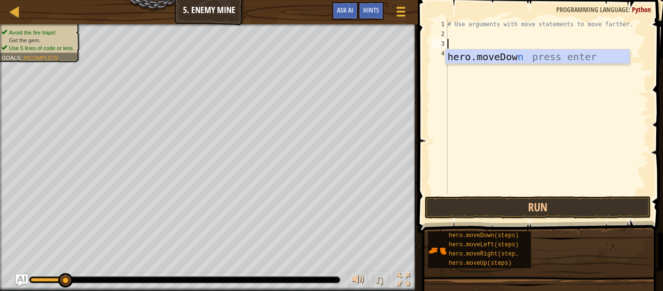
drag, startPoint x: 591, startPoint y: 58, endPoint x: 503, endPoint y: 28, distance: 92.4
click at [503, 0] on body "Map Introduction to Computer Science 5. Enemy Mine Game Menu Done Hints Ask AI …" at bounding box center [331, 0] width 663 height 0
click at [472, 35] on div "# Use arguments with move statements to move farther." at bounding box center [547, 116] width 203 height 194
click at [485, 57] on div "hero.moveDow n press enter" at bounding box center [537, 72] width 183 height 44
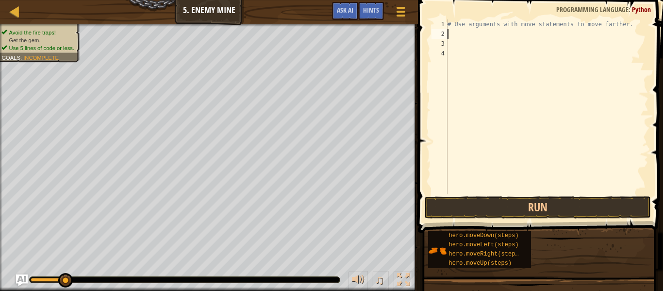
type textarea "h"
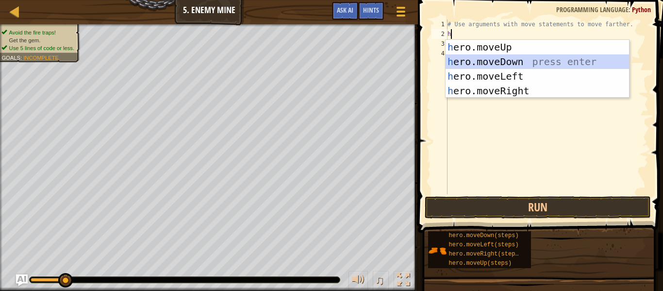
click at [556, 59] on div "h ero.moveUp press enter h ero.moveDown press enter h ero.moveLeft press enter …" at bounding box center [537, 83] width 183 height 87
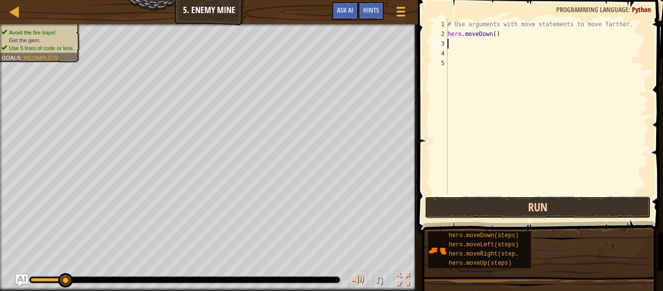
click at [513, 204] on button "Run" at bounding box center [538, 207] width 226 height 22
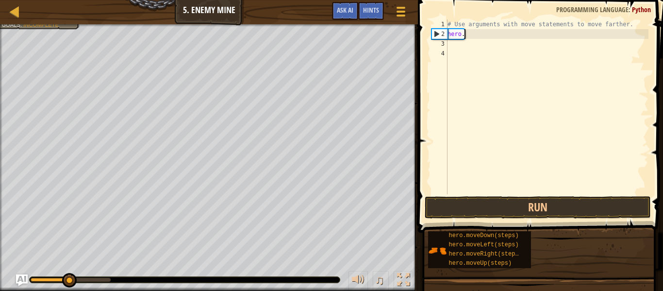
type textarea "h"
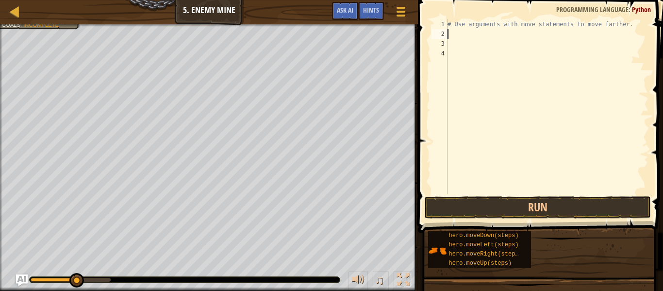
type textarea "h"
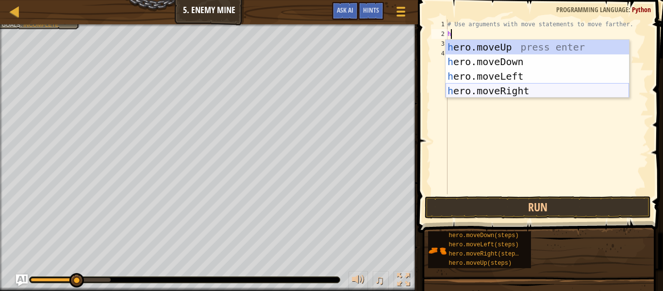
click at [526, 88] on div "h ero.moveUp press enter h ero.moveDown press enter h ero.moveLeft press enter …" at bounding box center [537, 83] width 183 height 87
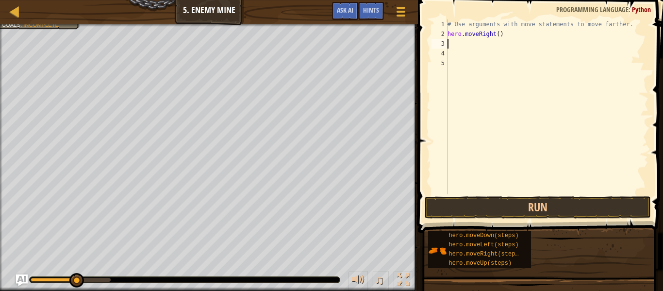
type textarea "h"
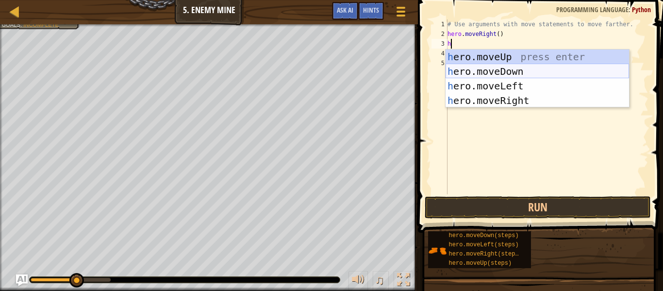
click at [536, 66] on div "h ero.moveUp press enter h ero.moveDown press enter h ero.moveLeft press enter …" at bounding box center [537, 93] width 183 height 87
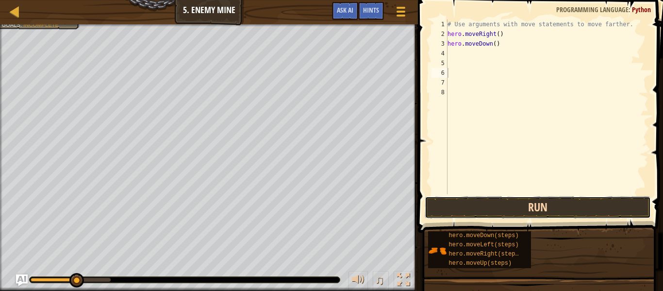
click at [515, 201] on button "Run" at bounding box center [538, 207] width 226 height 22
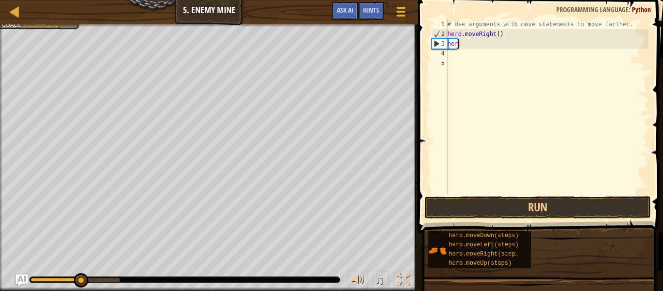
type textarea "h"
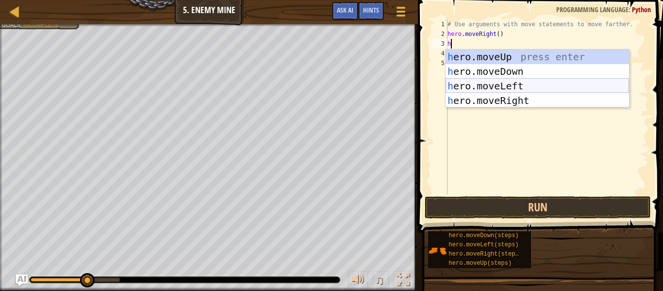
click at [548, 89] on div "h ero.moveUp press enter h ero.moveDown press enter h ero.moveLeft press enter …" at bounding box center [537, 93] width 183 height 87
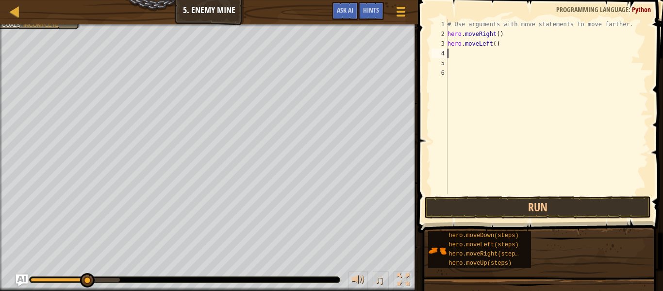
type textarea "\"
type textarea "hero.moveLeft()"
click at [531, 92] on div "# Use arguments with move statements to move farther. hero . moveRight ( ) hero…" at bounding box center [547, 116] width 203 height 194
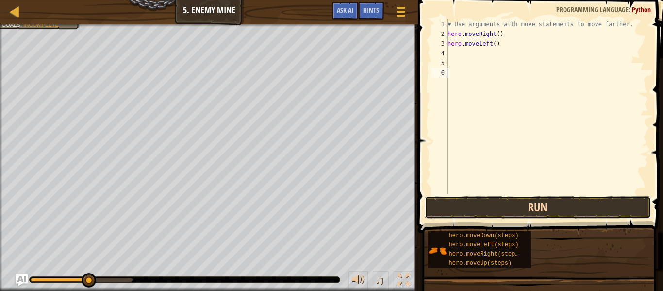
click at [539, 207] on button "Run" at bounding box center [538, 207] width 226 height 22
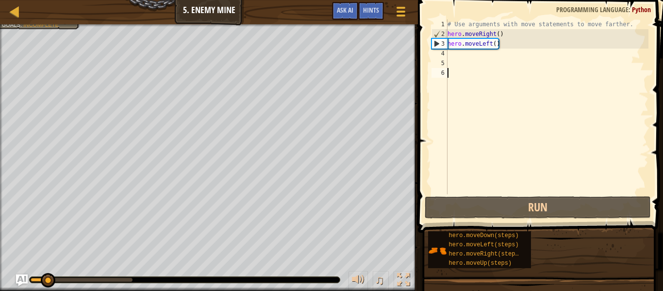
click at [624, 142] on div "# Use arguments with move statements to move farther. hero . moveRight ( ) hero…" at bounding box center [547, 116] width 203 height 194
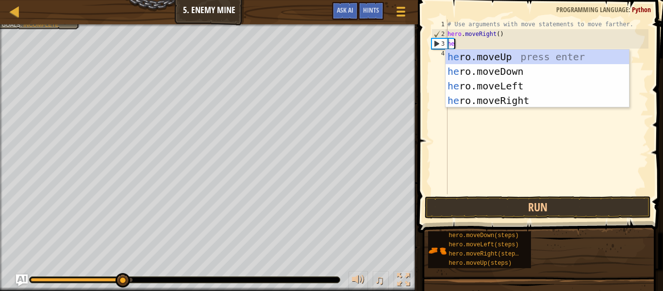
type textarea "h"
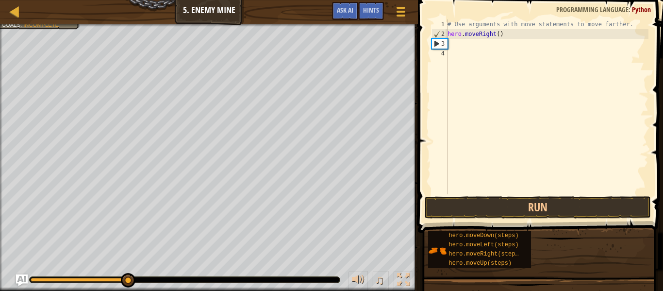
type textarea "h"
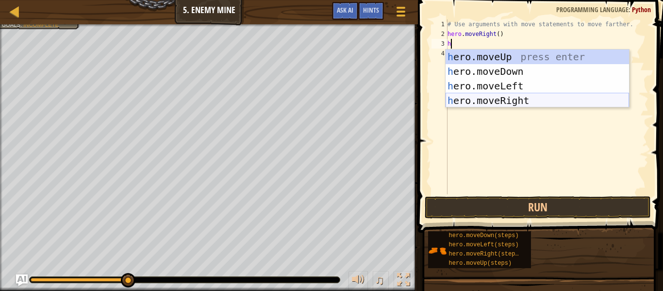
click at [496, 97] on div "h ero.moveUp press enter h ero.moveDown press enter h ero.moveLeft press enter …" at bounding box center [537, 93] width 183 height 87
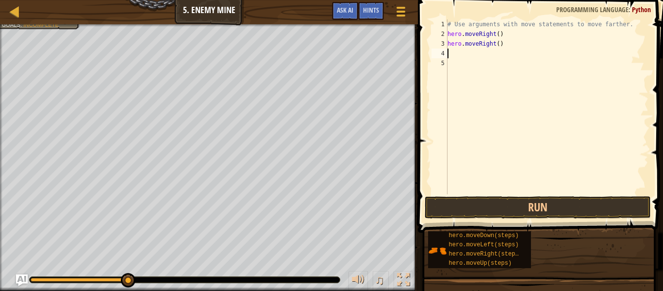
click at [496, 97] on div "# Use arguments with move statements to move farther. hero . moveRight ( ) hero…" at bounding box center [547, 116] width 203 height 194
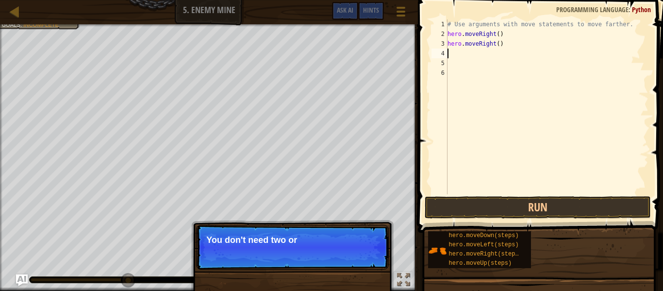
click at [459, 57] on div "# Use arguments with move statements to move farther. hero . moveRight ( ) hero…" at bounding box center [547, 116] width 203 height 194
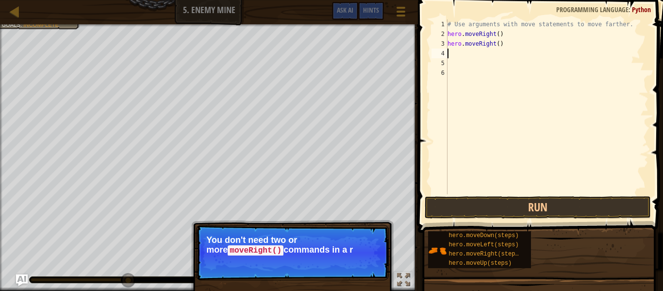
type textarea "h"
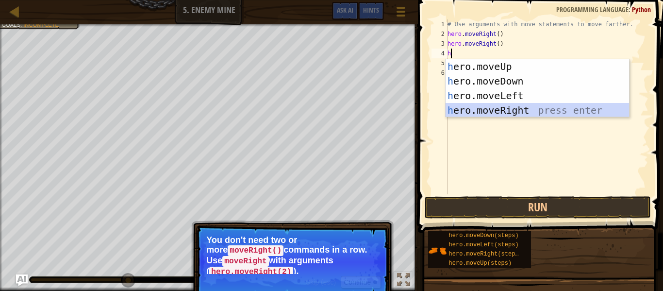
click at [483, 111] on div "h ero.moveUp press enter h ero.moveDown press enter h ero.moveLeft press enter …" at bounding box center [537, 102] width 183 height 87
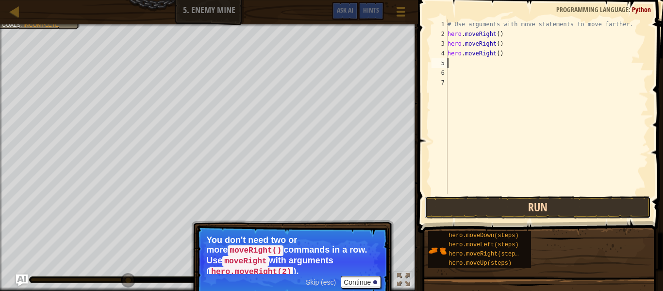
click at [542, 200] on button "Run" at bounding box center [538, 207] width 226 height 22
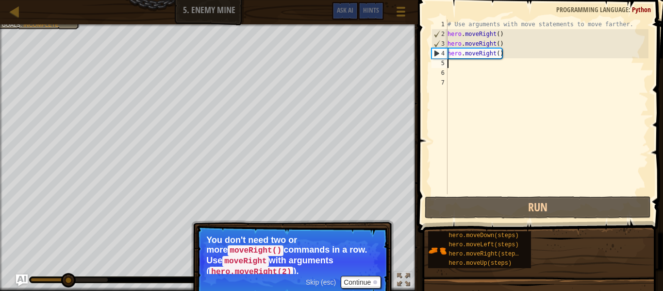
type textarea "h"
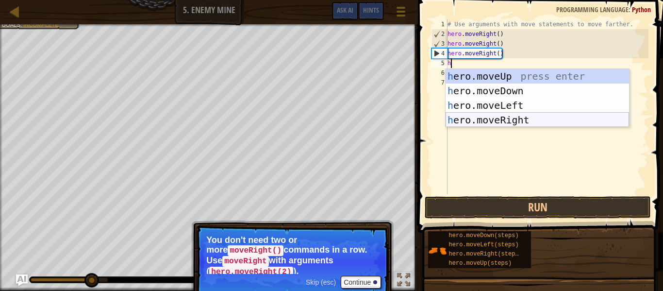
click at [537, 118] on div "h ero.moveUp press enter h ero.moveDown press enter h ero.moveLeft press enter …" at bounding box center [537, 112] width 183 height 87
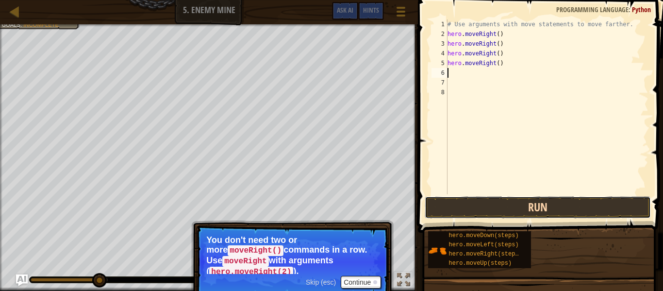
click at [541, 207] on button "Run" at bounding box center [538, 207] width 226 height 22
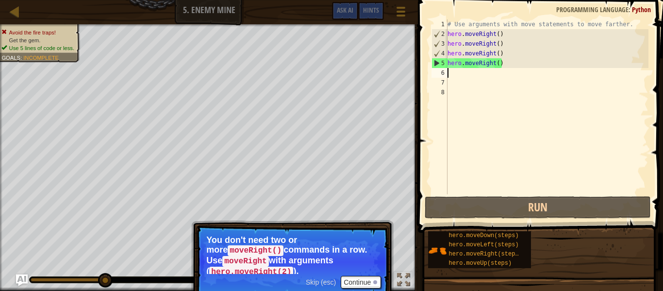
click at [501, 65] on div "# Use arguments with move statements to move farther. hero . moveRight ( ) hero…" at bounding box center [547, 116] width 203 height 194
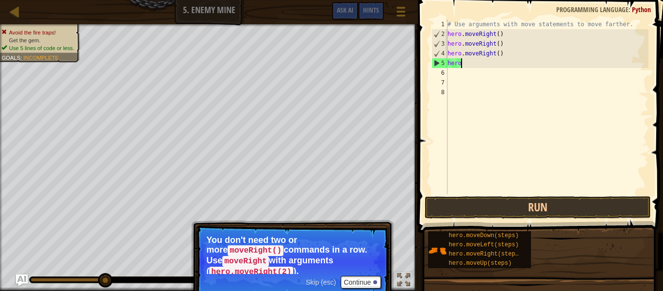
type textarea "h"
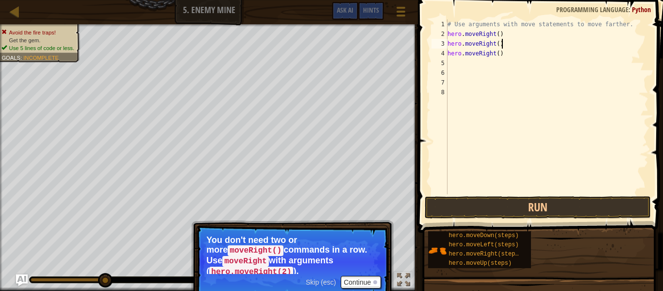
click at [506, 44] on div "# Use arguments with move statements to move farther. hero . moveRight ( ) hero…" at bounding box center [547, 116] width 203 height 194
type textarea "h"
click at [505, 50] on div "# Use arguments with move statements to move farther. hero . moveRight ( ) hero…" at bounding box center [547, 116] width 203 height 194
type textarea "h"
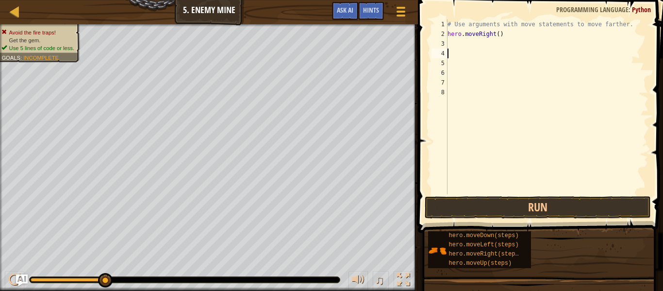
click at [527, 32] on div "# Use arguments with move statements to move farther. hero . moveRight ( )" at bounding box center [547, 116] width 203 height 194
type textarea "hero.moveRight()"
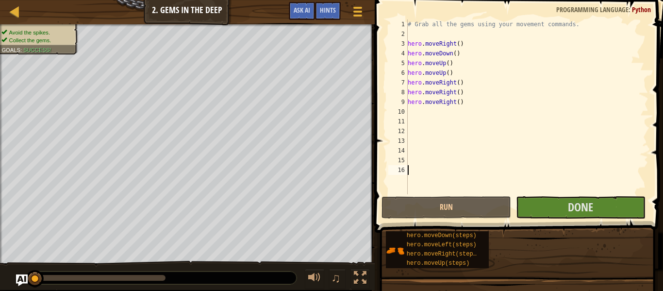
type textarea "]"
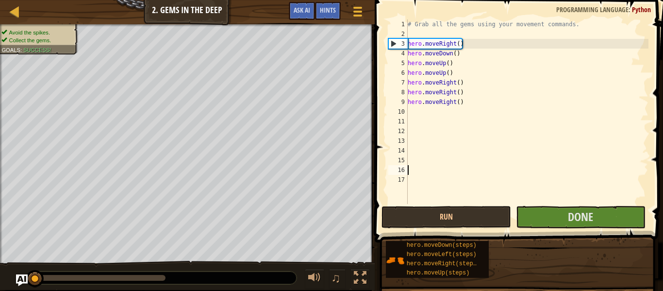
scroll to position [4, 0]
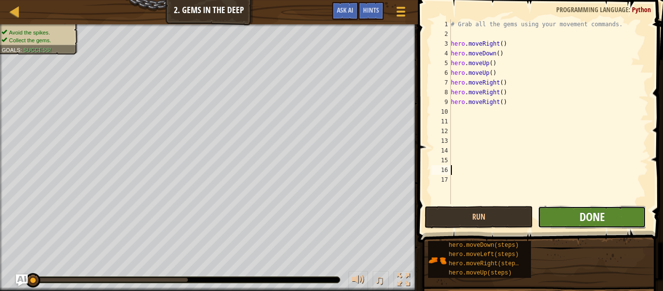
click at [597, 216] on span "Done" at bounding box center [592, 217] width 25 height 16
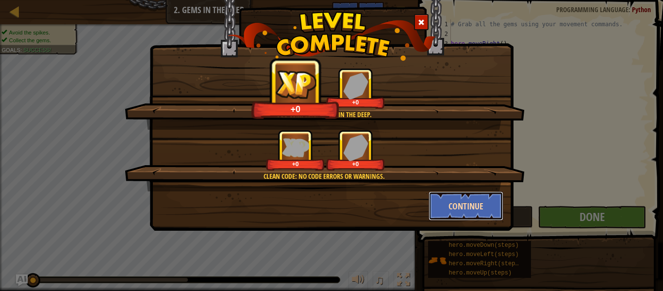
click at [481, 203] on button "Continue" at bounding box center [466, 205] width 75 height 29
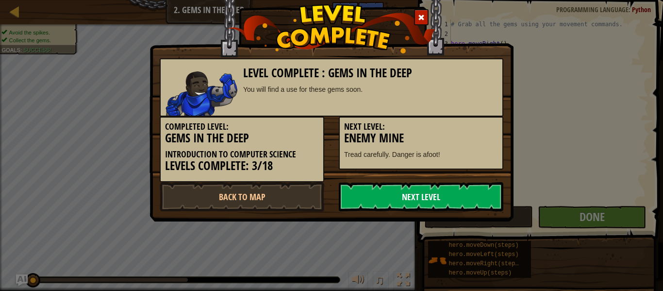
click at [502, 196] on link "Next Level" at bounding box center [421, 196] width 165 height 29
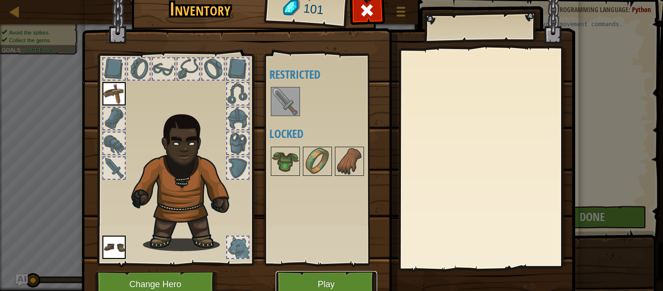
click at [345, 283] on button "Play" at bounding box center [326, 284] width 101 height 27
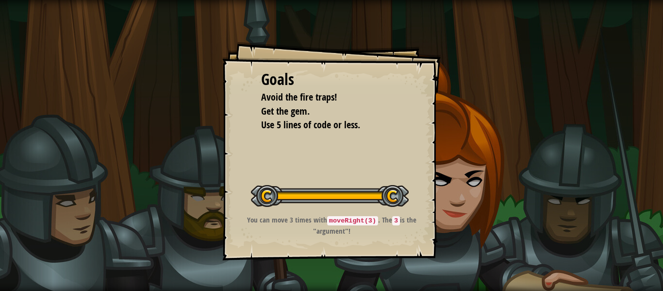
click at [0, 0] on button "Start Level" at bounding box center [0, 0] width 0 height 0
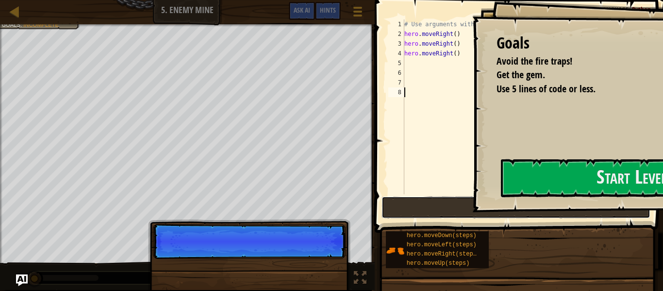
click at [390, 202] on button "Run" at bounding box center [515, 207] width 268 height 22
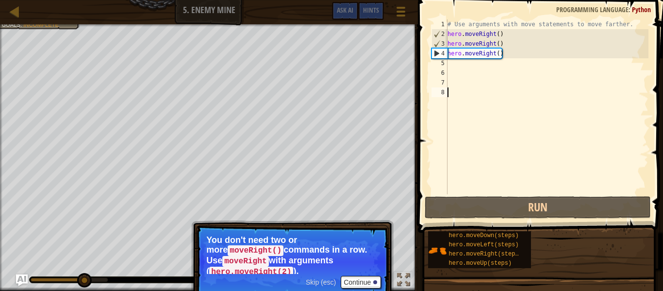
click at [473, 65] on div "# Use arguments with move statements to move farther. hero . moveRight ( ) hero…" at bounding box center [547, 116] width 203 height 194
type textarea "h"
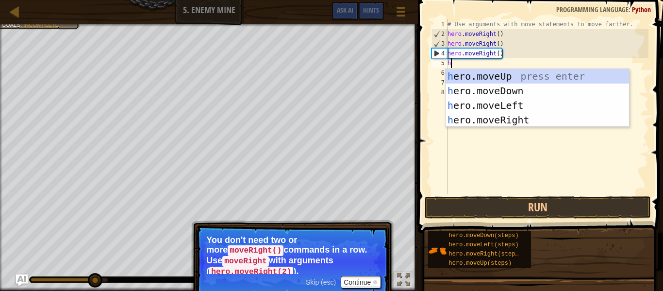
scroll to position [4, 0]
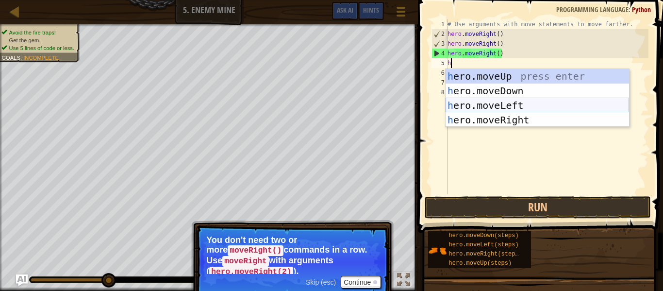
click at [527, 102] on div "h ero.moveUp press enter h ero.moveDown press enter h ero.moveLeft press enter …" at bounding box center [537, 112] width 183 height 87
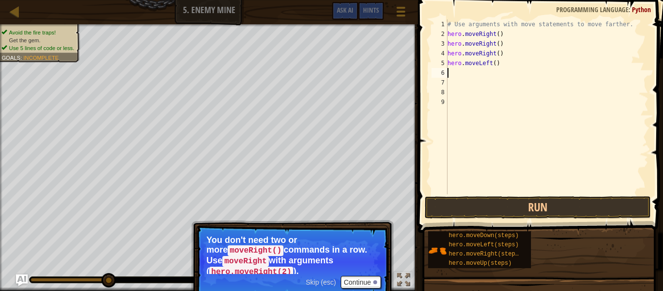
type textarea "h"
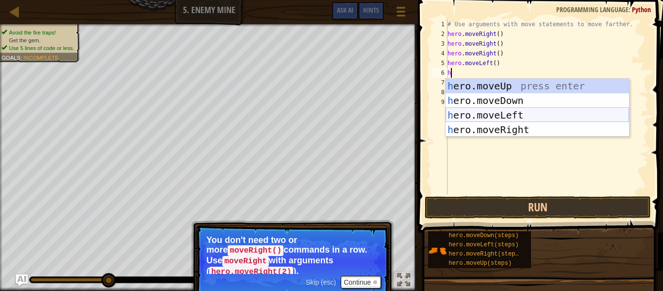
click at [518, 113] on div "h ero.moveUp press enter h ero.moveDown press enter h ero.moveLeft press enter …" at bounding box center [537, 122] width 183 height 87
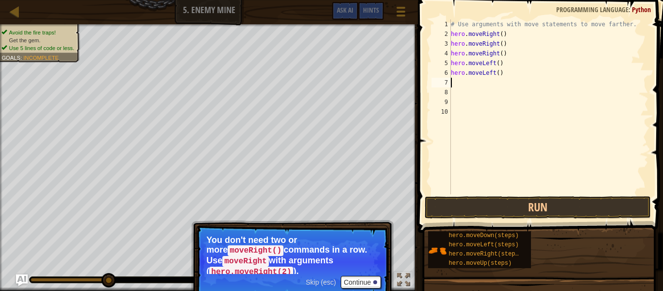
type textarea "h"
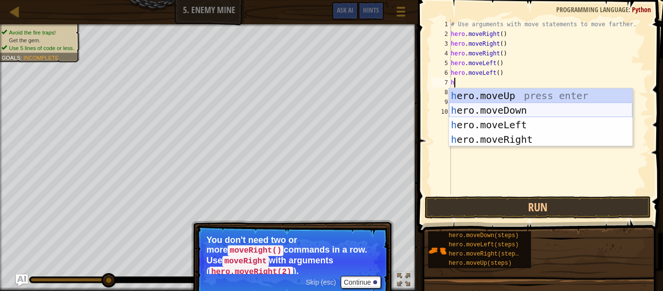
click at [491, 107] on div "h ero.moveUp press enter h ero.moveDown press enter h ero.moveLeft press enter …" at bounding box center [540, 131] width 183 height 87
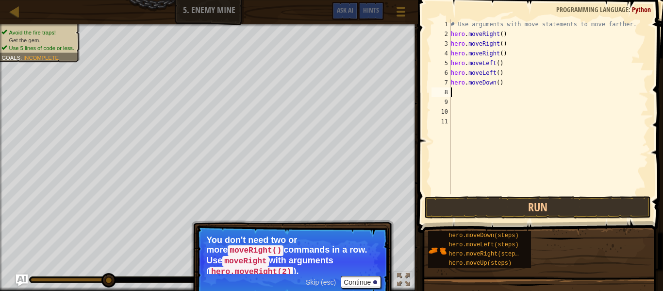
type textarea "h"
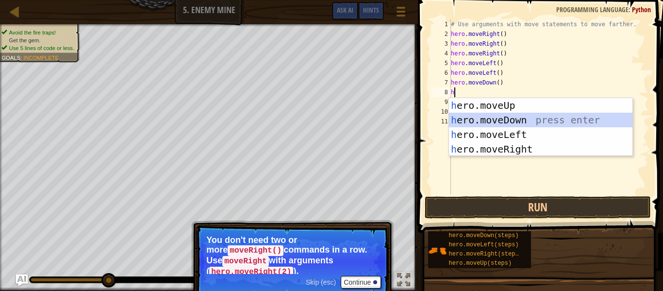
click at [502, 118] on div "h ero.moveUp press enter h ero.moveDown press enter h ero.moveLeft press enter …" at bounding box center [540, 141] width 183 height 87
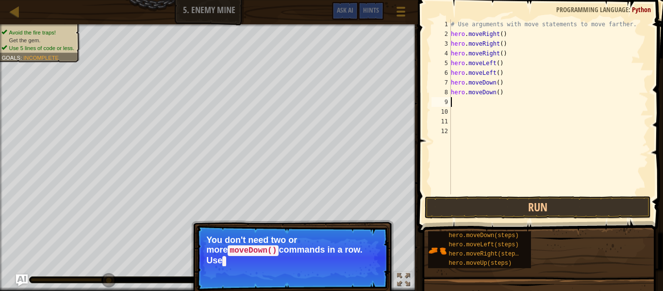
click at [348, 259] on p "Skip (esc) Continue You don't need two or more moveDown() commands in a row. Use" at bounding box center [292, 258] width 193 height 66
click at [348, 259] on p "You don't need two or more moveDown() commands in a row. Use moveDow" at bounding box center [292, 250] width 172 height 31
click at [348, 259] on p "You don't need two or more moveDown() commands in a row. Use moveDown with argu…" at bounding box center [292, 250] width 172 height 31
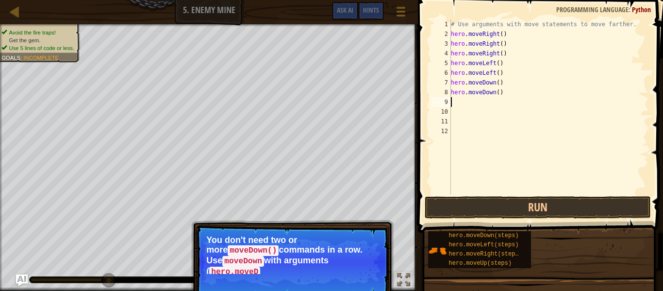
click at [348, 259] on p "You don't need two or more moveDown() commands in a row. Use moveDown with argu…" at bounding box center [292, 254] width 172 height 39
click at [361, 268] on p "Skip (esc) Continue You don't need two or more moveDown() commands in a row. Us…" at bounding box center [292, 262] width 193 height 74
click at [359, 276] on button "Continue" at bounding box center [361, 282] width 40 height 13
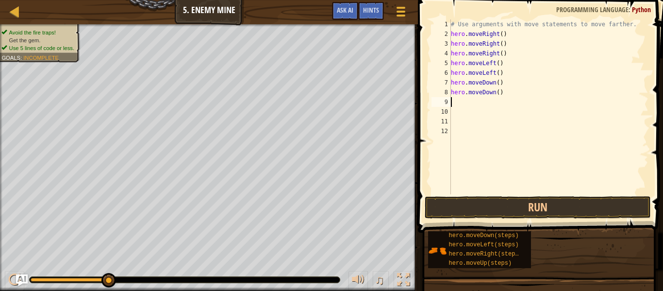
type textarea "h"
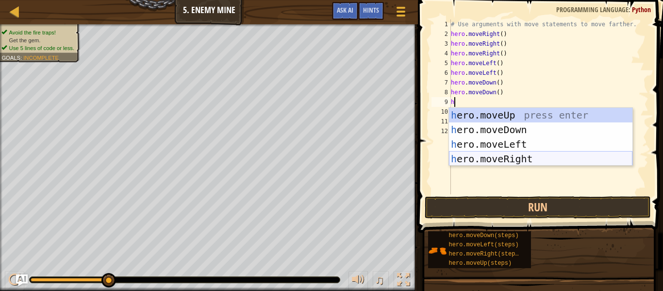
click at [530, 158] on div "h ero.moveUp press enter h ero.moveDown press enter h ero.moveLeft press enter …" at bounding box center [540, 151] width 183 height 87
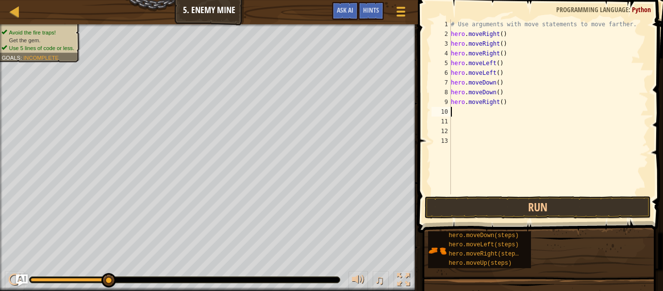
type textarea "h"
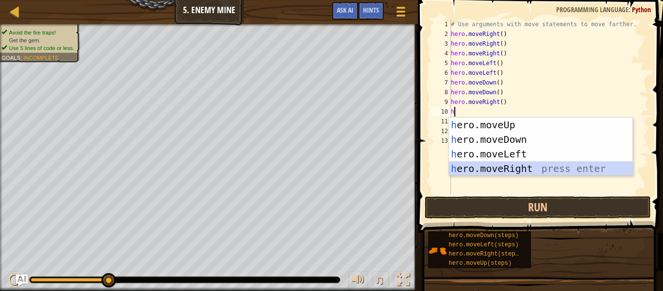
click at [562, 167] on div "h ero.moveUp press enter h ero.moveDown press enter h ero.moveLeft press enter …" at bounding box center [540, 160] width 183 height 87
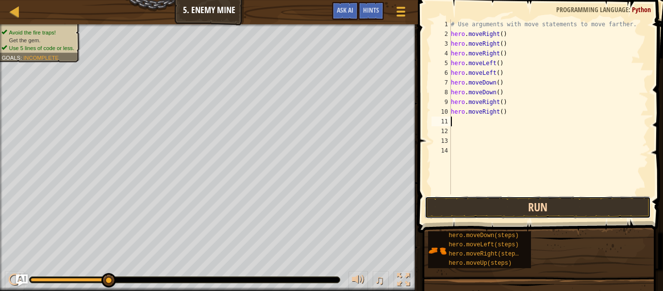
click at [563, 206] on button "Run" at bounding box center [538, 207] width 226 height 22
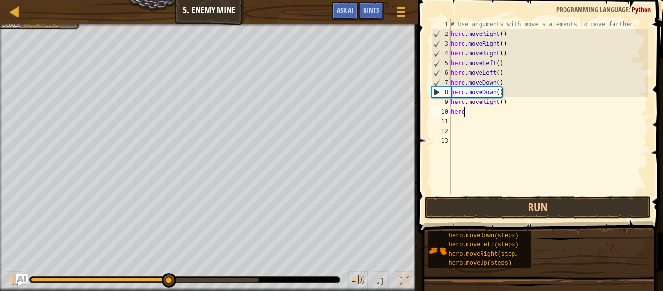
type textarea "h"
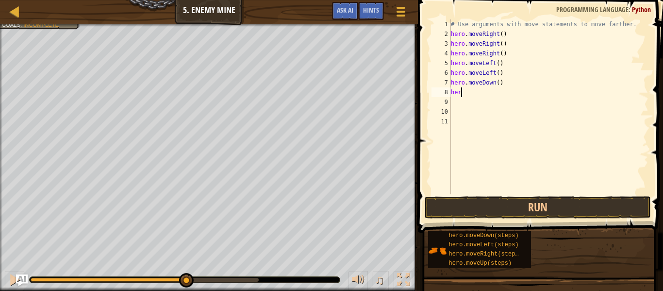
type textarea "h"
drag, startPoint x: 506, startPoint y: 37, endPoint x: 510, endPoint y: 45, distance: 8.0
click at [510, 45] on div "# Use arguments with move statements to move farther. hero . moveRight ( ) hero…" at bounding box center [548, 116] width 199 height 194
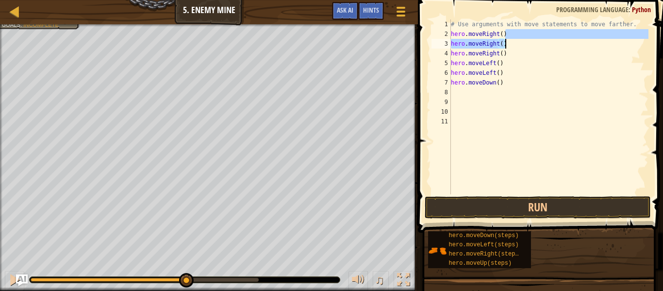
click at [512, 47] on div "# Use arguments with move statements to move farther. hero . moveRight ( ) hero…" at bounding box center [548, 106] width 199 height 175
type textarea "hero.moveRight()"
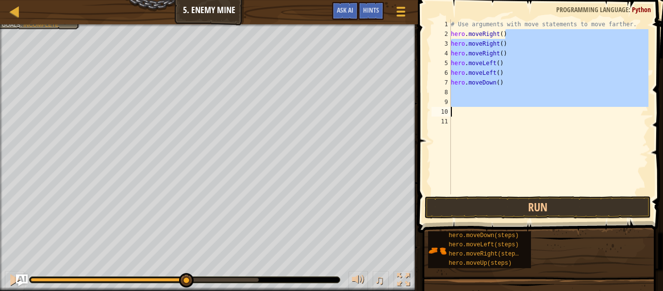
drag, startPoint x: 509, startPoint y: 35, endPoint x: 500, endPoint y: 108, distance: 73.3
click at [500, 108] on div "# Use arguments with move statements to move farther. hero . moveRight ( ) hero…" at bounding box center [548, 116] width 199 height 194
type textarea "hero.moveRight()"
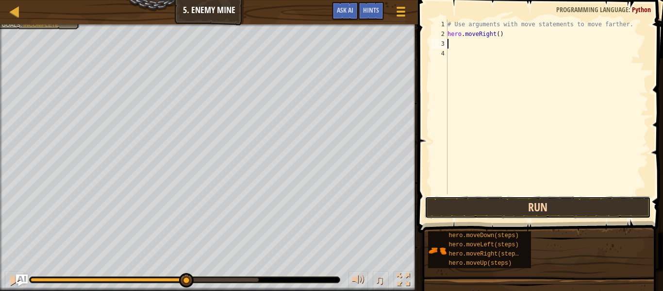
click at [596, 197] on button "Run" at bounding box center [538, 207] width 226 height 22
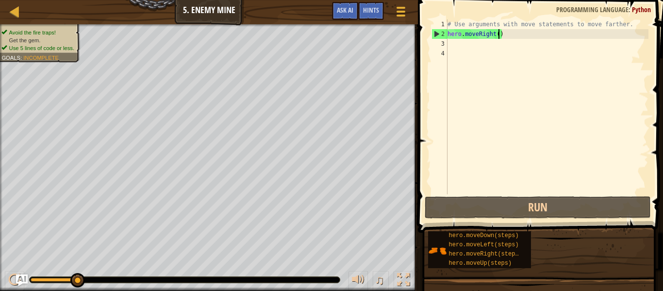
click at [498, 36] on div "# Use arguments with move statements to move farther. hero . moveRight ( )" at bounding box center [547, 116] width 203 height 194
type textarea "hero.moveRight(3)"
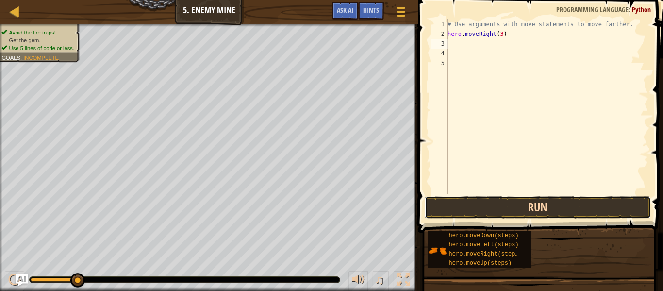
click at [531, 199] on button "Run" at bounding box center [538, 207] width 226 height 22
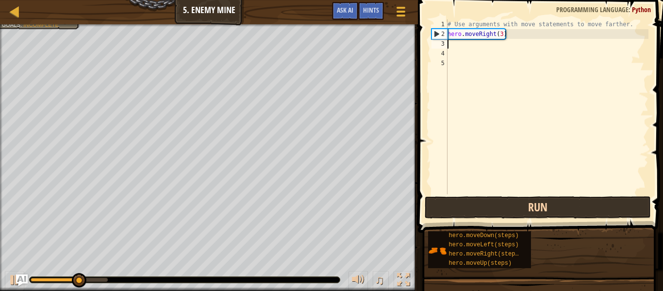
type textarea "h"
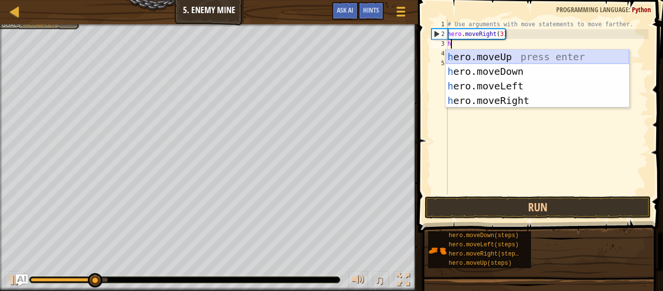
click at [532, 59] on div "h ero.moveUp press enter h ero.moveDown press enter h ero.moveLeft press enter …" at bounding box center [537, 93] width 183 height 87
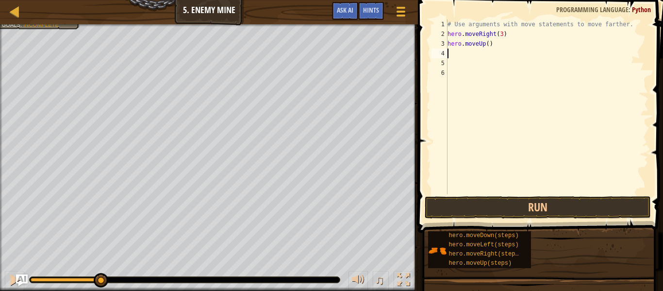
type textarea "h"
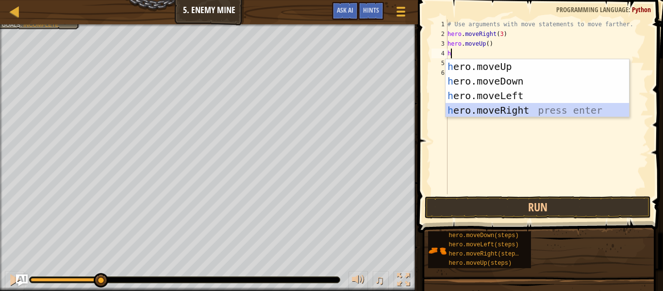
click at [523, 106] on div "h ero.moveUp press enter h ero.moveDown press enter h ero.moveLeft press enter …" at bounding box center [537, 102] width 183 height 87
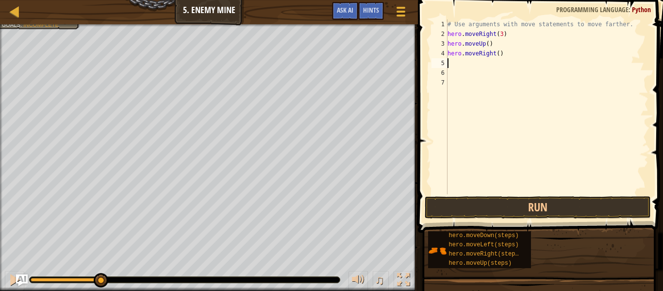
click at [501, 56] on div "# Use arguments with move statements to move farther. hero . moveRight ( 3 ) he…" at bounding box center [547, 116] width 203 height 194
click at [500, 56] on div "# Use arguments with move statements to move farther. hero . moveRight ( 3 ) he…" at bounding box center [547, 116] width 203 height 194
type textarea "hero.moveRight(2)"
click at [482, 70] on div "# Use arguments with move statements to move farther. hero . moveRight ( 3 ) he…" at bounding box center [547, 116] width 203 height 194
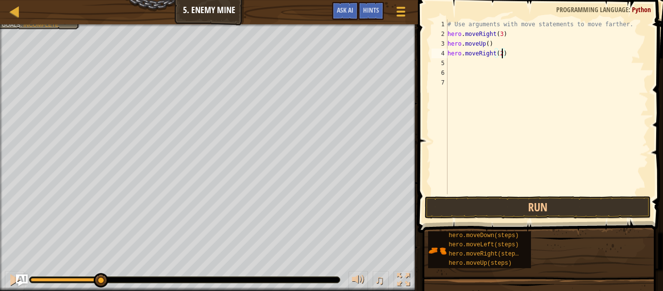
scroll to position [4, 0]
click at [478, 65] on div "# Use arguments with move statements to move farther. hero . moveRight ( 3 ) he…" at bounding box center [547, 116] width 203 height 194
type textarea "h"
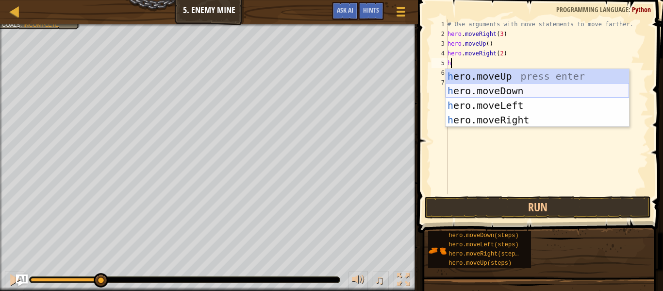
click at [508, 92] on div "h ero.moveUp press enter h ero.moveDown press enter h ero.moveLeft press enter …" at bounding box center [537, 112] width 183 height 87
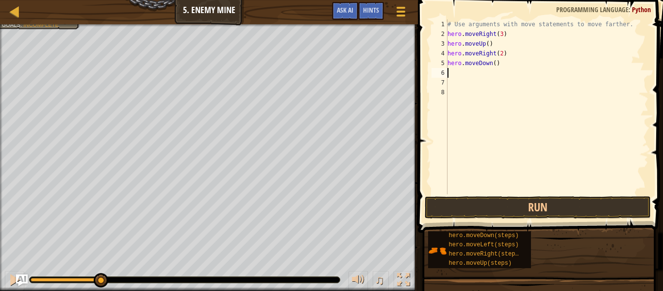
click at [495, 66] on div "# Use arguments with move statements to move farther. hero . moveRight ( 3 ) he…" at bounding box center [547, 116] width 203 height 194
type textarea "hero.moveDown(4)"
click at [455, 74] on div "# Use arguments with move statements to move farther. hero . moveRight ( 3 ) he…" at bounding box center [547, 116] width 203 height 194
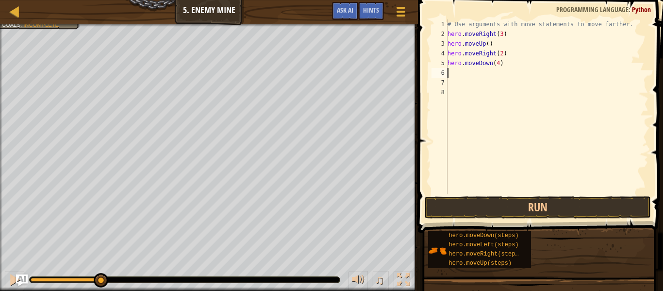
type textarea "h"
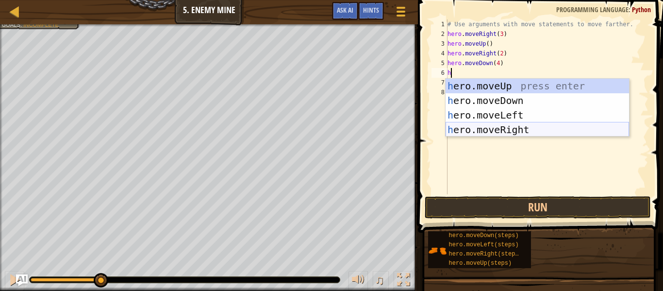
click at [511, 135] on div "h ero.moveUp press enter h ero.moveDown press enter h ero.moveLeft press enter …" at bounding box center [537, 122] width 183 height 87
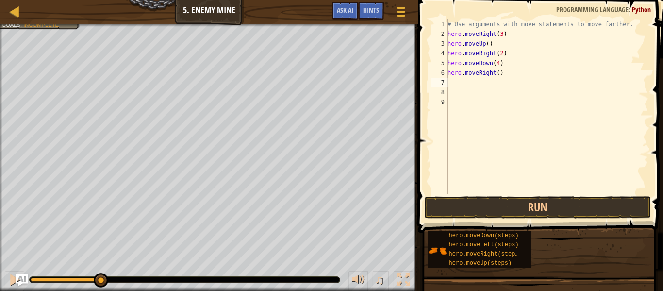
click at [498, 74] on div "# Use arguments with move statements to move farther. hero . moveRight ( 3 ) he…" at bounding box center [547, 116] width 203 height 194
type textarea "hero.moveRight(3)"
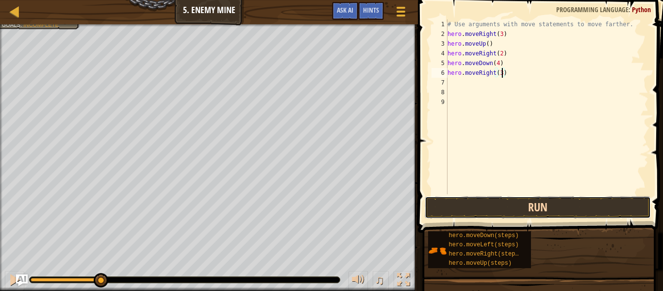
click at [630, 216] on button "Run" at bounding box center [538, 207] width 226 height 22
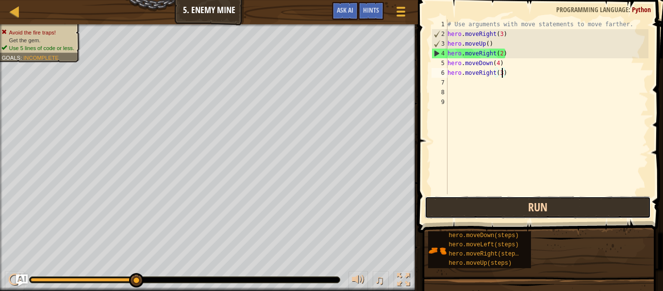
click at [630, 216] on button "Run" at bounding box center [538, 207] width 226 height 22
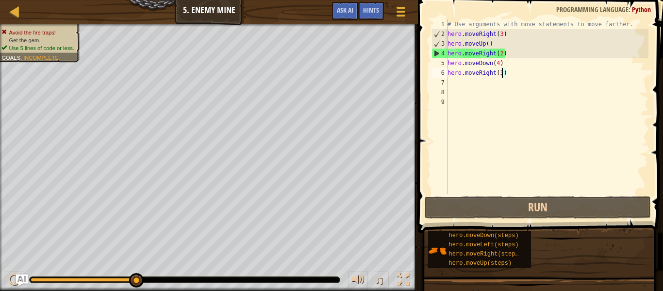
click at [523, 70] on div "# Use arguments with move statements to move farther. hero . moveRight ( 3 ) he…" at bounding box center [547, 116] width 203 height 194
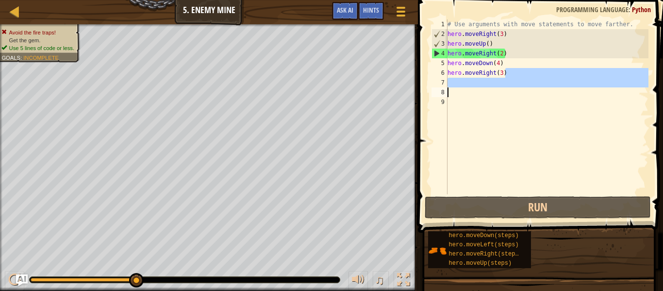
click at [326, 95] on div "Map Introduction to Computer Science 5. Enemy Mine Game Menu Done Hints Ask AI …" at bounding box center [331, 145] width 663 height 291
type textarea "wn(4)"
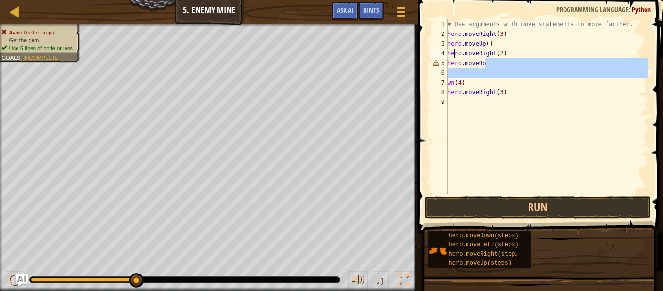
type textarea "hero.moveDo"
type textarea "hero.moveRight(3)"
